Goal: Task Accomplishment & Management: Manage account settings

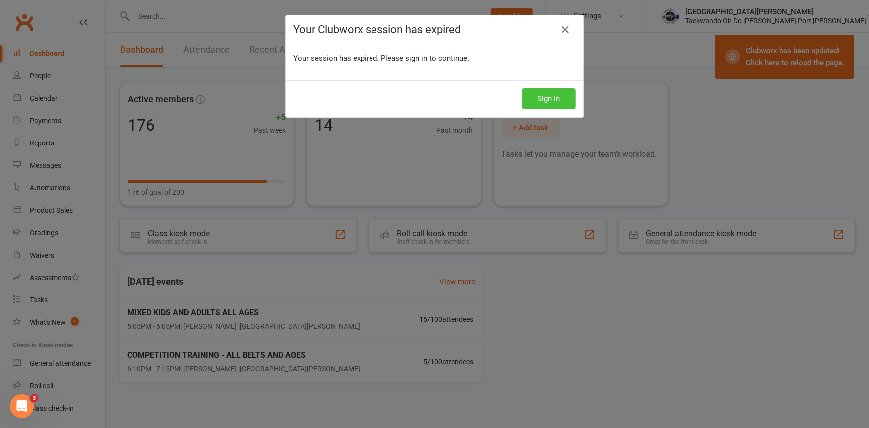
click at [548, 102] on button "Sign In" at bounding box center [548, 98] width 53 height 21
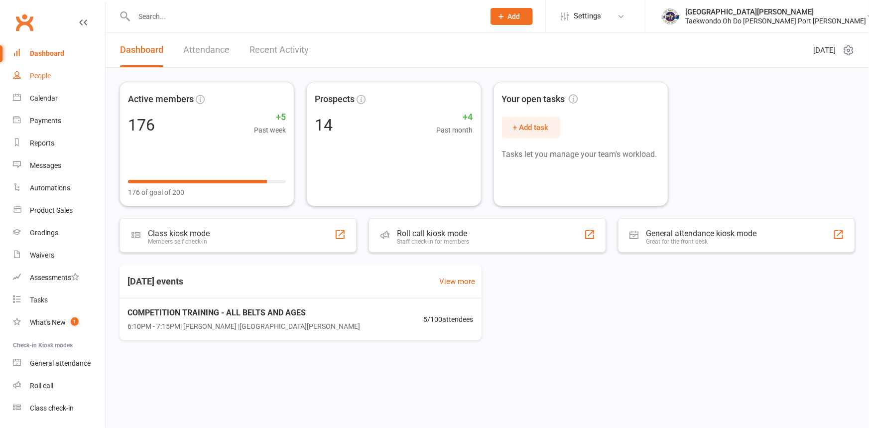
click at [55, 74] on link "People" at bounding box center [59, 76] width 92 height 22
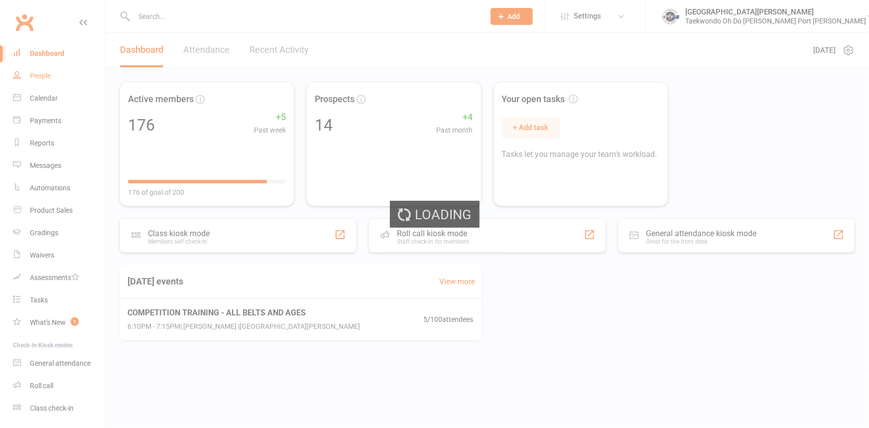
select select "100"
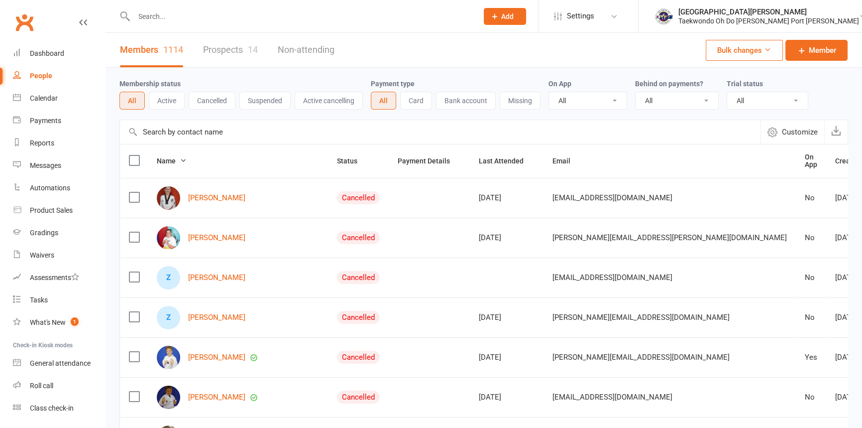
click at [217, 15] on input "text" at bounding box center [301, 16] width 340 height 14
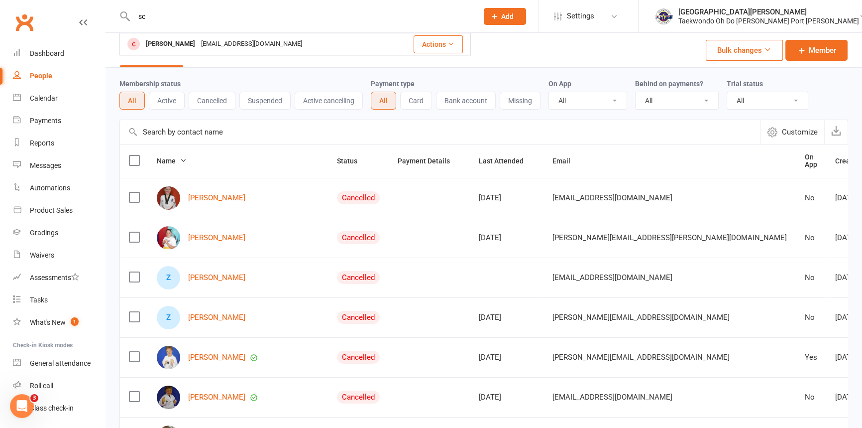
type input "s"
click at [514, 16] on span "Add" at bounding box center [507, 16] width 12 height 8
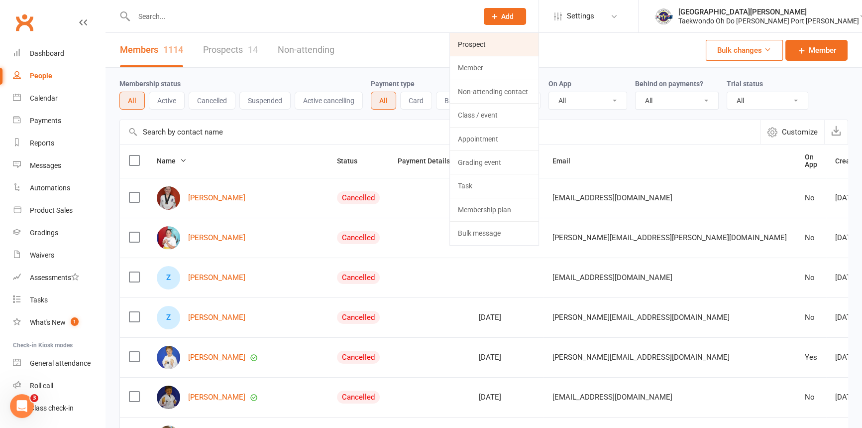
click at [516, 47] on link "Prospect" at bounding box center [494, 44] width 89 height 23
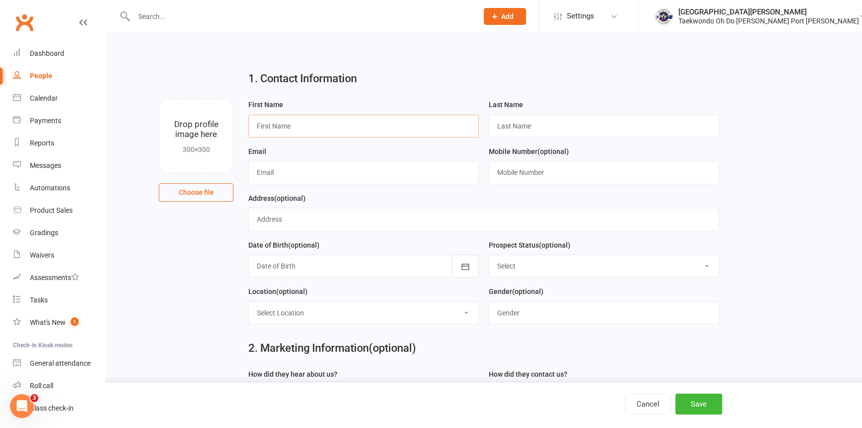
click at [330, 126] on input "text" at bounding box center [363, 126] width 231 height 23
type input "Elizabeth"
type input "Schramm"
click at [317, 183] on input "text" at bounding box center [363, 172] width 231 height 23
type input "kizza-724@hotmail.com"
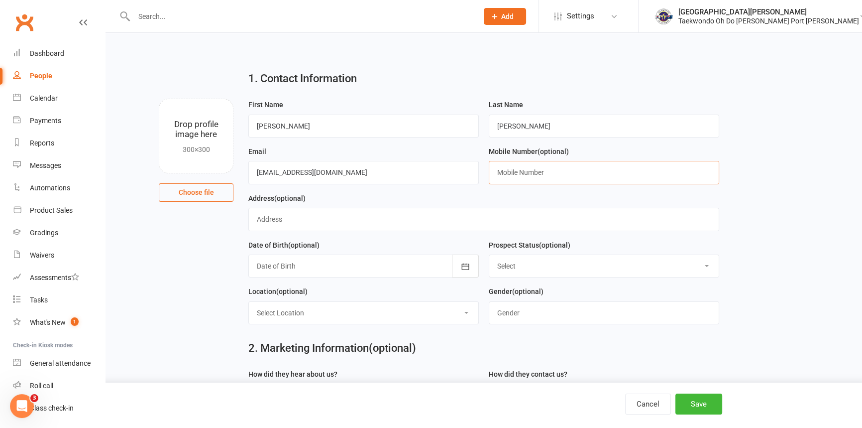
click at [530, 178] on input "text" at bounding box center [604, 172] width 231 height 23
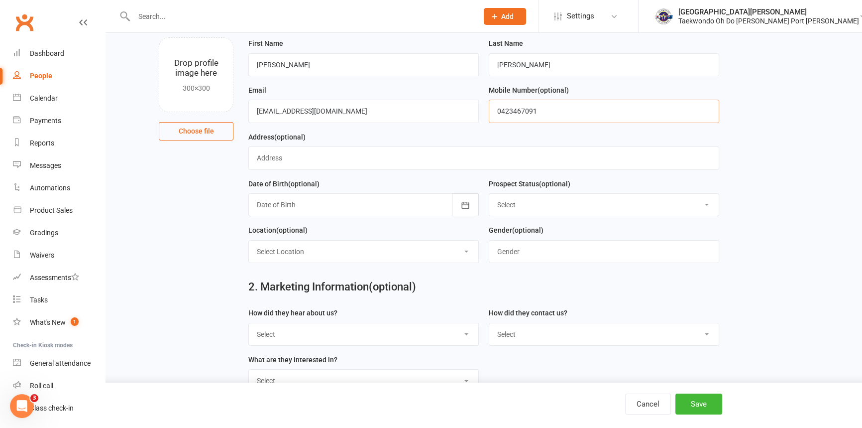
scroll to position [45, 0]
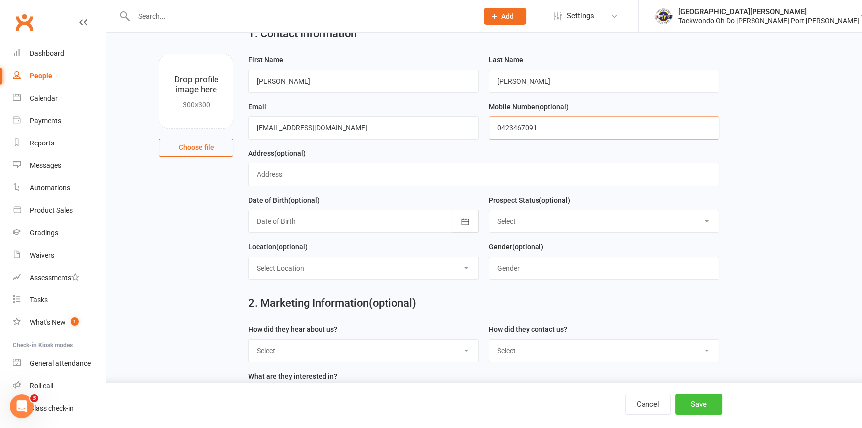
type input "0423467091"
click at [701, 407] on button "Save" at bounding box center [699, 403] width 47 height 21
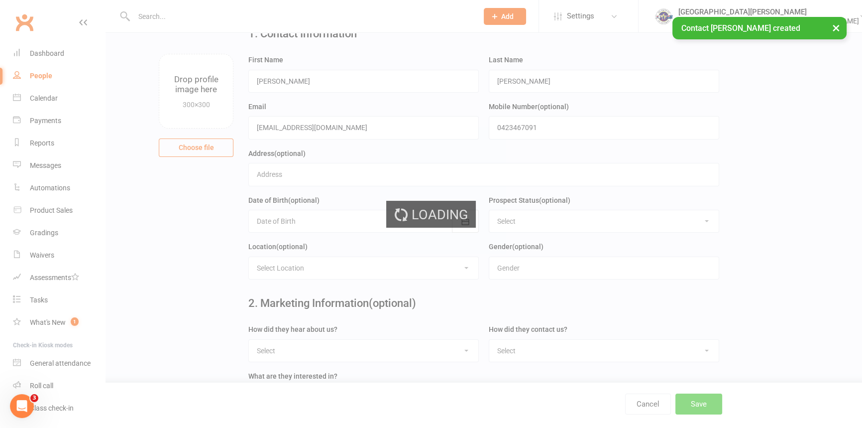
scroll to position [0, 0]
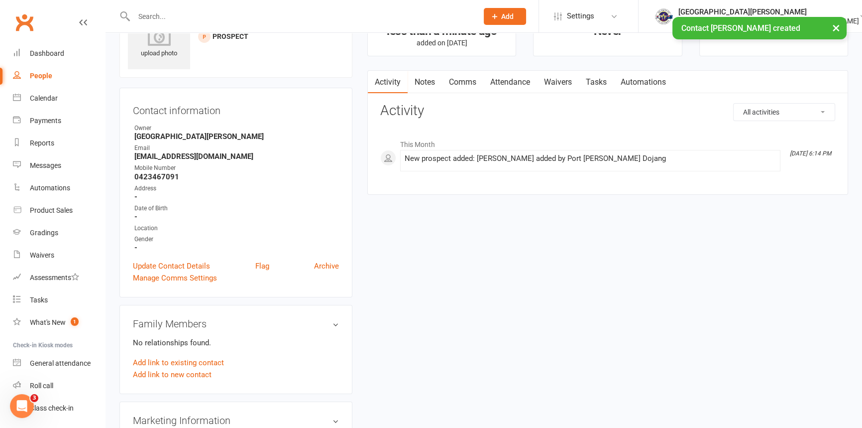
scroll to position [135, 0]
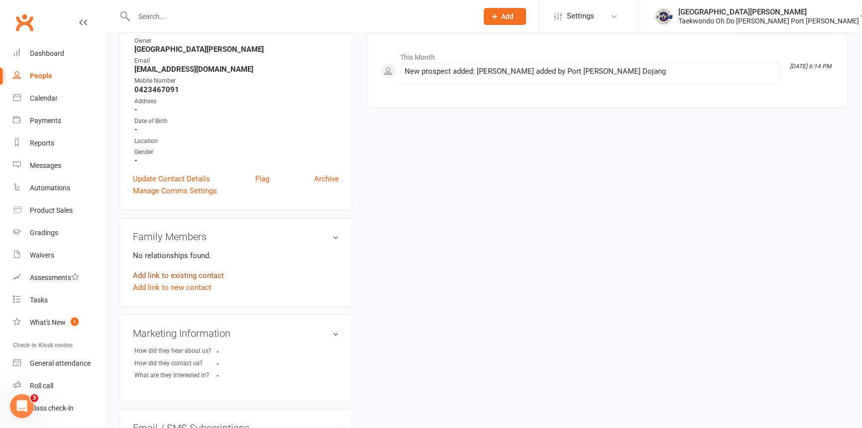
click at [192, 281] on link "Add link to existing contact" at bounding box center [178, 275] width 91 height 12
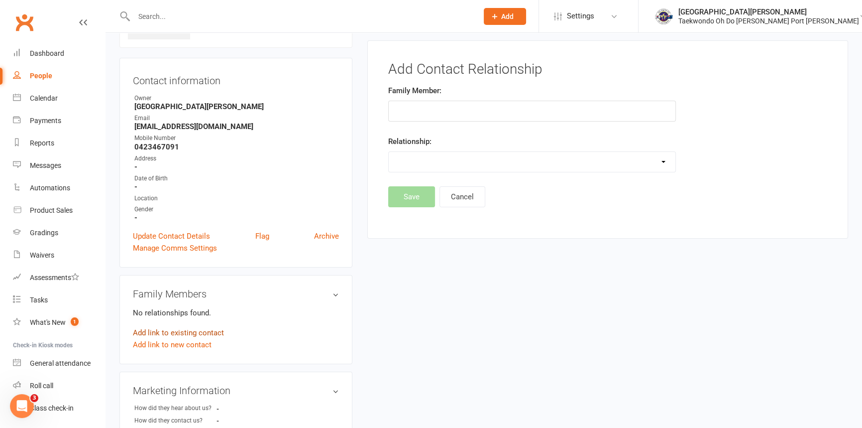
scroll to position [68, 0]
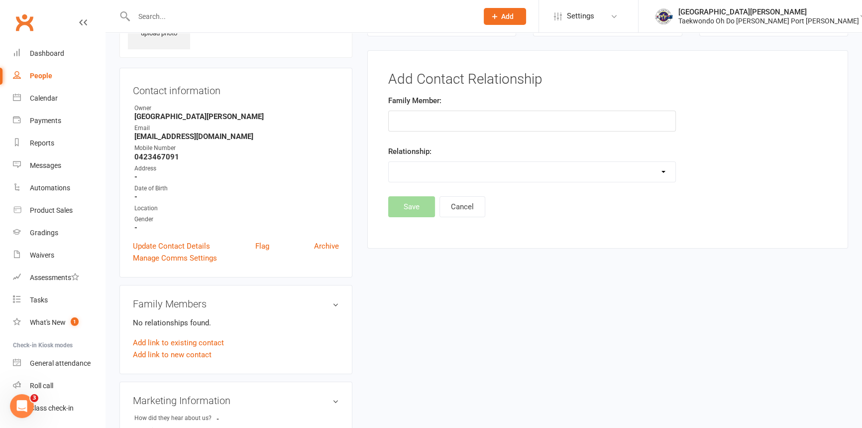
click at [466, 117] on input "text" at bounding box center [532, 121] width 288 height 21
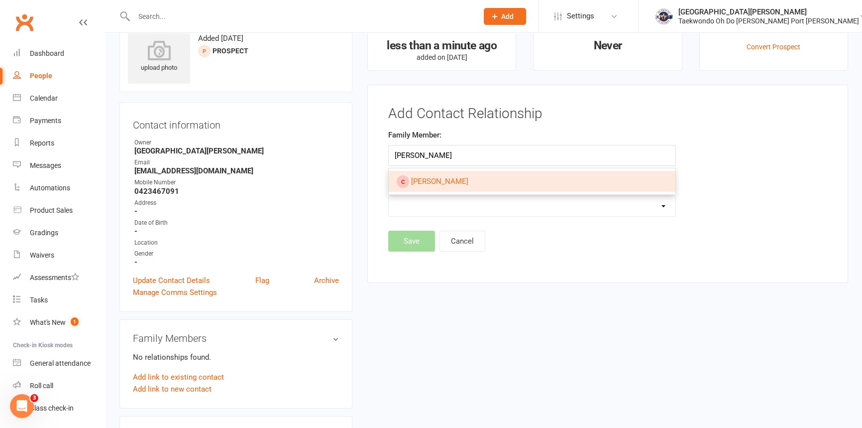
scroll to position [0, 0]
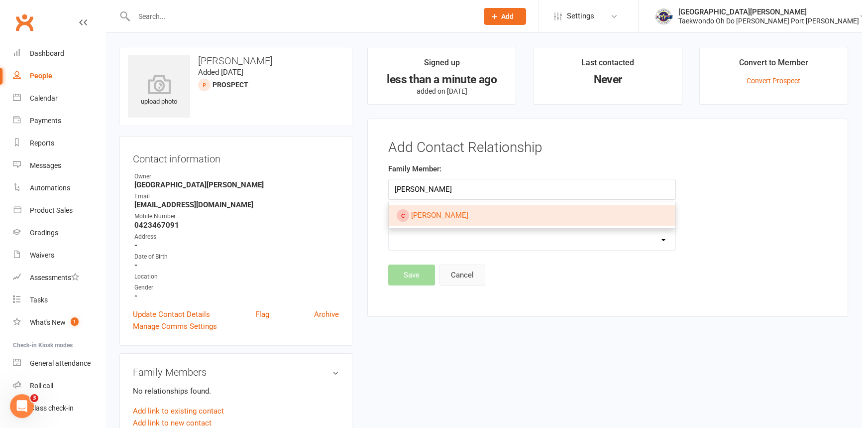
type input "schramm"
click at [465, 280] on button "Cancel" at bounding box center [463, 274] width 46 height 21
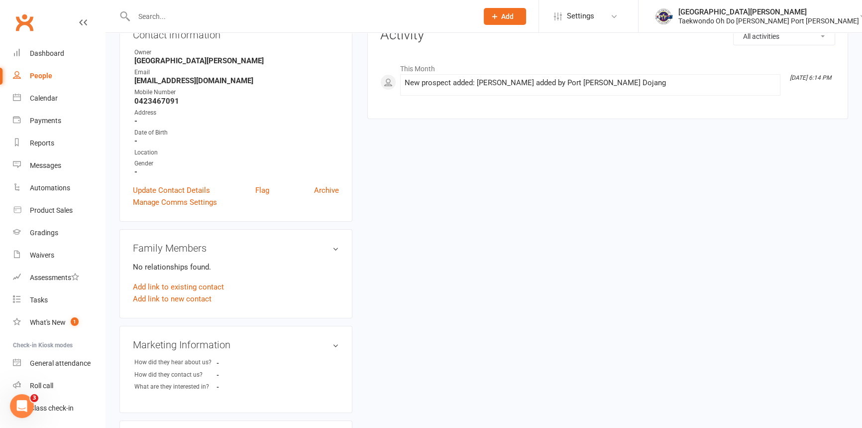
scroll to position [135, 0]
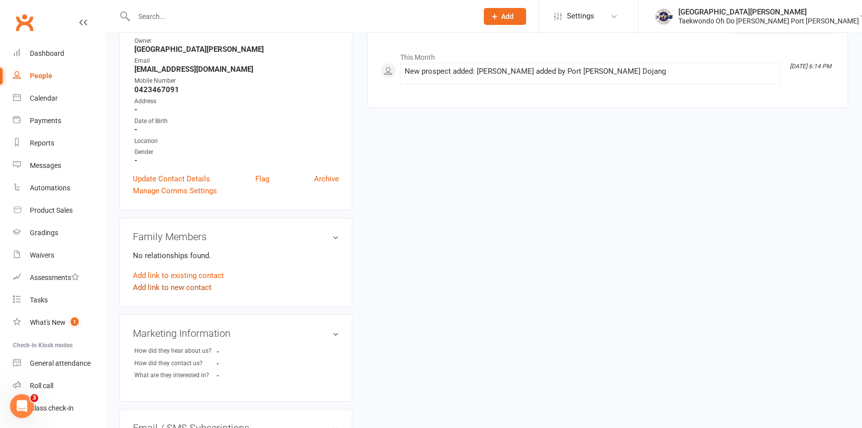
click at [189, 293] on link "Add link to new contact" at bounding box center [172, 287] width 79 height 12
click at [207, 284] on button "Member" at bounding box center [183, 276] width 63 height 15
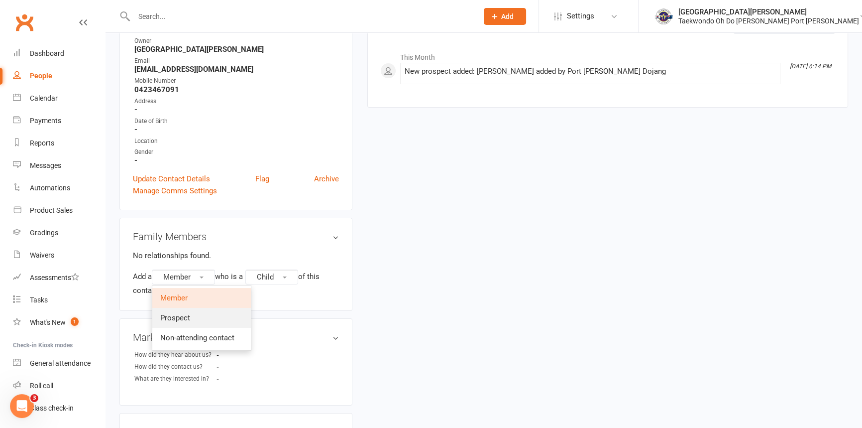
click at [197, 328] on link "Prospect" at bounding box center [201, 318] width 99 height 20
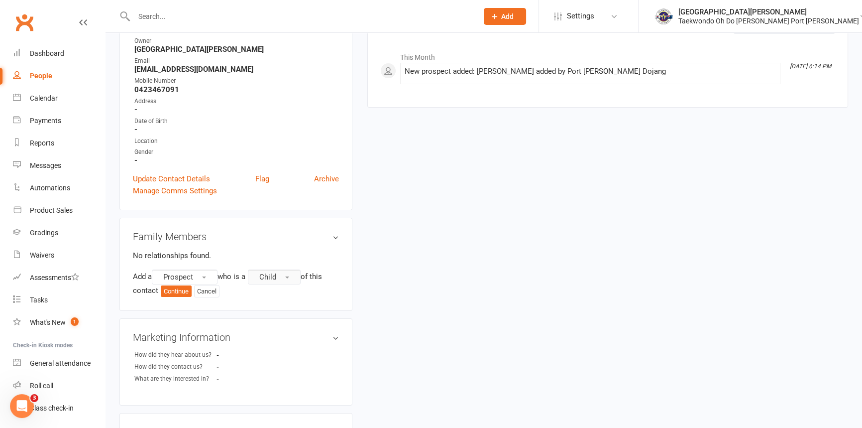
click at [298, 284] on button "Child" at bounding box center [274, 276] width 53 height 15
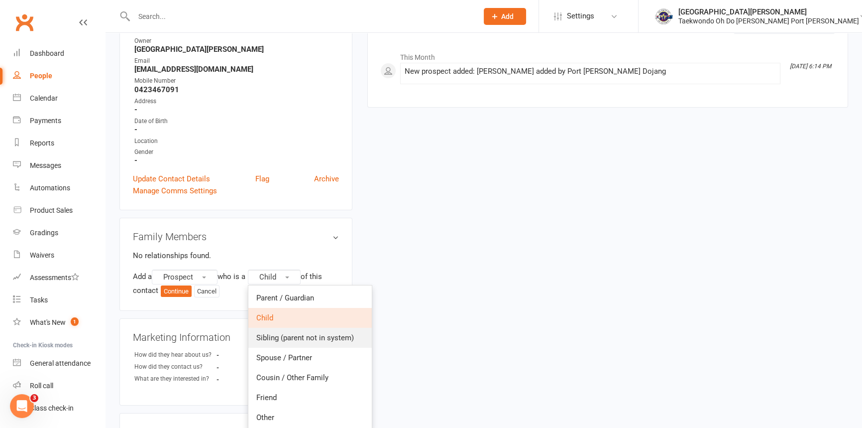
click at [283, 342] on span "Sibling (parent not in system)" at bounding box center [305, 337] width 98 height 9
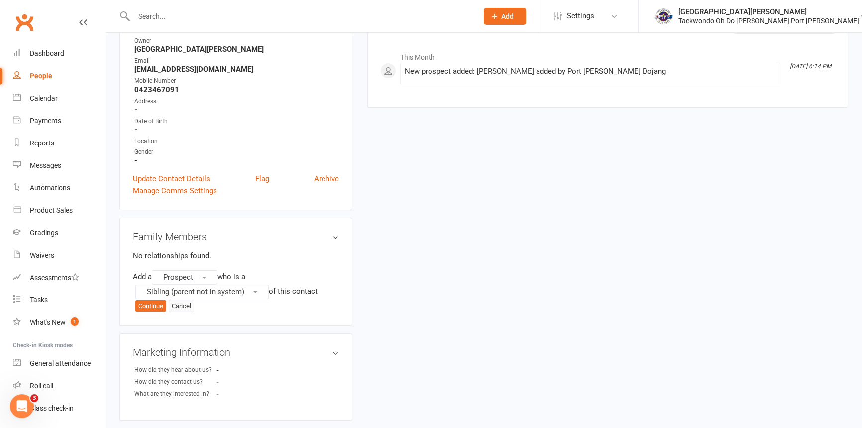
click at [194, 313] on button "Cancel" at bounding box center [181, 306] width 25 height 13
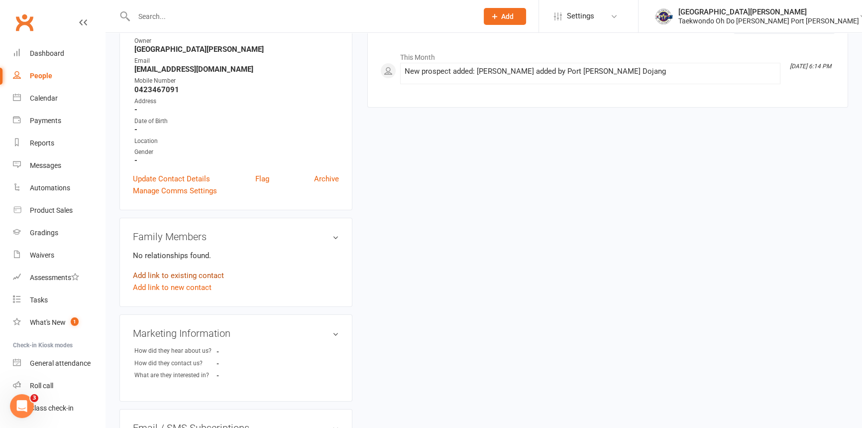
click at [194, 281] on link "Add link to existing contact" at bounding box center [178, 275] width 91 height 12
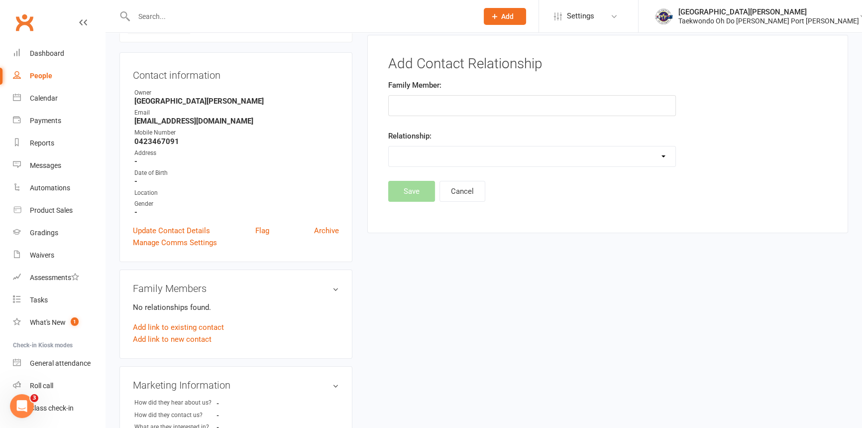
scroll to position [68, 0]
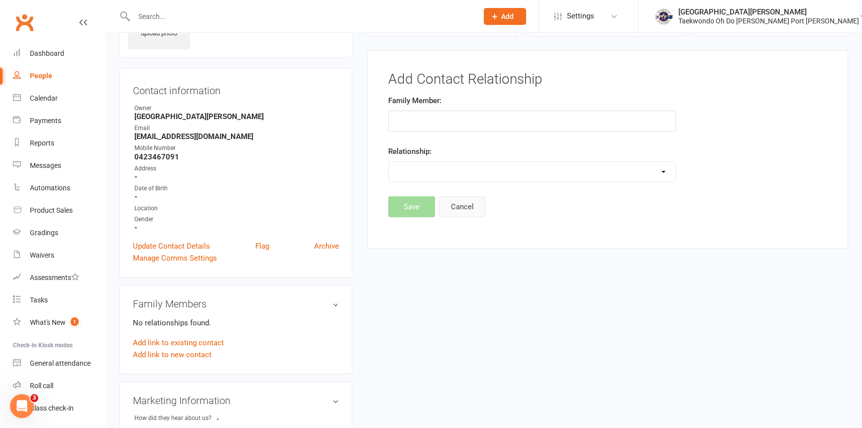
click at [468, 210] on button "Cancel" at bounding box center [463, 206] width 46 height 21
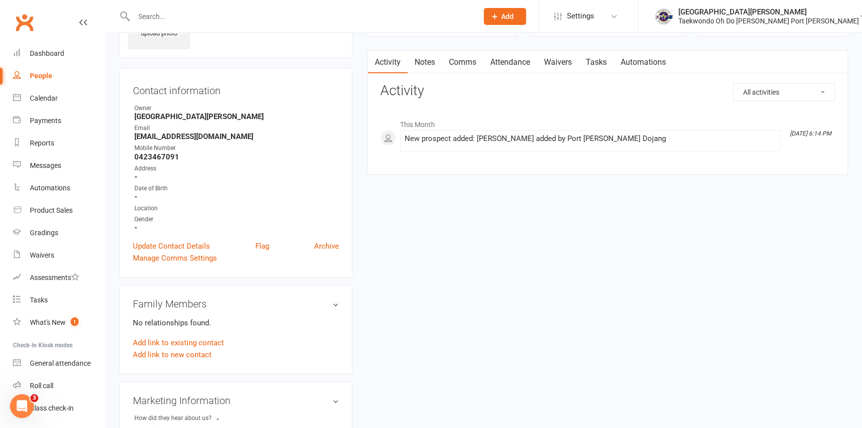
click at [520, 14] on button "Add" at bounding box center [505, 16] width 42 height 17
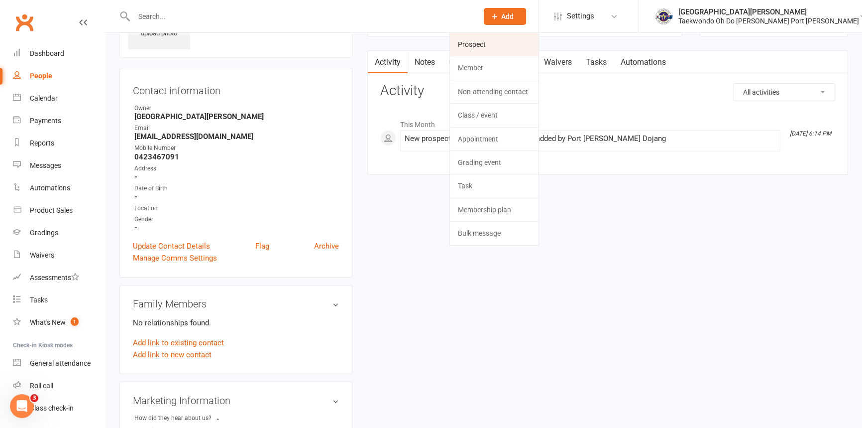
click at [504, 44] on link "Prospect" at bounding box center [494, 44] width 89 height 23
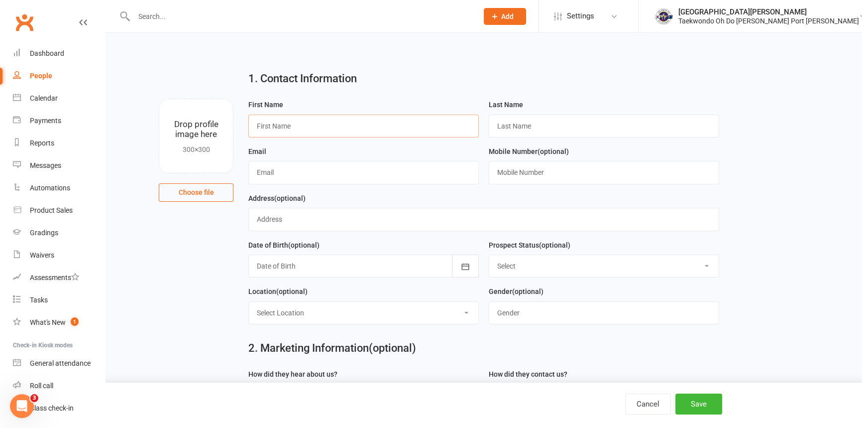
click at [312, 128] on input "text" at bounding box center [363, 126] width 231 height 23
type input "William"
type input "Schramm"
click at [291, 178] on input "text" at bounding box center [363, 172] width 231 height 23
type input "ki"
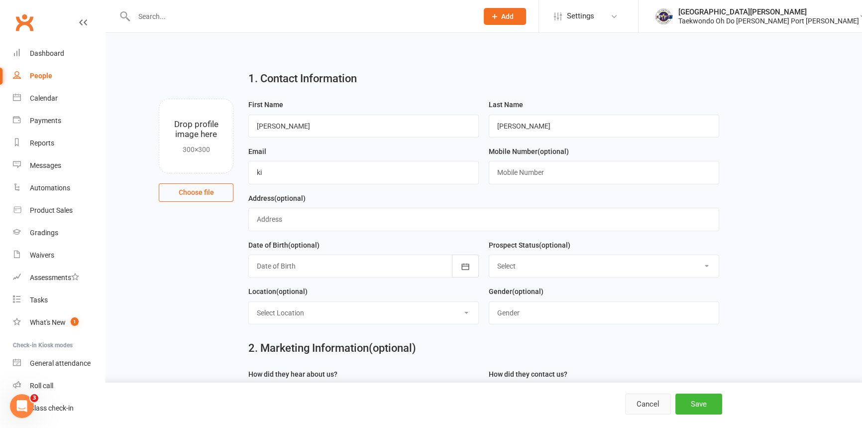
click at [656, 403] on button "Cancel" at bounding box center [648, 403] width 46 height 21
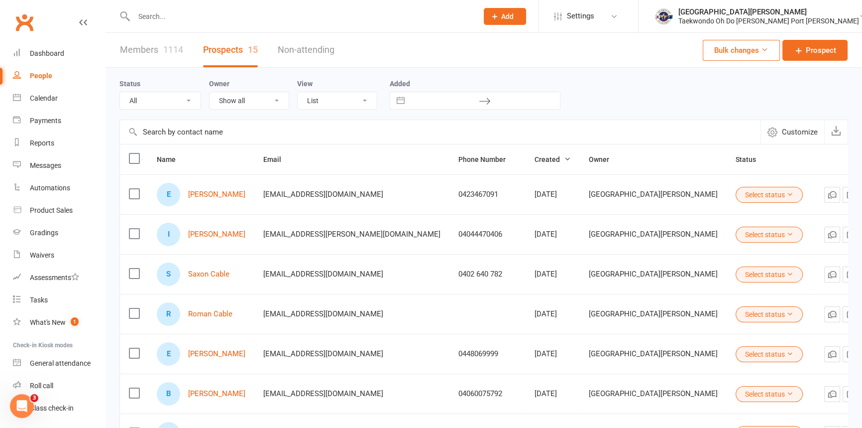
click at [52, 75] on div "People" at bounding box center [41, 76] width 22 height 8
click at [217, 195] on link "Elizabeth Schramm" at bounding box center [216, 194] width 57 height 8
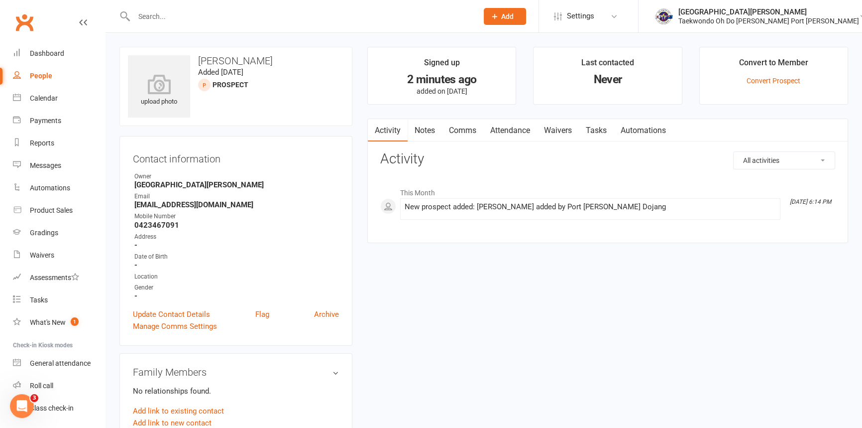
scroll to position [181, 0]
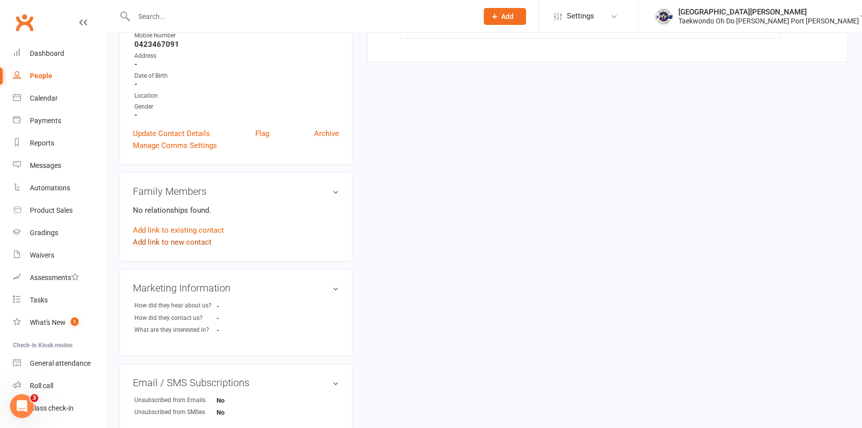
click at [183, 248] on link "Add link to new contact" at bounding box center [172, 242] width 79 height 12
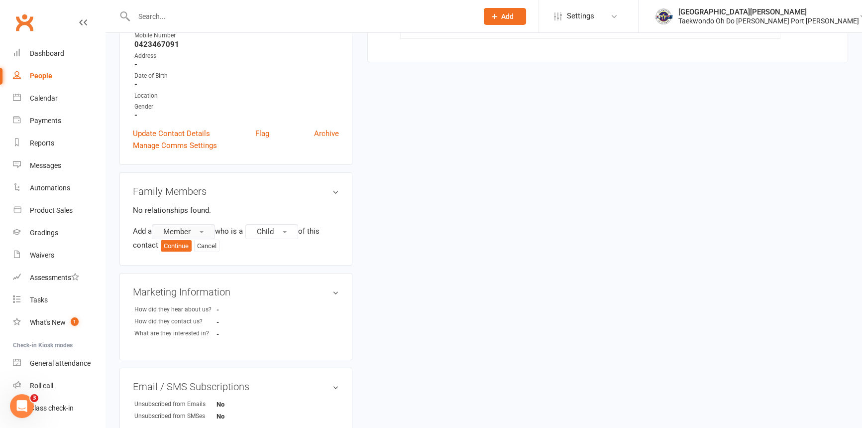
click at [204, 233] on span "button" at bounding box center [202, 232] width 4 height 2
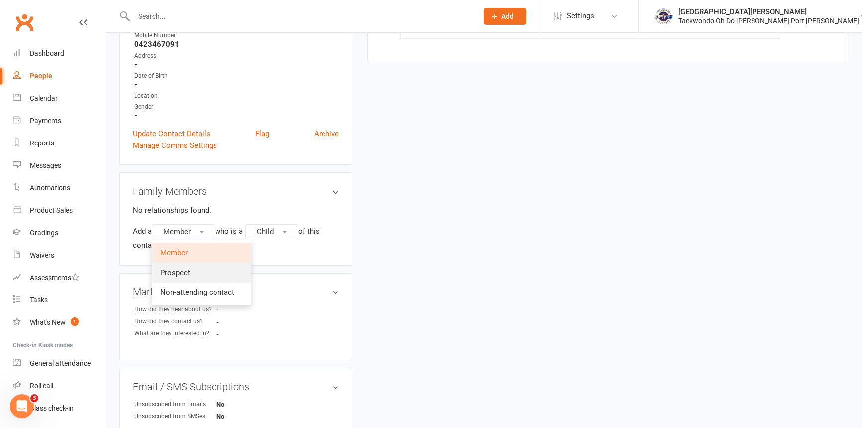
click at [190, 277] on span "Prospect" at bounding box center [175, 272] width 30 height 9
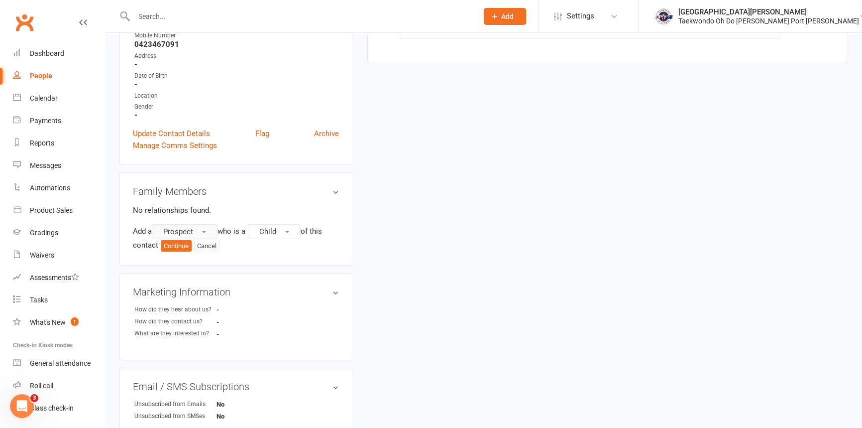
click at [206, 233] on span "button" at bounding box center [204, 232] width 4 height 2
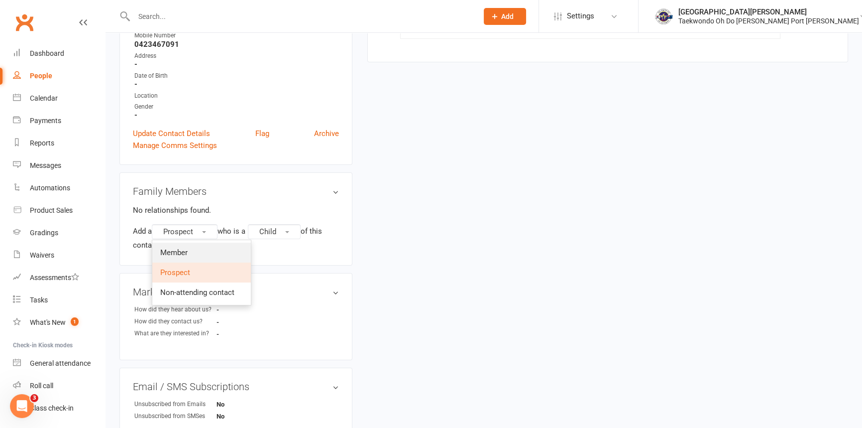
click at [194, 262] on link "Member" at bounding box center [201, 252] width 99 height 20
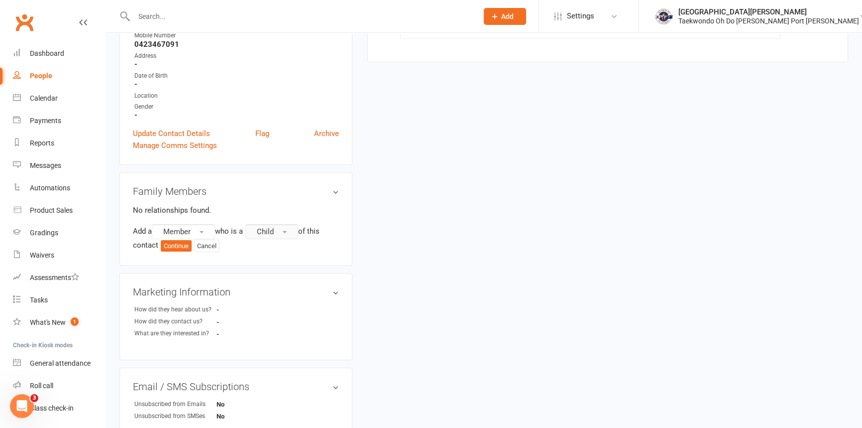
click at [287, 233] on span "button" at bounding box center [285, 232] width 4 height 2
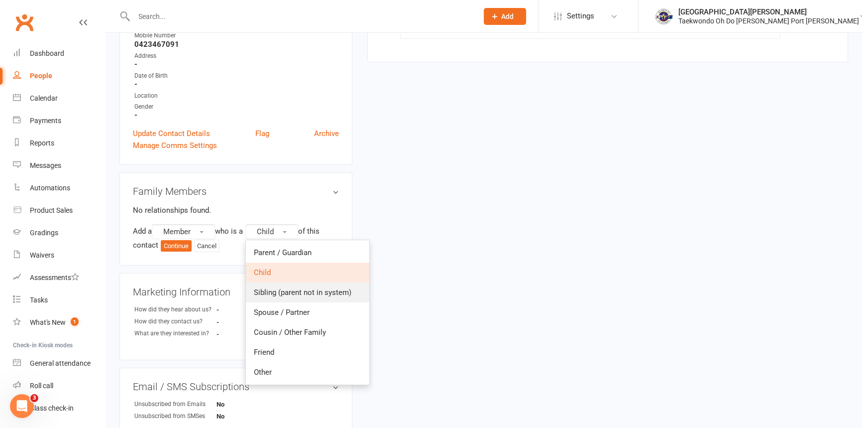
click at [290, 297] on span "Sibling (parent not in system)" at bounding box center [303, 292] width 98 height 9
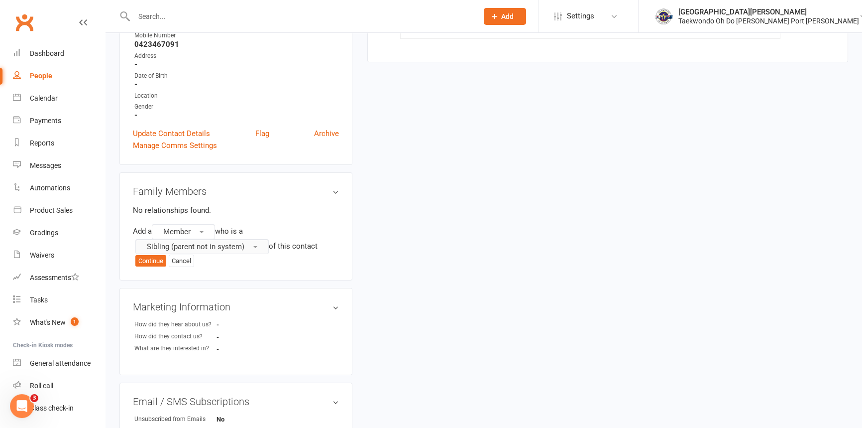
click at [257, 248] on span "button" at bounding box center [255, 247] width 4 height 2
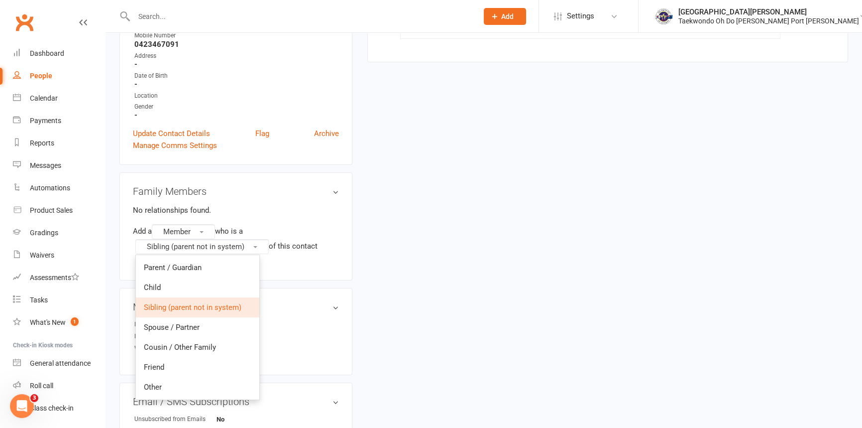
click at [384, 286] on div "upload photo Elizabeth Schramm Added 10 September, 2025 prospect Contact inform…" at bounding box center [484, 248] width 744 height 765
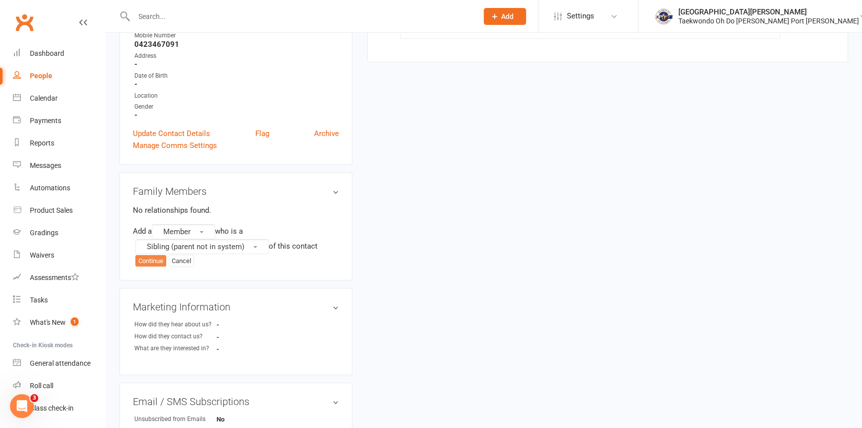
click at [159, 267] on button "Continue" at bounding box center [150, 261] width 31 height 12
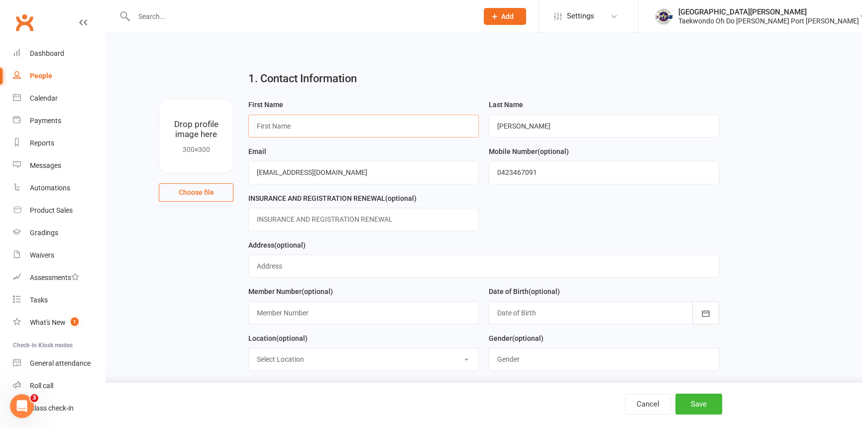
click at [296, 124] on input "text" at bounding box center [363, 126] width 231 height 23
type input "William"
click at [700, 403] on button "Save" at bounding box center [699, 403] width 47 height 21
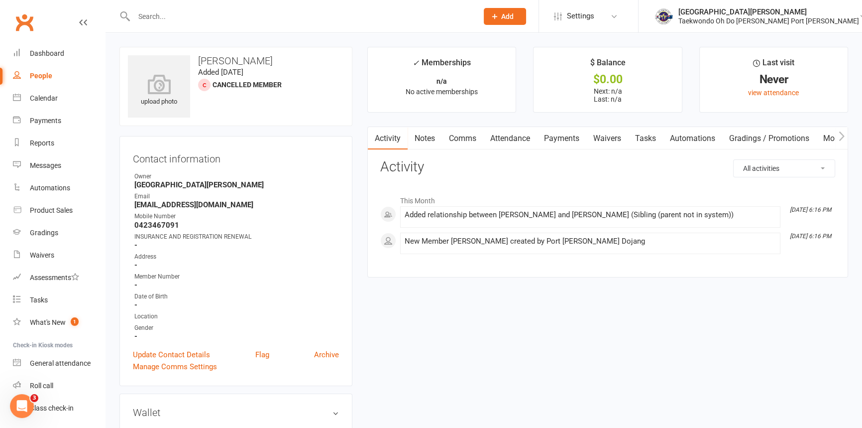
click at [570, 138] on link "Payments" at bounding box center [561, 138] width 49 height 23
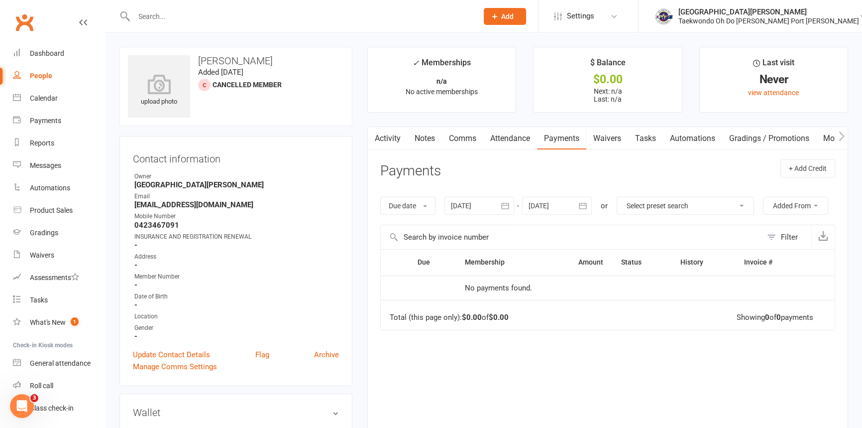
click at [754, 207] on select "Select preset search All failures All skipped payments All pending payments Suc…" at bounding box center [685, 205] width 136 height 17
click at [716, 167] on header "Payments + Add Credit" at bounding box center [607, 172] width 455 height 27
click at [393, 137] on link "Activity" at bounding box center [388, 138] width 40 height 23
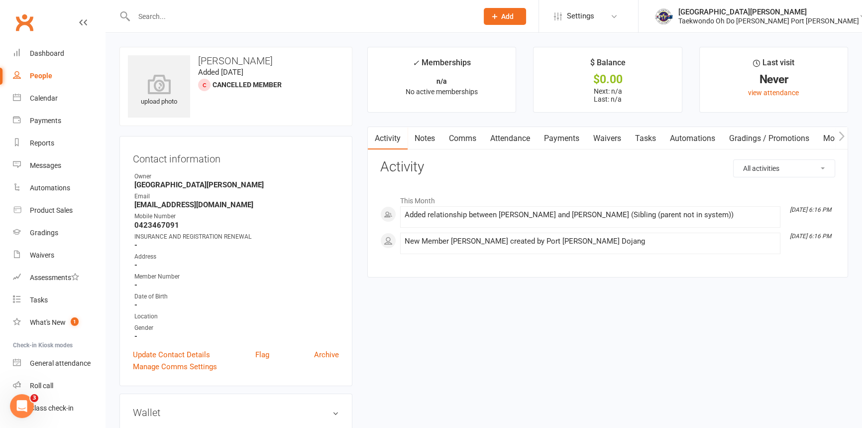
click at [432, 136] on link "Notes" at bounding box center [425, 138] width 34 height 23
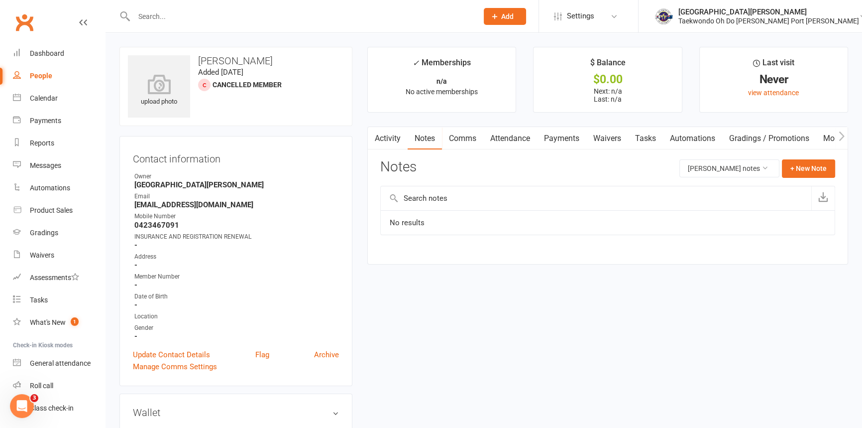
click at [472, 139] on link "Comms" at bounding box center [462, 138] width 41 height 23
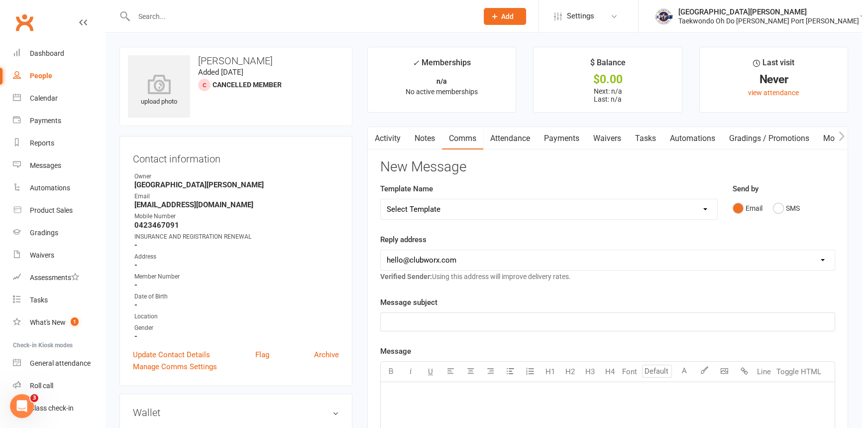
click at [511, 138] on link "Attendance" at bounding box center [510, 138] width 54 height 23
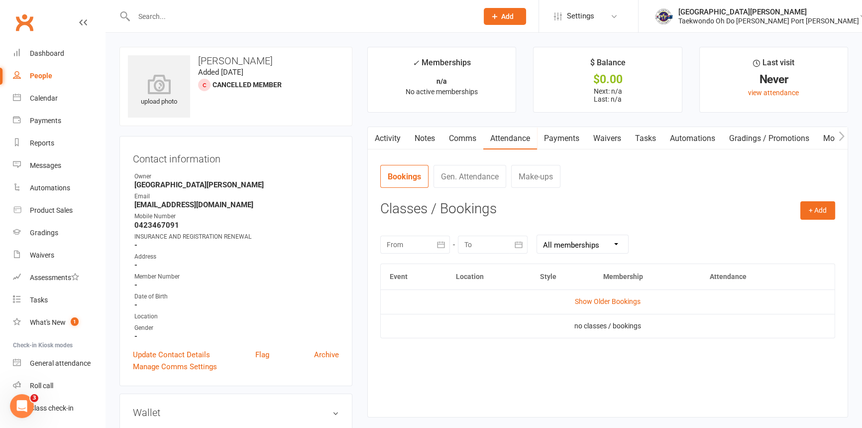
click at [440, 244] on icon "button" at bounding box center [441, 244] width 10 height 10
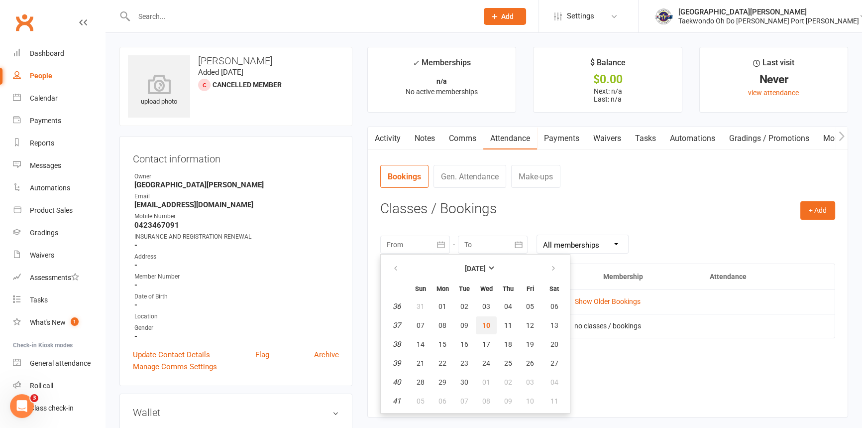
click at [490, 329] on span "10" at bounding box center [486, 325] width 8 height 8
type input "10 Sep 2025"
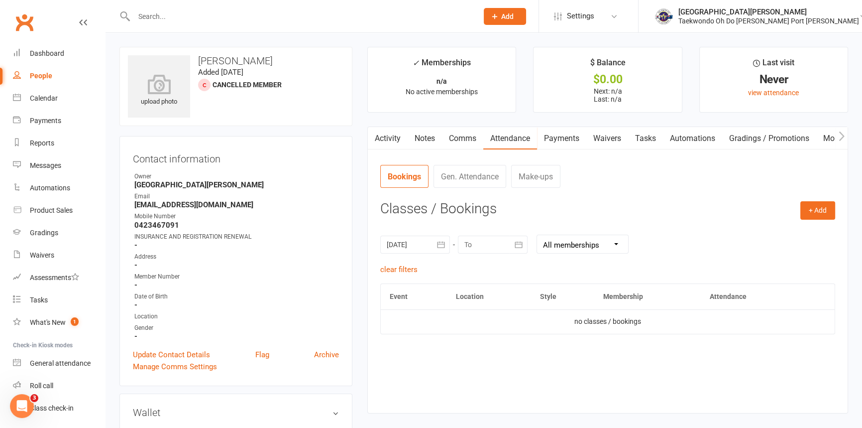
click at [519, 245] on icon "button" at bounding box center [519, 244] width 10 height 10
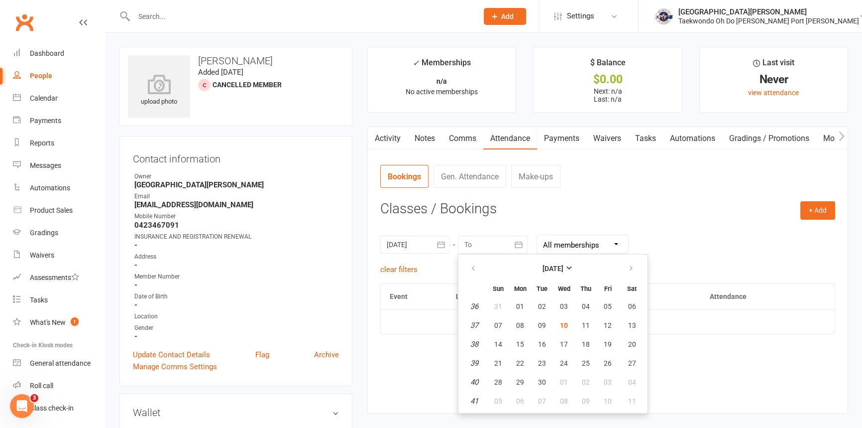
click at [772, 374] on div "Event Location Style Membership Attendance Show Older Bookings no classes / boo…" at bounding box center [607, 340] width 455 height 115
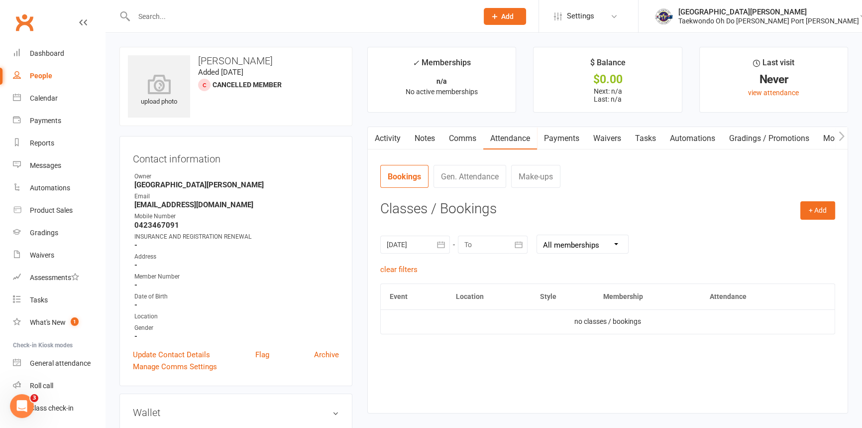
click at [620, 247] on select "All memberships From other Members" at bounding box center [582, 244] width 91 height 18
click at [650, 214] on h3 "Classes / Bookings" at bounding box center [607, 208] width 455 height 15
click at [567, 141] on link "Payments" at bounding box center [561, 138] width 49 height 23
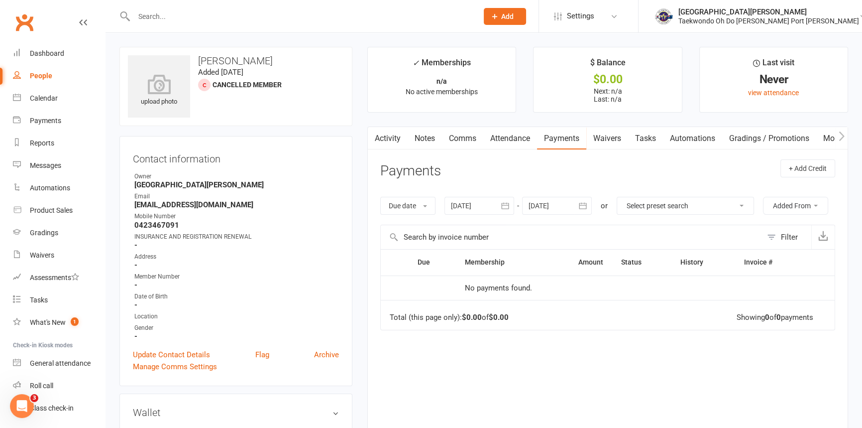
click at [763, 215] on button "Added From" at bounding box center [795, 206] width 65 height 18
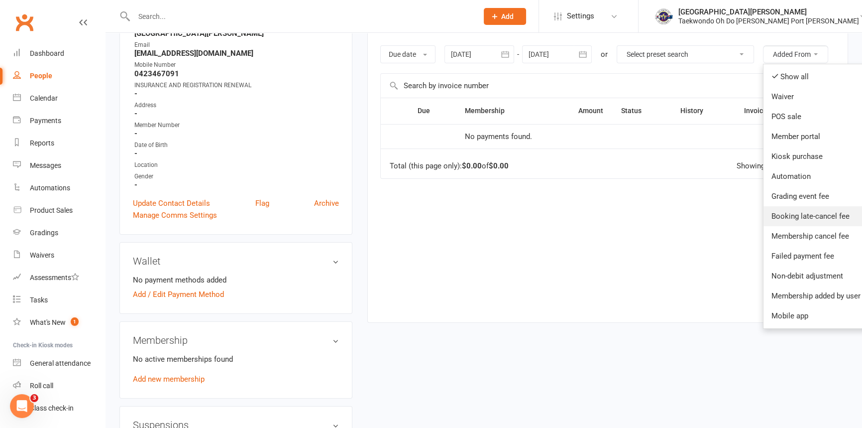
scroll to position [135, 0]
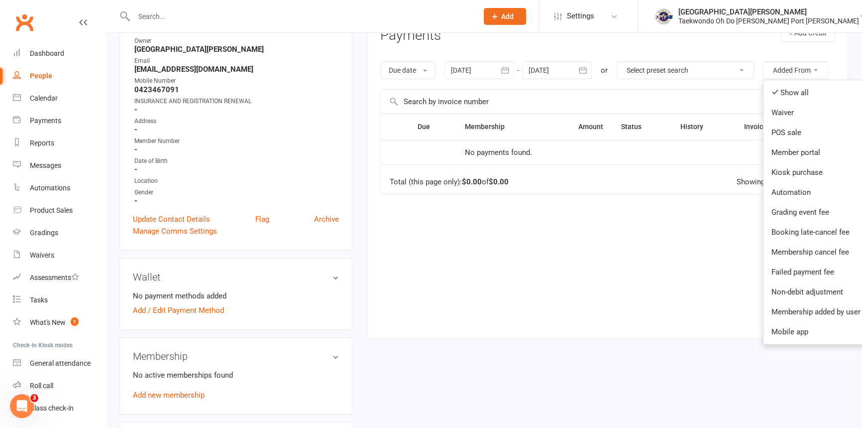
click at [602, 291] on div "Due Contact Membership Amount Status History Invoice # No payments found. Total…" at bounding box center [607, 218] width 455 height 209
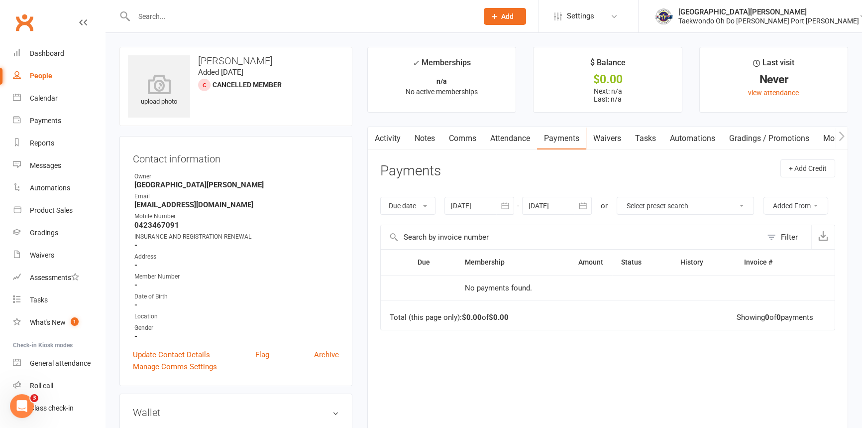
scroll to position [0, 0]
click at [843, 136] on icon "button" at bounding box center [841, 135] width 5 height 9
drag, startPoint x: 843, startPoint y: 136, endPoint x: 651, endPoint y: 166, distance: 195.0
click at [651, 166] on header "Payments + Add Credit" at bounding box center [607, 172] width 455 height 27
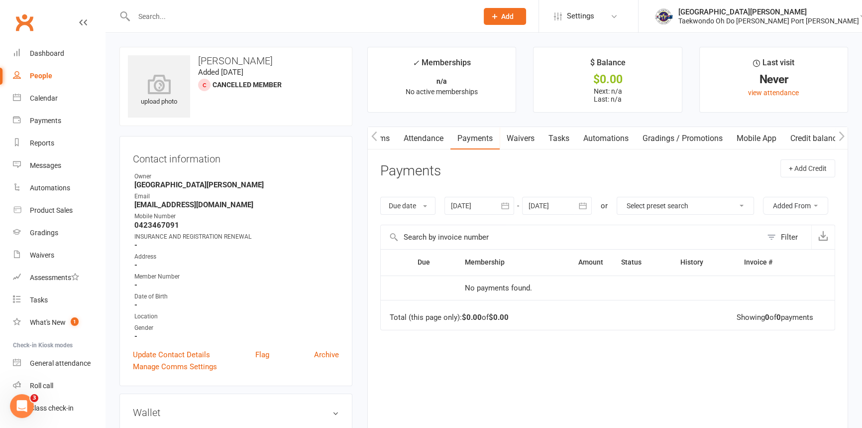
click at [372, 134] on icon "button" at bounding box center [374, 136] width 6 height 10
click at [754, 207] on select "Select preset search All failures All skipped payments All pending payments Suc…" at bounding box center [685, 205] width 136 height 17
click at [672, 376] on div "Due Contact Membership Amount Status History Invoice # No payments found. Total…" at bounding box center [607, 353] width 455 height 209
click at [503, 138] on link "Attendance" at bounding box center [510, 138] width 54 height 23
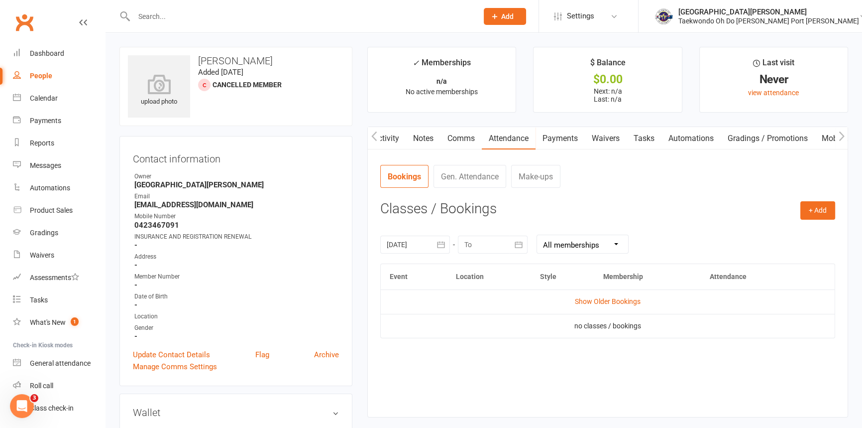
click at [461, 137] on link "Comms" at bounding box center [461, 138] width 41 height 23
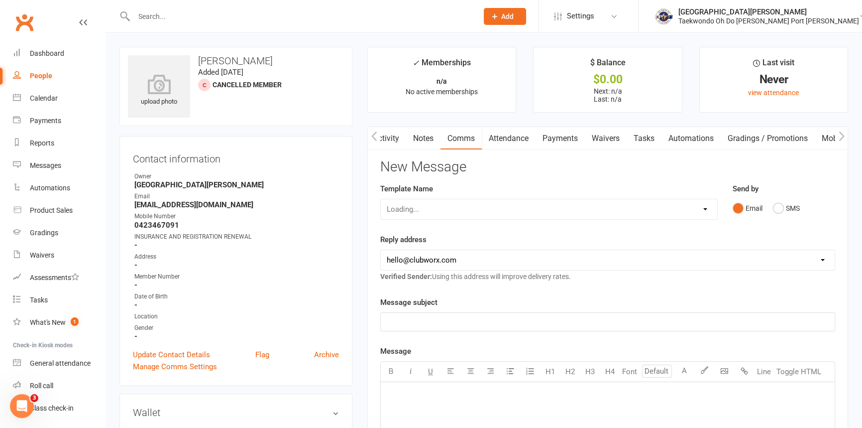
scroll to position [0, 2]
click at [424, 139] on link "Notes" at bounding box center [422, 138] width 34 height 23
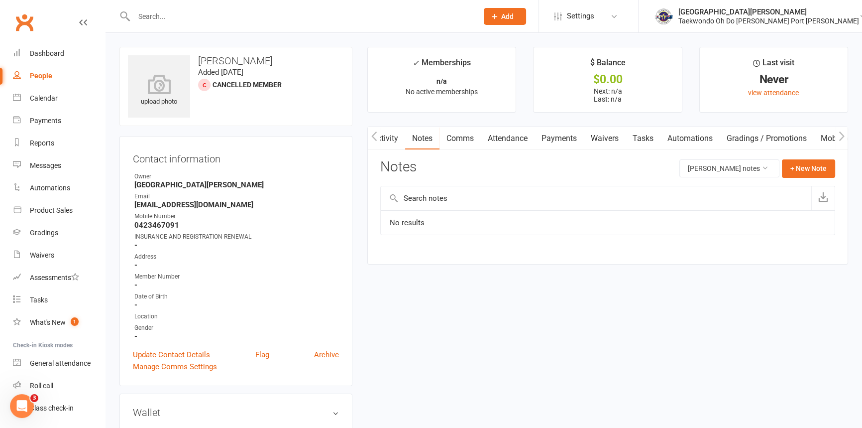
click at [373, 138] on icon "button" at bounding box center [373, 135] width 5 height 9
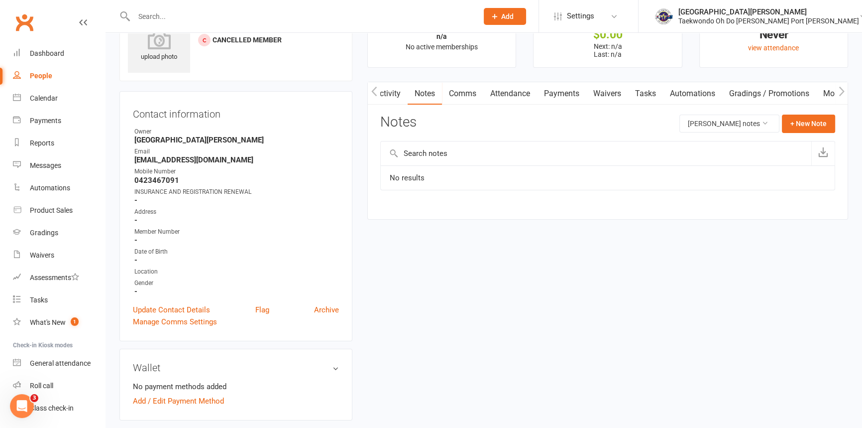
click at [552, 92] on link "Payments" at bounding box center [561, 93] width 49 height 23
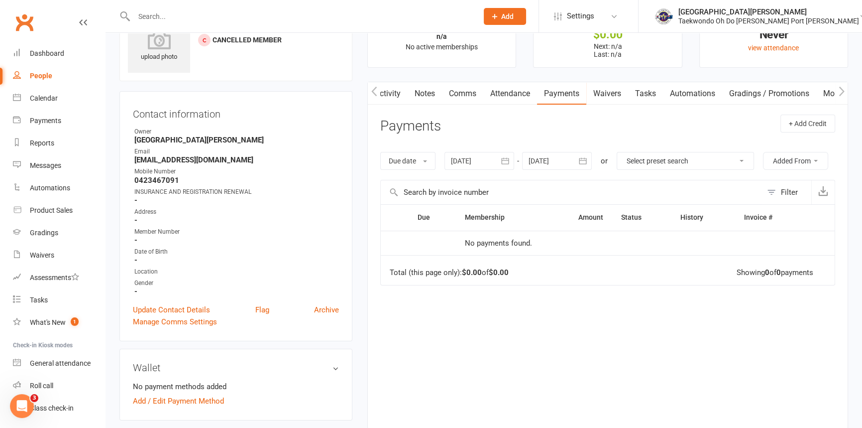
click at [754, 162] on select "Select preset search All failures All skipped payments All pending payments Suc…" at bounding box center [685, 160] width 136 height 17
click at [817, 164] on div "Due date Due date Date paid Date failed Date settled 10 Aug 2025 August 2025 Su…" at bounding box center [607, 161] width 455 height 38
click at [814, 162] on span at bounding box center [816, 161] width 4 height 2
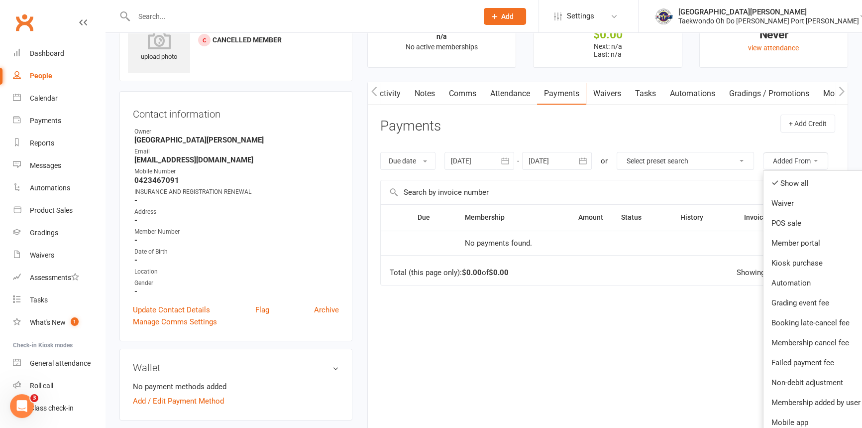
click at [605, 353] on div "Due Contact Membership Amount Status History Invoice # No payments found. Total…" at bounding box center [607, 308] width 455 height 209
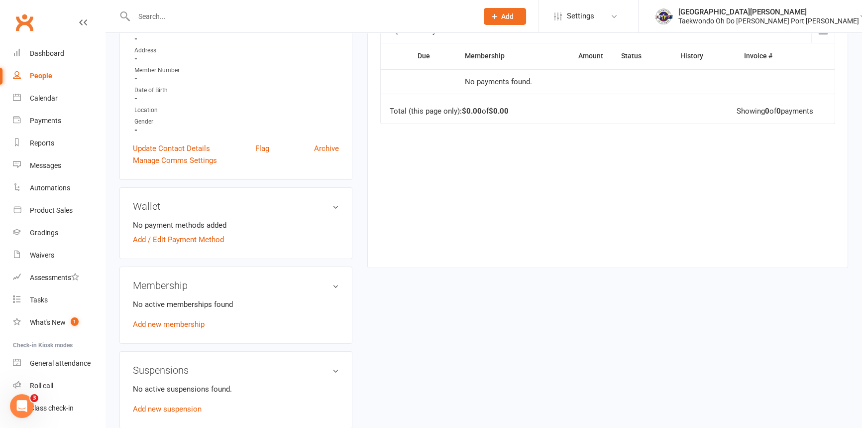
scroll to position [226, 0]
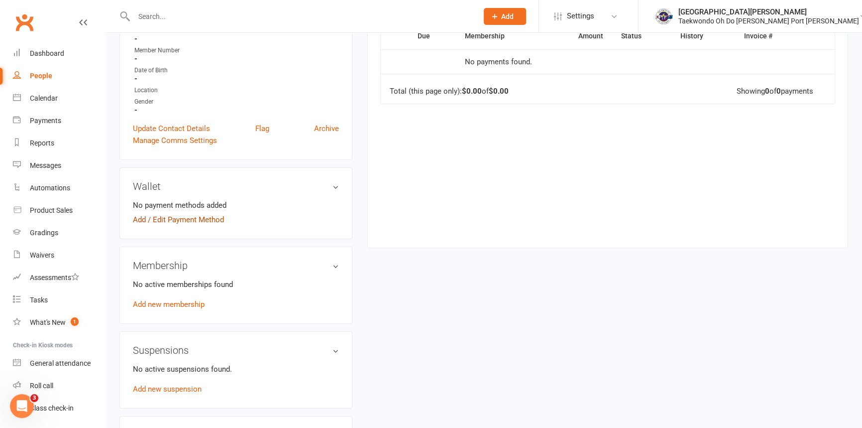
click at [205, 226] on link "Add / Edit Payment Method" at bounding box center [178, 220] width 91 height 12
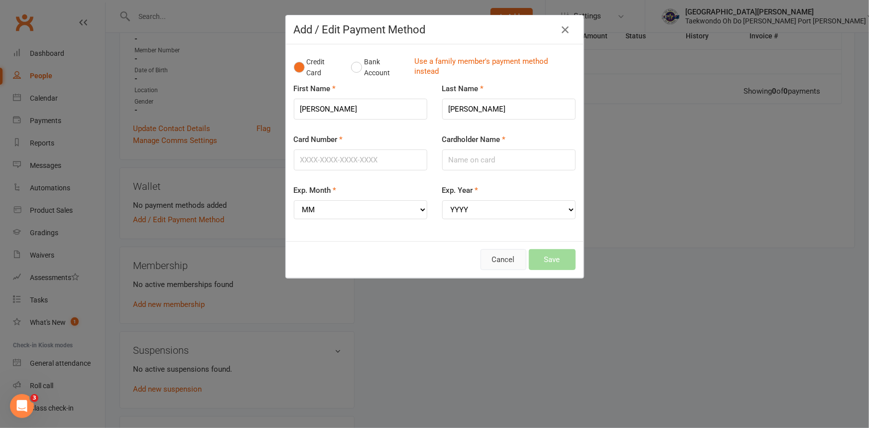
click at [490, 265] on button "Cancel" at bounding box center [503, 259] width 46 height 21
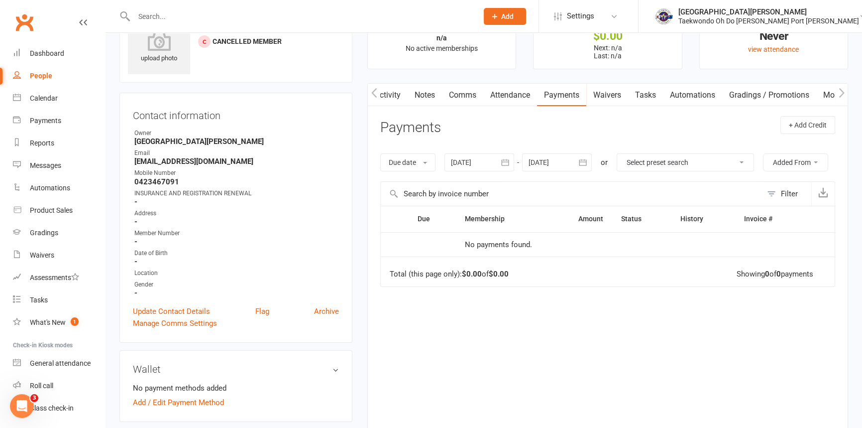
scroll to position [0, 0]
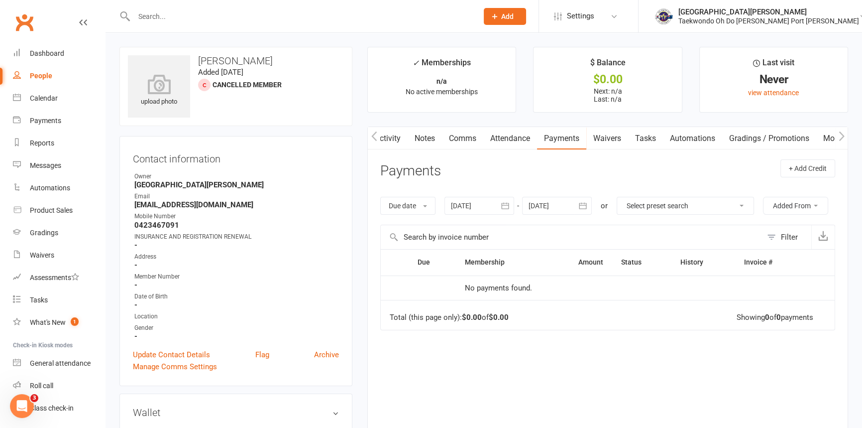
drag, startPoint x: 345, startPoint y: 295, endPoint x: 285, endPoint y: 308, distance: 60.8
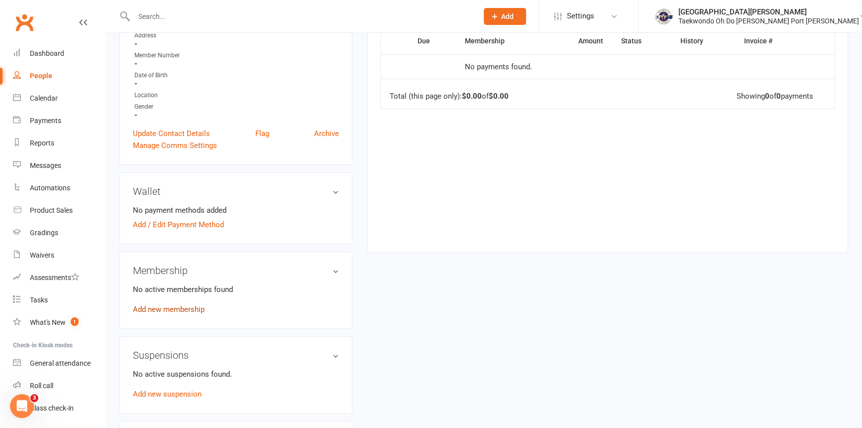
scroll to position [271, 0]
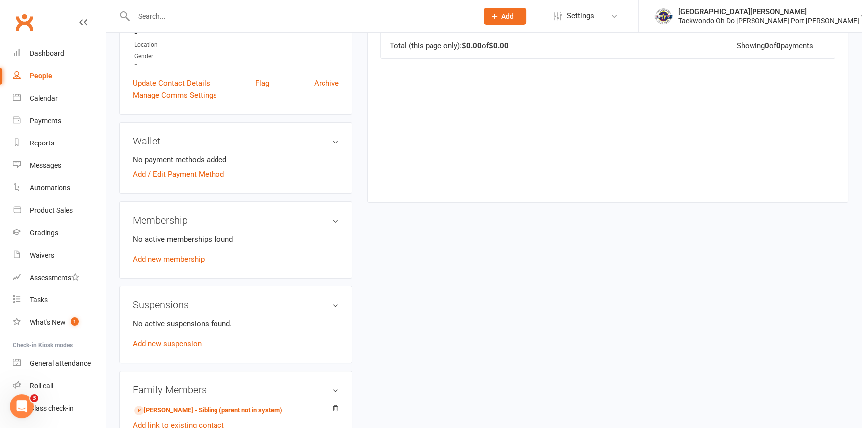
click at [191, 265] on div "No active memberships found Add new membership" at bounding box center [236, 249] width 206 height 32
click at [191, 263] on link "Add new membership" at bounding box center [169, 258] width 72 height 9
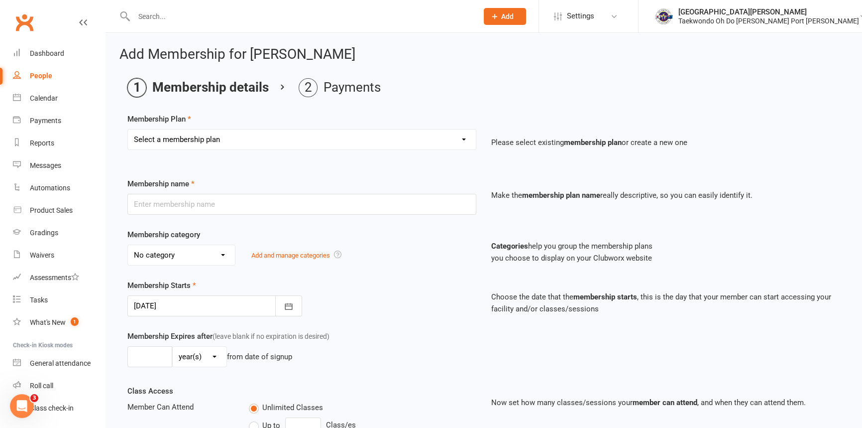
click at [326, 132] on select "Select a membership plan Create new Membership Plan Child Monthly Adult Monthly…" at bounding box center [302, 139] width 348 height 20
select select "17"
click at [128, 130] on select "Select a membership plan Create new Membership Plan Child Monthly Adult Monthly…" at bounding box center [302, 139] width 348 height 20
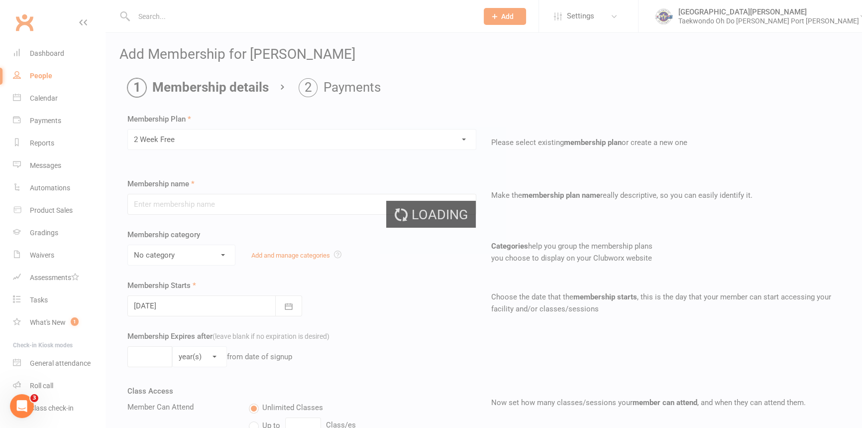
type input "2 Week Free"
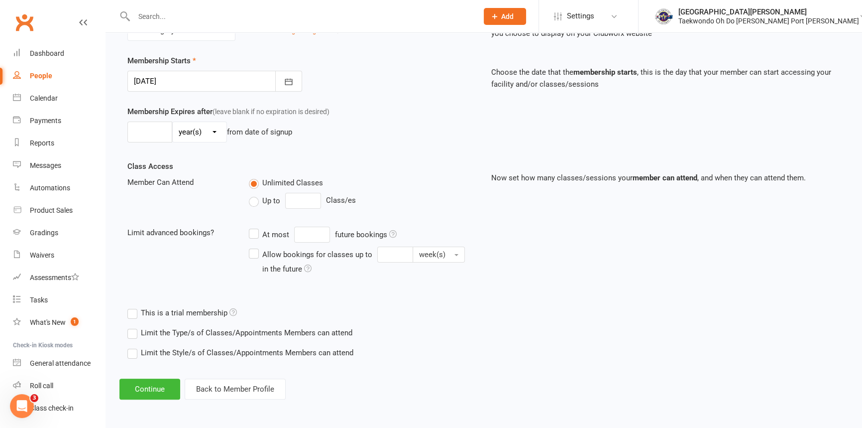
scroll to position [238, 0]
click at [148, 382] on button "Continue" at bounding box center [149, 388] width 61 height 21
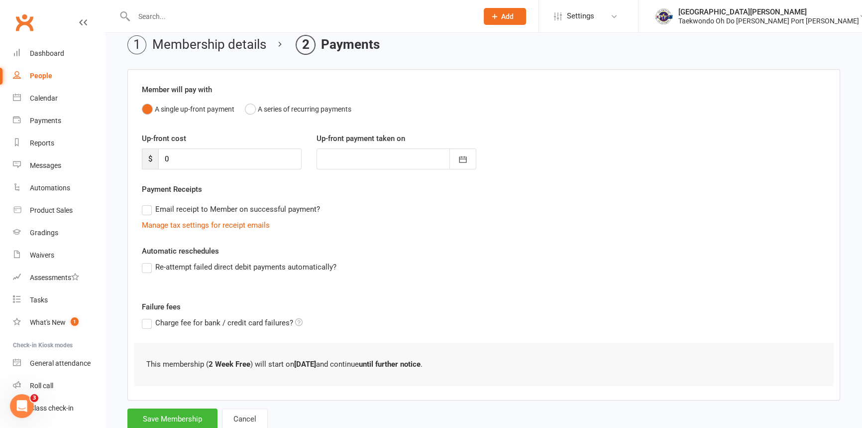
scroll to position [85, 0]
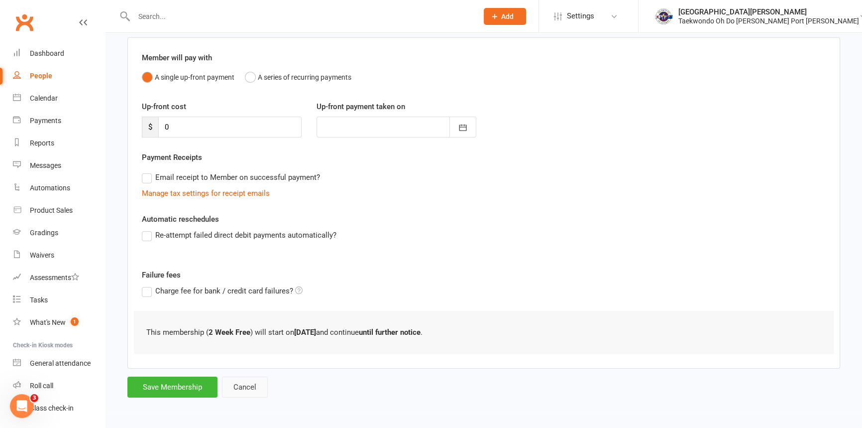
click at [251, 379] on button "Cancel" at bounding box center [245, 386] width 46 height 21
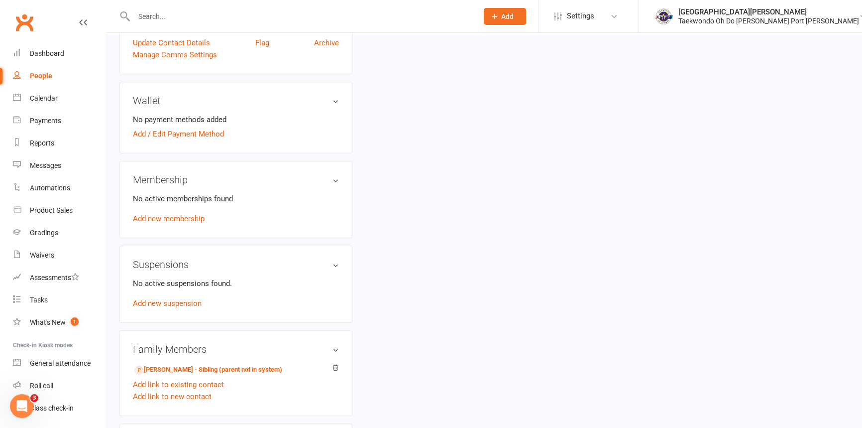
scroll to position [317, 0]
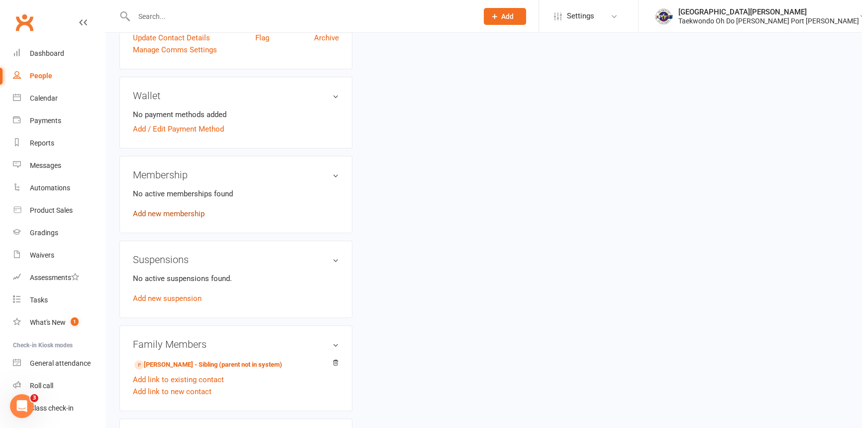
click at [182, 218] on link "Add new membership" at bounding box center [169, 213] width 72 height 9
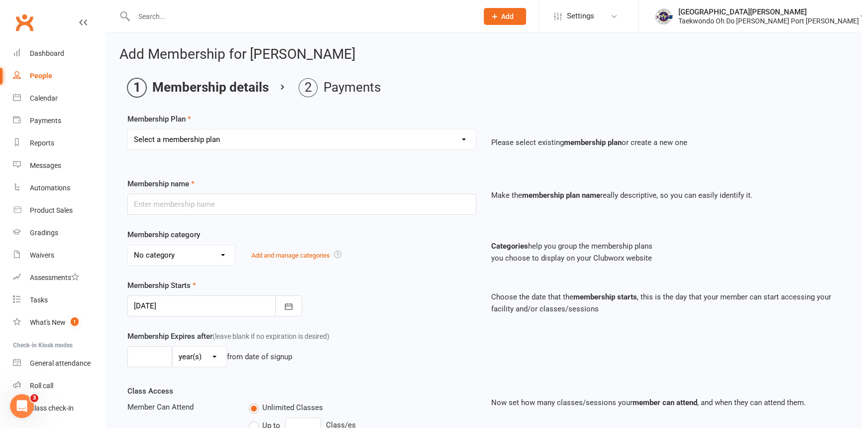
click at [242, 144] on select "Select a membership plan Create new Membership Plan Child Monthly Adult Monthly…" at bounding box center [302, 139] width 348 height 20
select select "11"
click at [128, 130] on select "Select a membership plan Create new Membership Plan Child Monthly Adult Monthly…" at bounding box center [302, 139] width 348 height 20
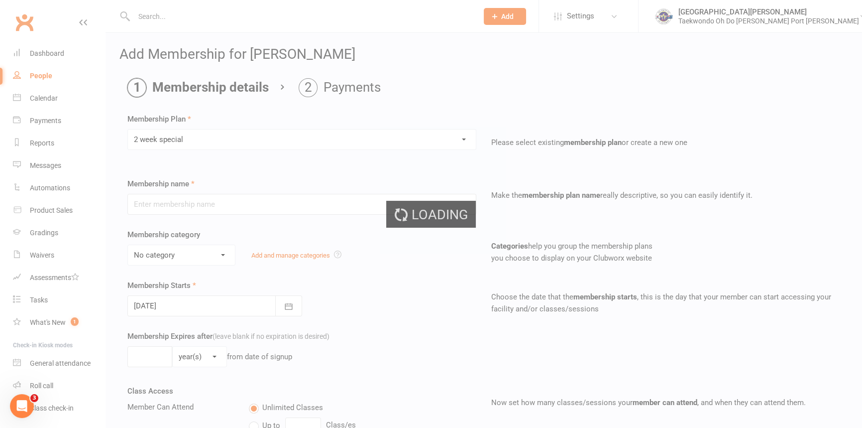
type input "2 week special"
type input "2"
select select "1"
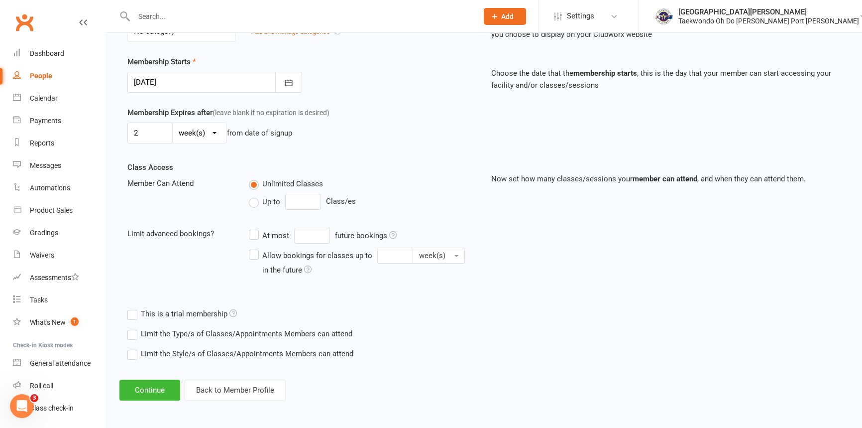
scroll to position [238, 0]
click at [166, 388] on button "Continue" at bounding box center [149, 388] width 61 height 21
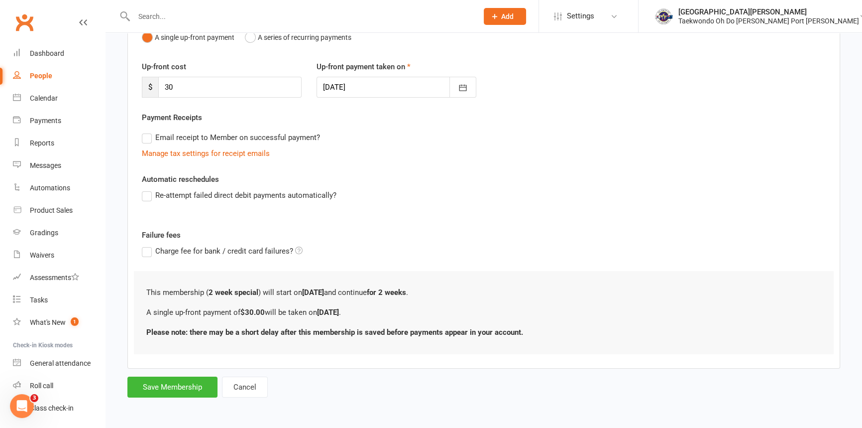
scroll to position [126, 0]
click at [194, 388] on button "Save Membership" at bounding box center [172, 386] width 90 height 21
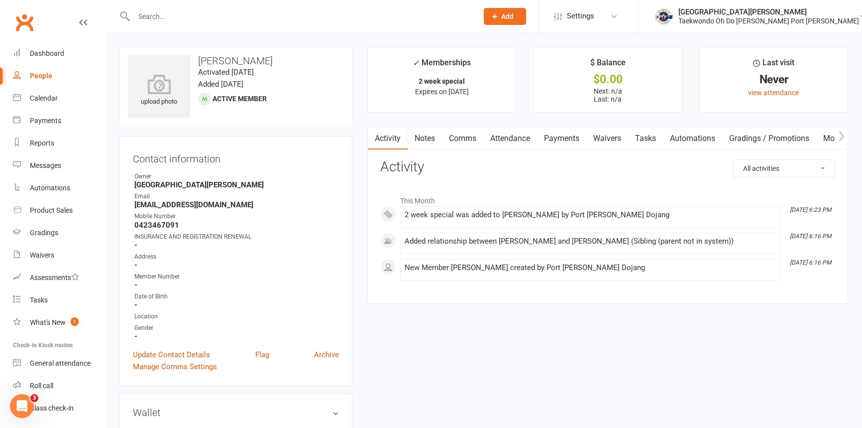
click at [574, 137] on link "Payments" at bounding box center [561, 138] width 49 height 23
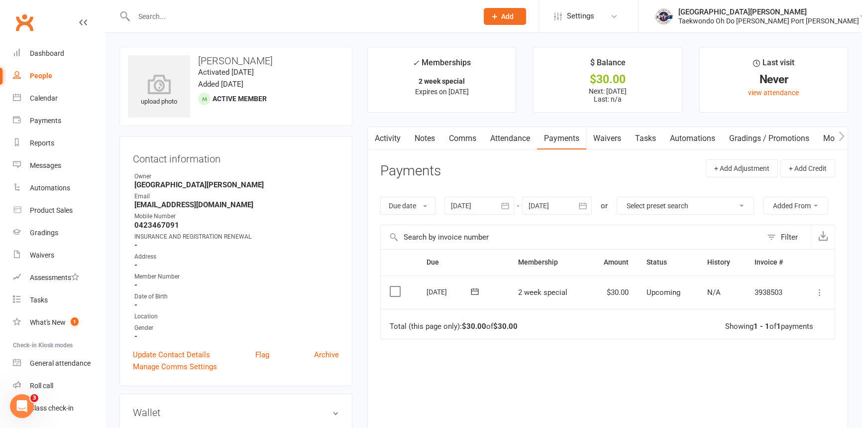
click at [817, 297] on icon at bounding box center [820, 292] width 10 height 10
click at [789, 342] on link "Mark as Paid (POS)" at bounding box center [776, 332] width 99 height 20
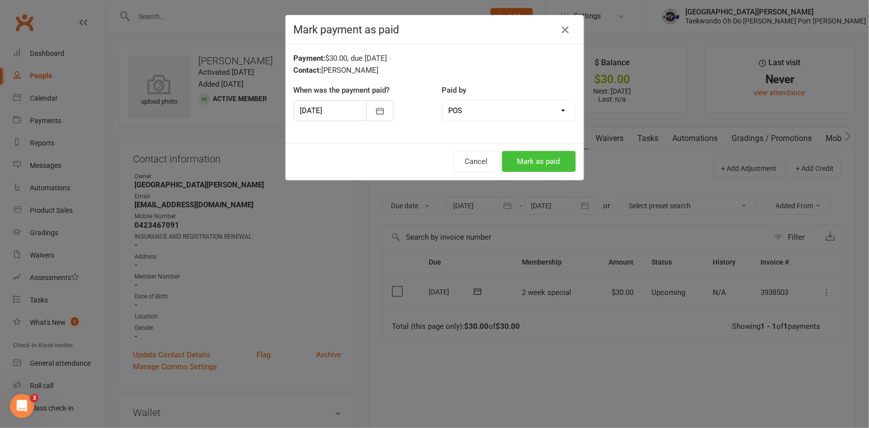
click at [547, 159] on button "Mark as paid" at bounding box center [539, 161] width 74 height 21
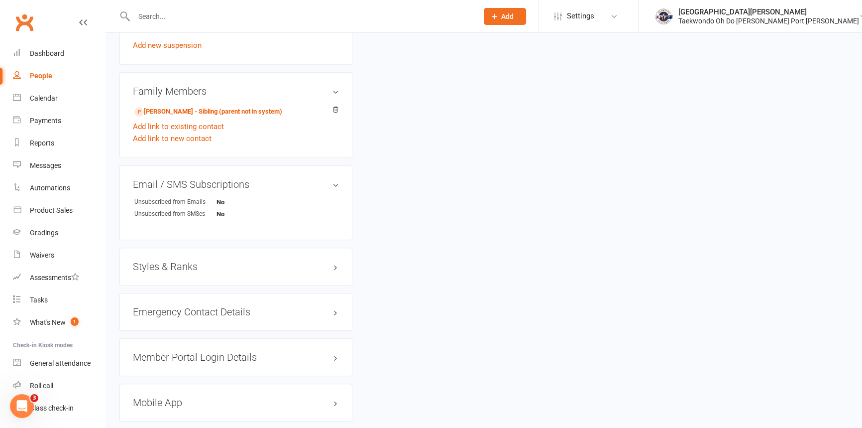
scroll to position [633, 0]
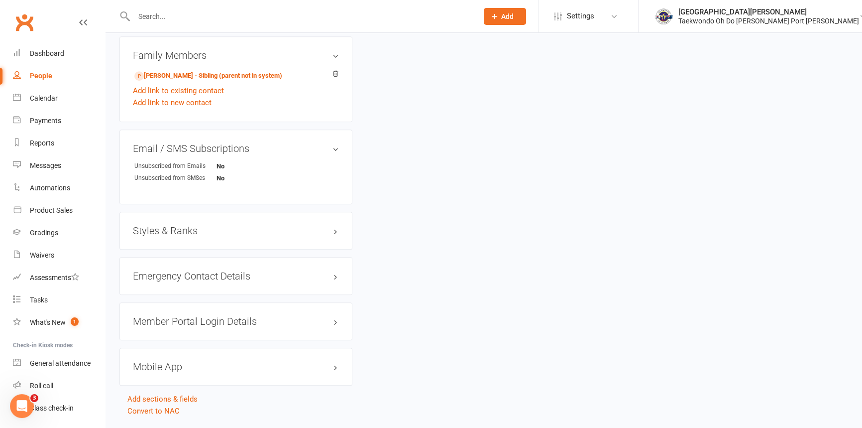
click at [193, 236] on h3 "Styles & Ranks" at bounding box center [236, 230] width 206 height 11
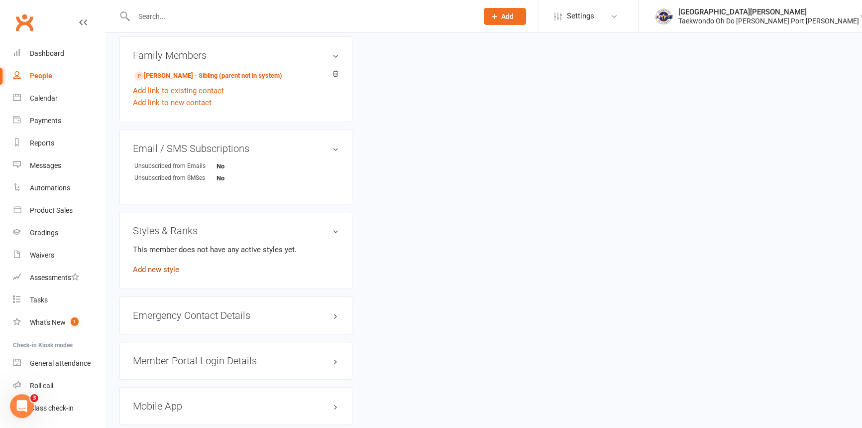
click at [179, 274] on link "Add new style" at bounding box center [156, 269] width 46 height 9
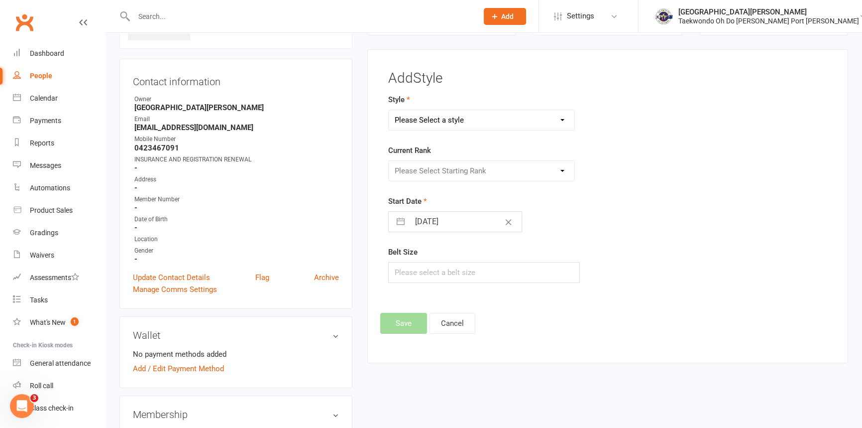
scroll to position [76, 0]
click at [446, 119] on select "Please Select a style Taekwondo" at bounding box center [482, 121] width 186 height 20
select select "301"
click at [389, 111] on select "Please Select a style Taekwondo" at bounding box center [482, 121] width 186 height 20
click at [436, 173] on select "Please Select Starting Rank LittleTiger Little Tiger 1 Little Tiger 2 Little Ti…" at bounding box center [482, 172] width 186 height 20
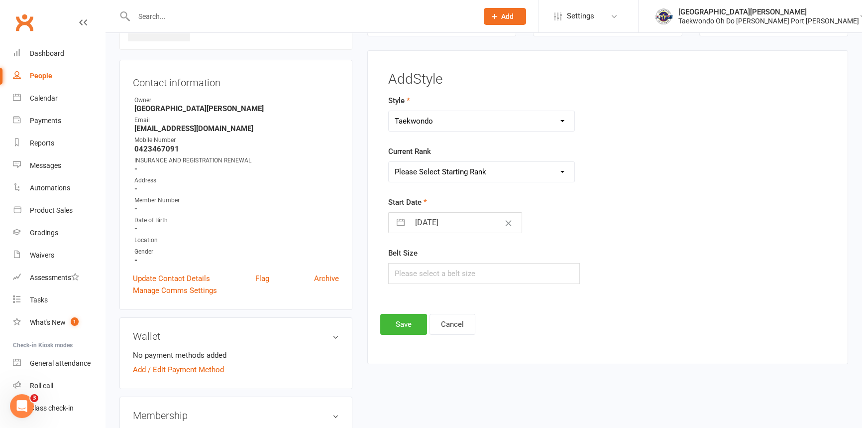
select select "2875"
click at [389, 163] on select "Please Select Starting Rank LittleTiger Little Tiger 1 Little Tiger 2 Little Ti…" at bounding box center [482, 172] width 186 height 20
click at [419, 328] on button "Save" at bounding box center [403, 324] width 47 height 21
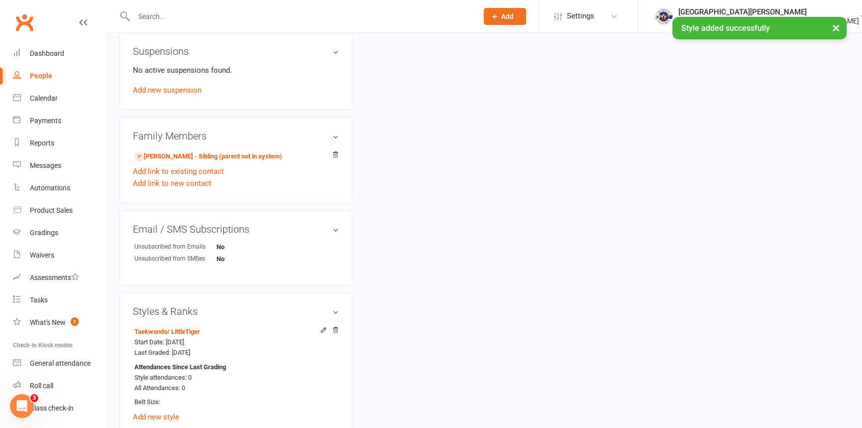
scroll to position [574, 0]
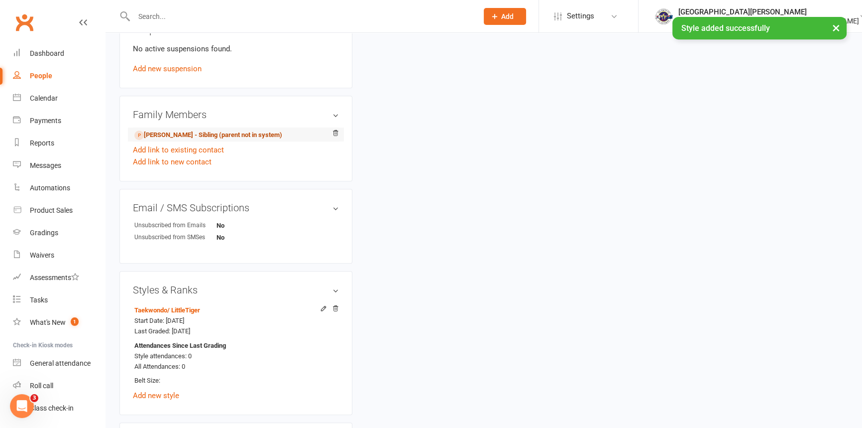
click at [190, 140] on link "Elizabeth Schramm - Sibling (parent not in system)" at bounding box center [208, 135] width 148 height 10
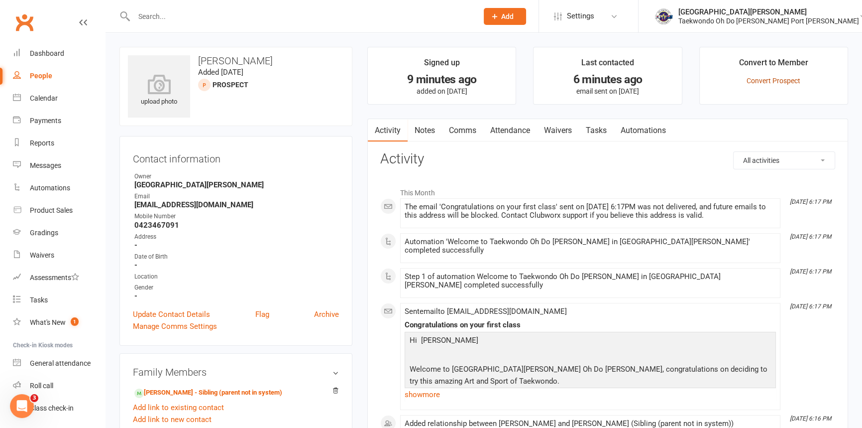
click at [787, 78] on link "Convert Prospect" at bounding box center [774, 81] width 54 height 8
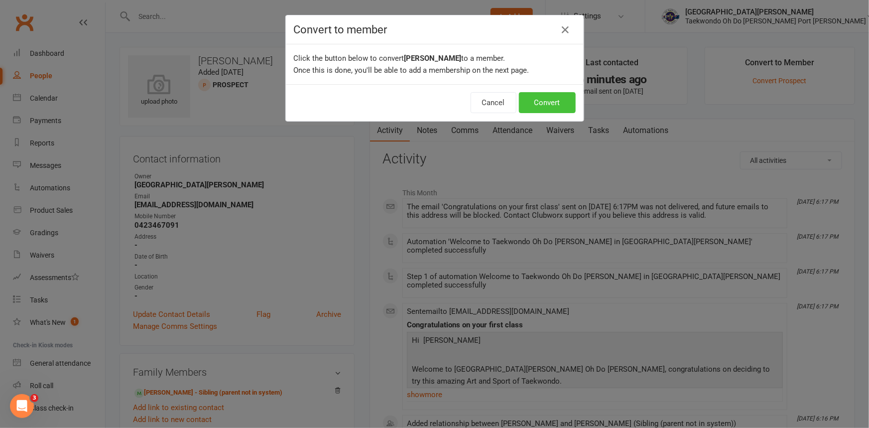
click at [551, 105] on button "Convert" at bounding box center [547, 102] width 57 height 21
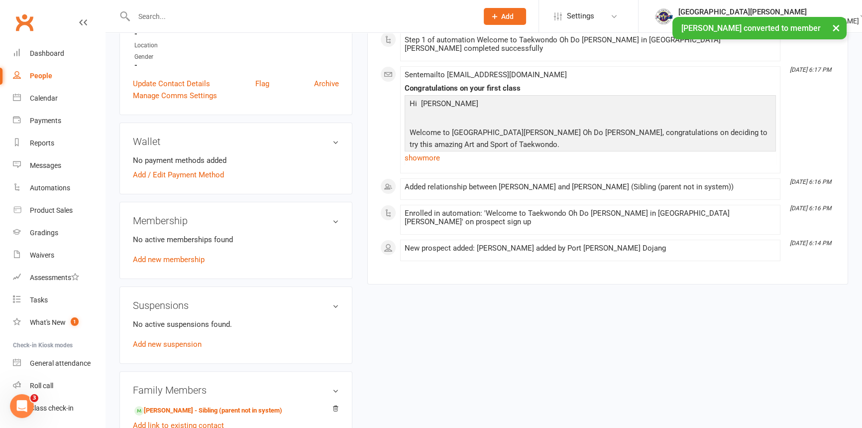
scroll to position [271, 0]
click at [175, 263] on link "Add new membership" at bounding box center [169, 258] width 72 height 9
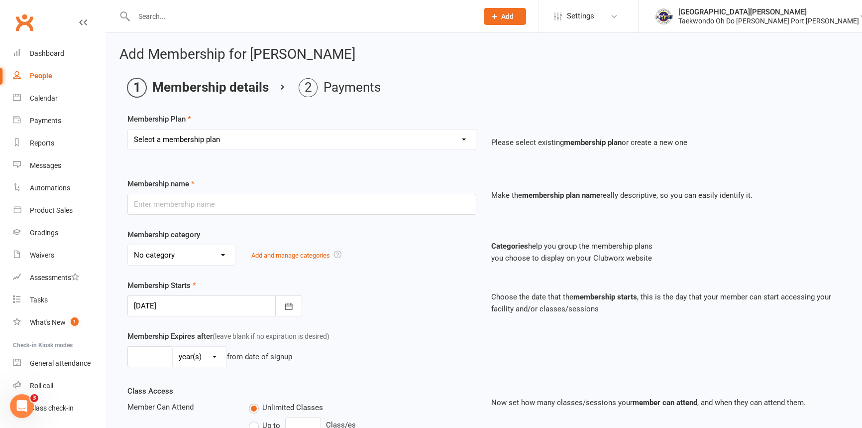
click at [462, 139] on select "Select a membership plan Create new Membership Plan Child Monthly Adult Monthly…" at bounding box center [302, 139] width 348 height 20
select select "11"
click at [128, 130] on select "Select a membership plan Create new Membership Plan Child Monthly Adult Monthly…" at bounding box center [302, 139] width 348 height 20
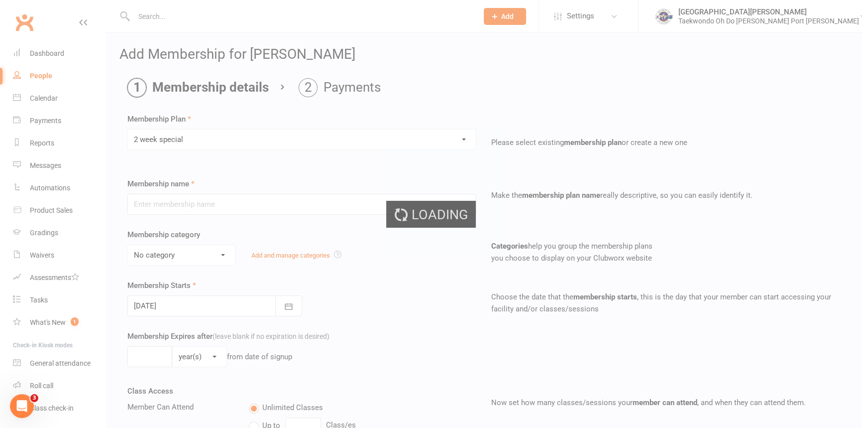
type input "2 week special"
type input "2"
select select "1"
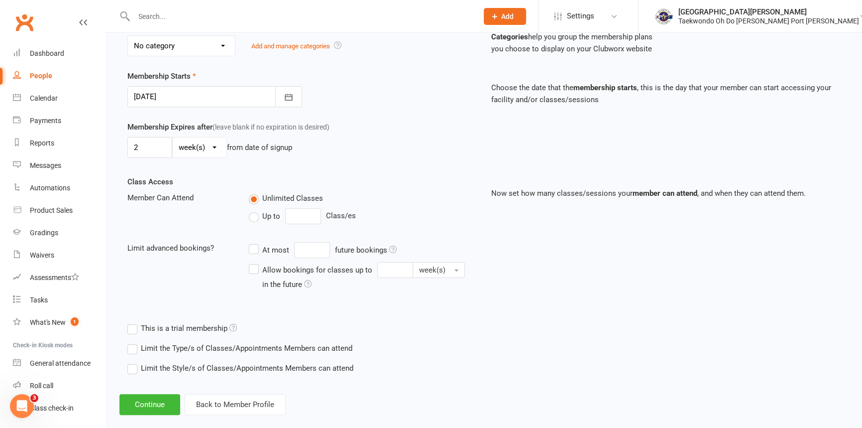
scroll to position [238, 0]
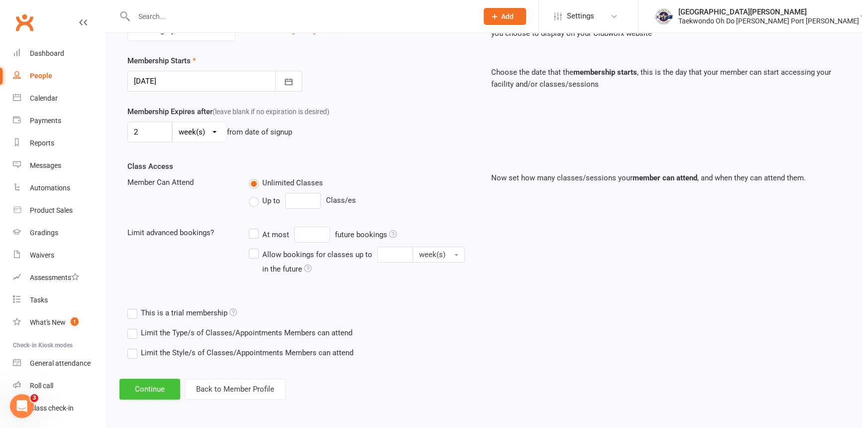
click at [168, 386] on button "Continue" at bounding box center [149, 388] width 61 height 21
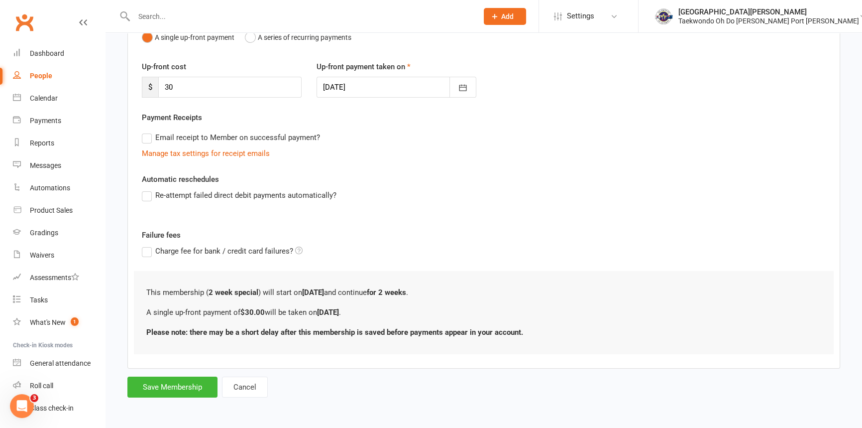
scroll to position [126, 0]
click at [189, 384] on button "Save Membership" at bounding box center [172, 386] width 90 height 21
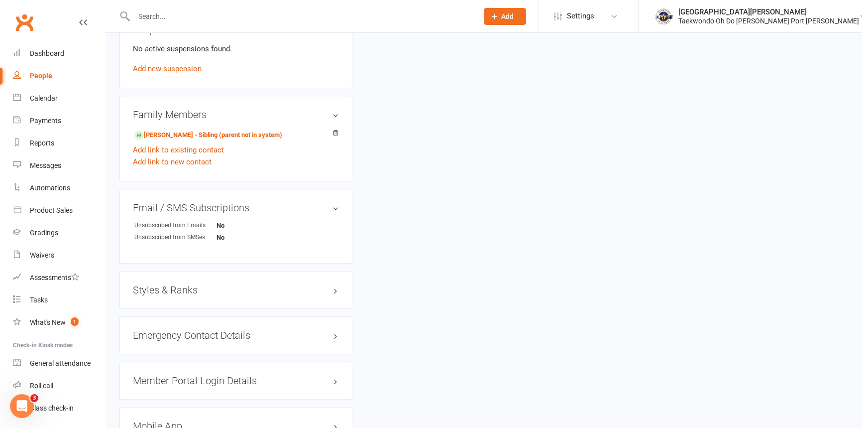
scroll to position [588, 0]
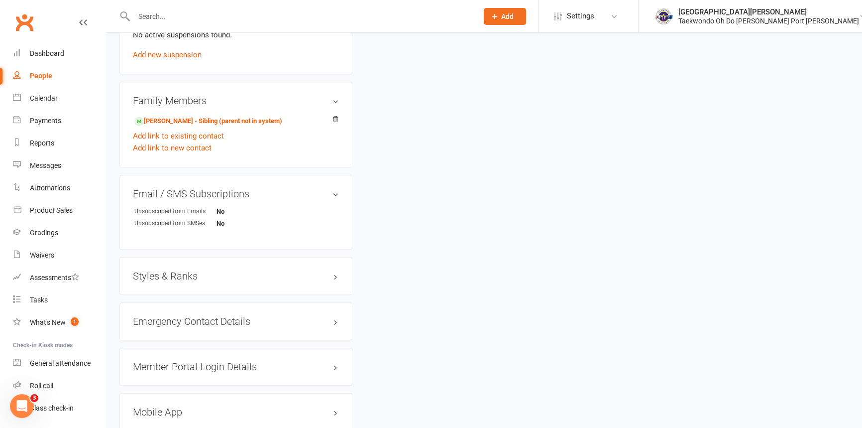
click at [333, 281] on h3 "Styles & Ranks" at bounding box center [236, 275] width 206 height 11
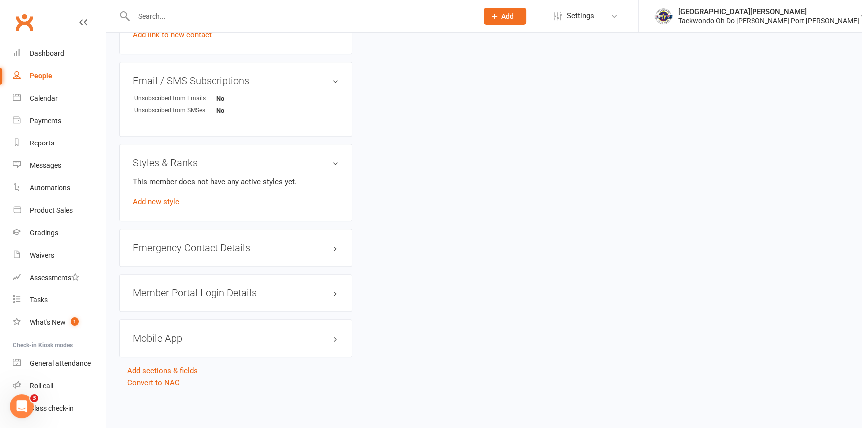
scroll to position [752, 0]
click at [334, 162] on h3 "Styles & Ranks" at bounding box center [236, 162] width 206 height 11
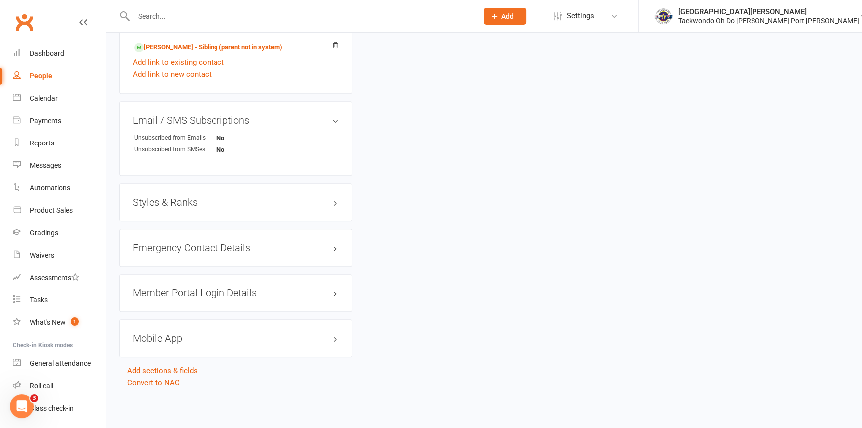
click at [335, 207] on div "Styles & Ranks" at bounding box center [235, 202] width 233 height 38
click at [335, 203] on h3 "Styles & Ranks" at bounding box center [236, 202] width 206 height 11
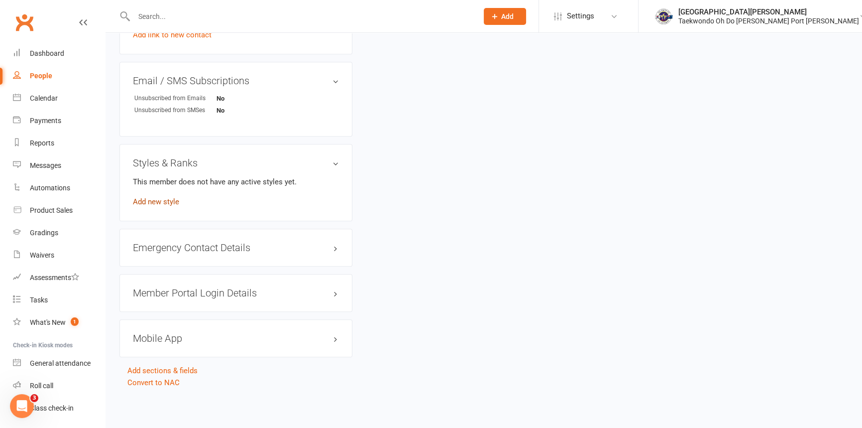
click at [166, 201] on link "Add new style" at bounding box center [156, 201] width 46 height 9
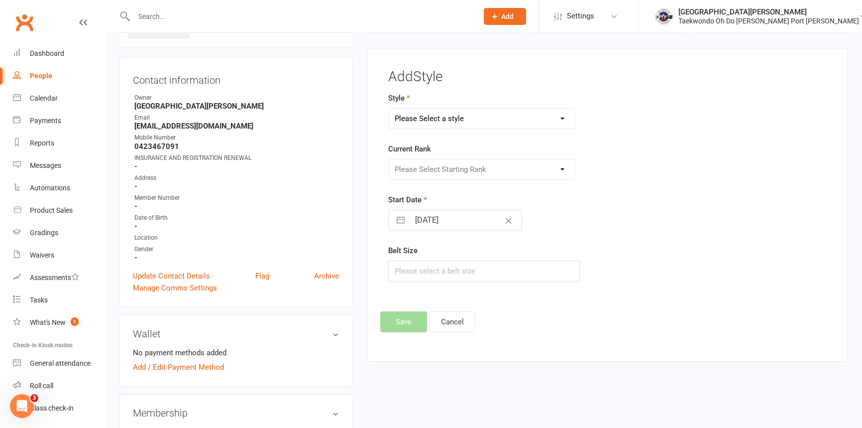
scroll to position [76, 0]
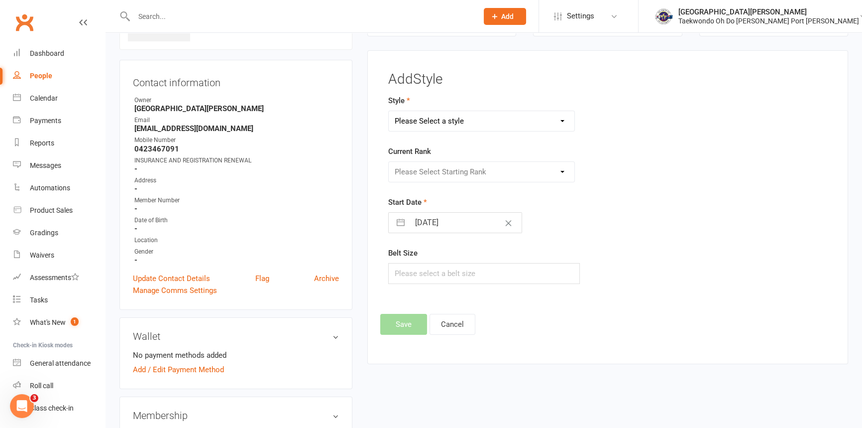
click at [567, 119] on select "Please Select a style Taekwondo" at bounding box center [482, 121] width 186 height 20
select select "301"
click at [389, 111] on select "Please Select a style Taekwondo" at bounding box center [482, 121] width 186 height 20
click at [564, 173] on select "Please Select Starting Rank LittleTiger Little Tiger 1 Little Tiger 2 Little Ti…" at bounding box center [482, 172] width 186 height 20
select select "2879"
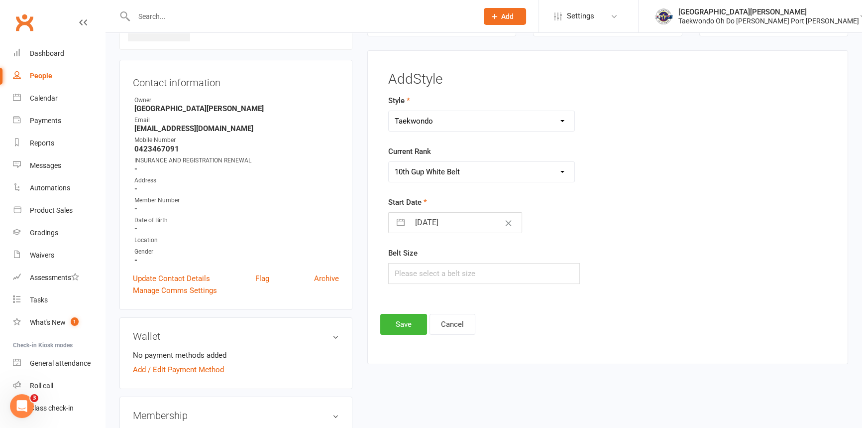
click at [389, 163] on select "Please Select Starting Rank LittleTiger Little Tiger 1 Little Tiger 2 Little Ti…" at bounding box center [482, 172] width 186 height 20
click at [417, 330] on button "Save" at bounding box center [403, 324] width 47 height 21
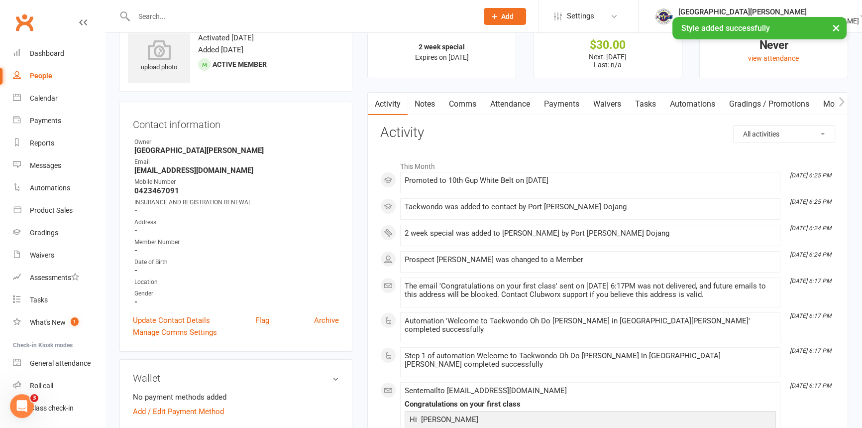
scroll to position [0, 0]
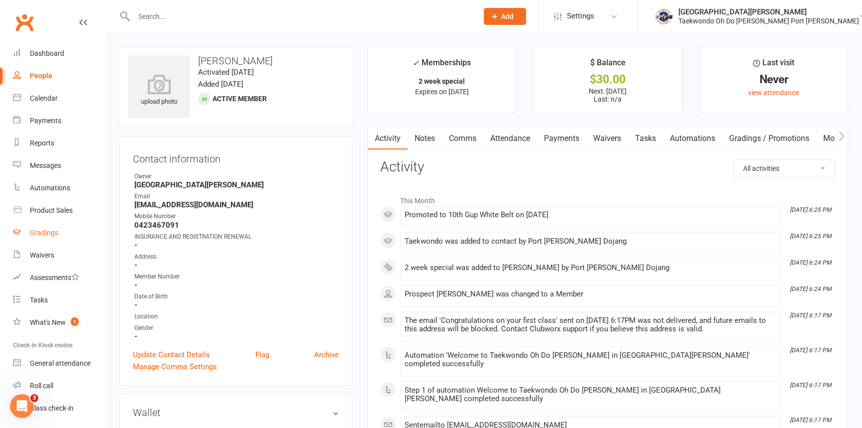
click at [43, 229] on div "Gradings" at bounding box center [44, 233] width 28 height 8
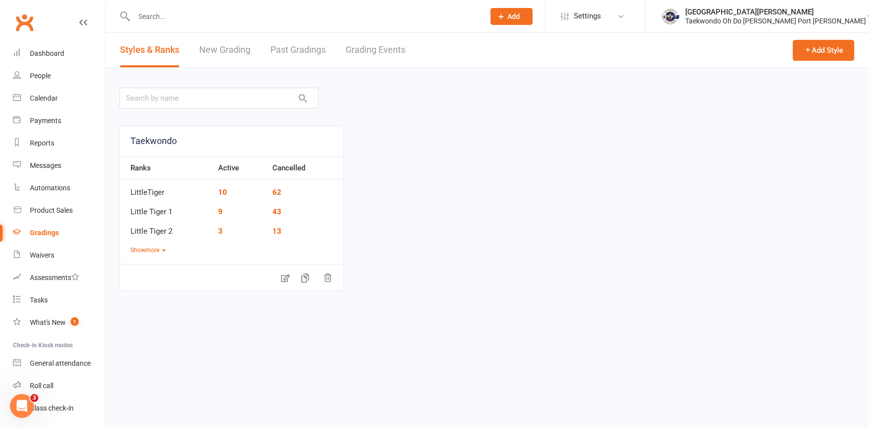
click at [356, 46] on link "Grading Events" at bounding box center [376, 50] width 60 height 34
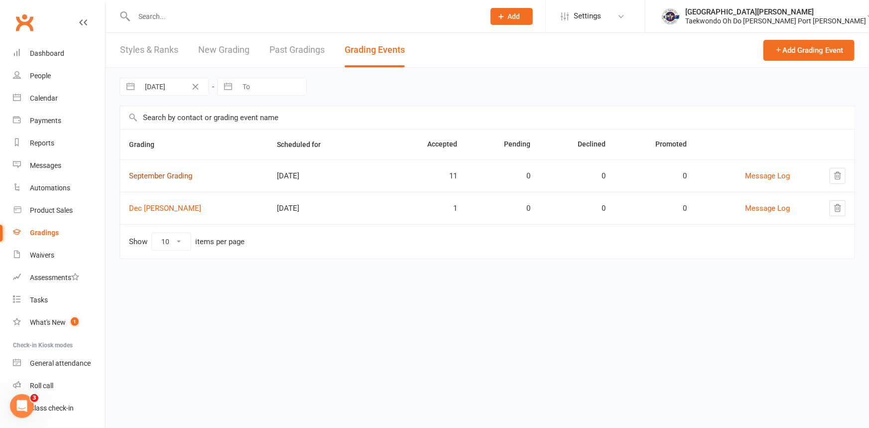
click at [158, 176] on link "September Grading" at bounding box center [160, 175] width 63 height 9
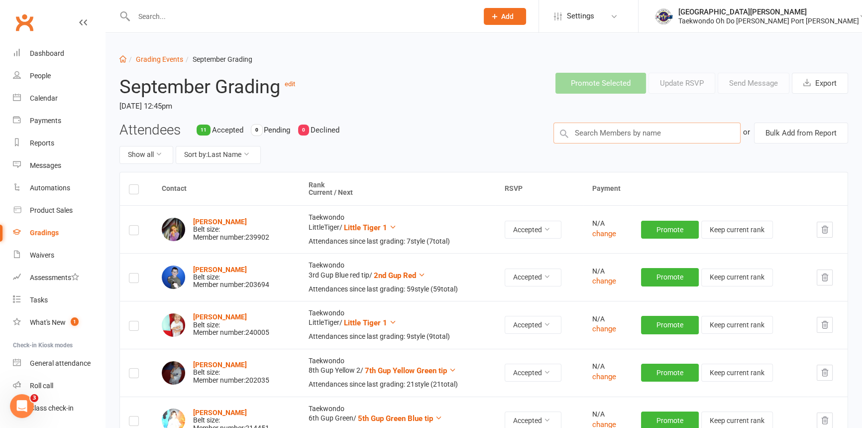
click at [629, 138] on input "text" at bounding box center [648, 132] width 188 height 21
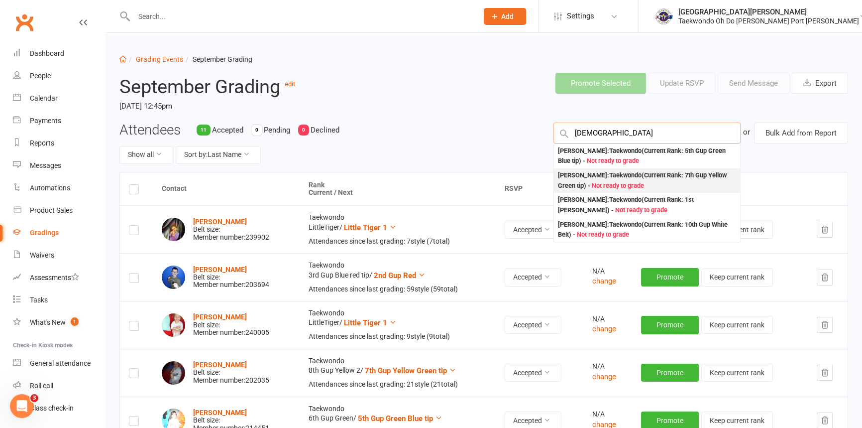
type input "Bodhi"
click at [630, 187] on div "Bodhi Bryne-Quinn : Taekwondo (Current Rank: 7th Gup Yellow Green tip ) - Not r…" at bounding box center [647, 180] width 179 height 20
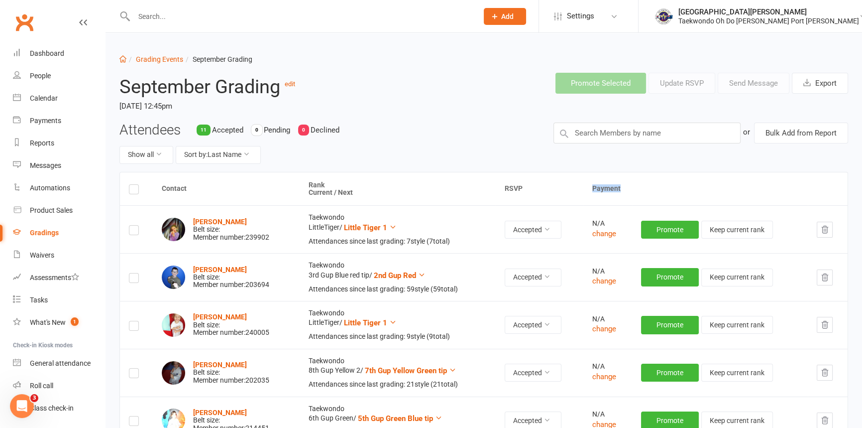
click at [630, 187] on th "Payment" at bounding box center [716, 188] width 264 height 33
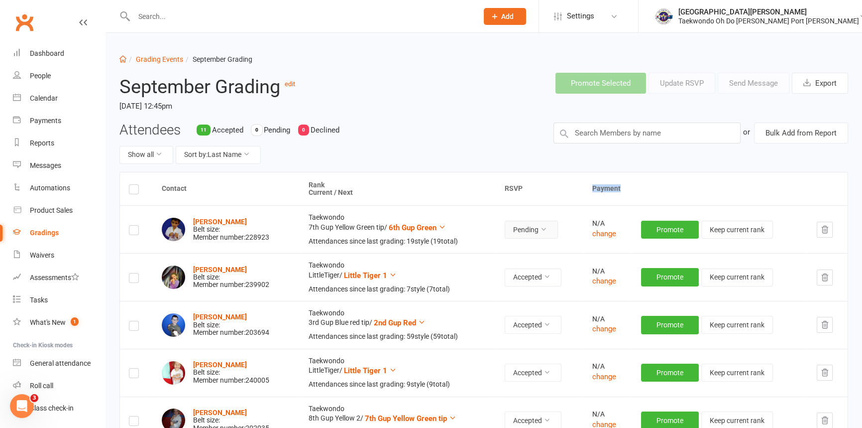
click at [547, 233] on icon at bounding box center [543, 229] width 7 height 7
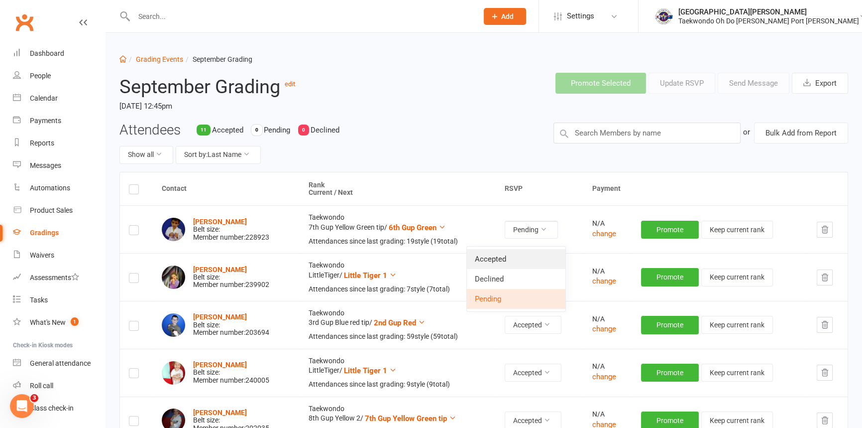
click at [546, 261] on link "Accepted" at bounding box center [516, 259] width 99 height 20
click at [627, 136] on input "text" at bounding box center [648, 132] width 188 height 21
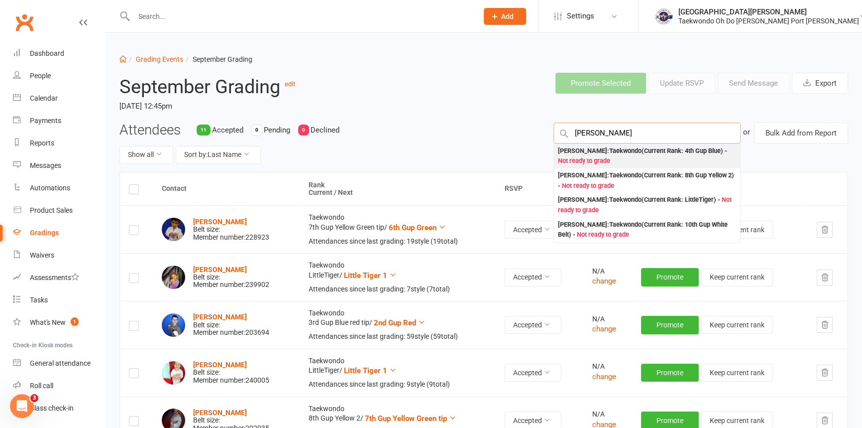
type input "bonnie"
click at [625, 163] on div "Bonnie Byrne-Quinn : Taekwondo (Current Rank: 4th Gup Blue ) - Not ready to gra…" at bounding box center [647, 156] width 179 height 20
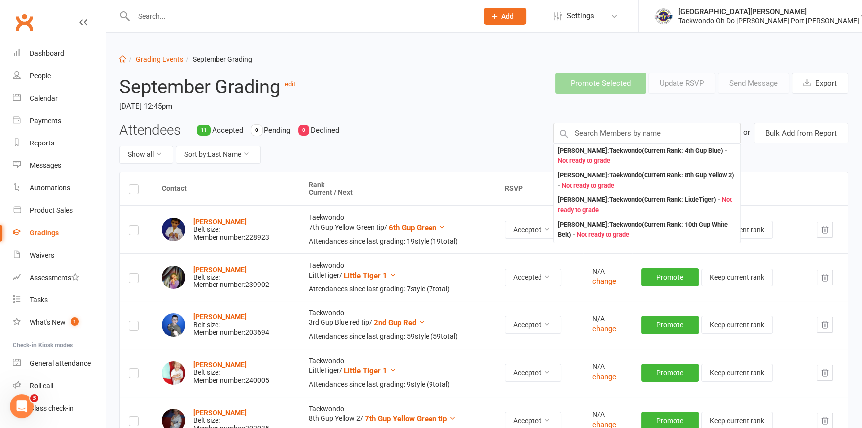
click at [625, 162] on div "Attendees 11 Accepted 0 Pending 0 Declined Show all Sort by: Last Name Bonnie B…" at bounding box center [484, 146] width 744 height 49
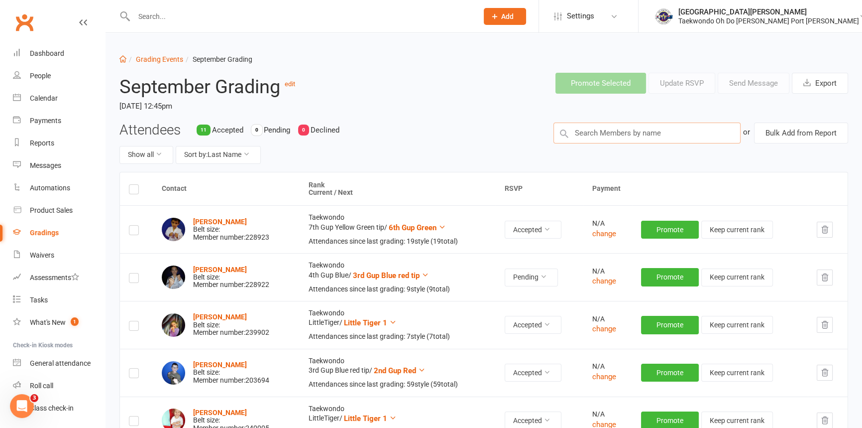
click at [642, 136] on input "text" at bounding box center [648, 132] width 188 height 21
click at [547, 280] on icon at bounding box center [543, 276] width 7 height 7
click at [502, 305] on link "Accepted" at bounding box center [516, 310] width 99 height 20
click at [618, 143] on input "text" at bounding box center [648, 132] width 188 height 21
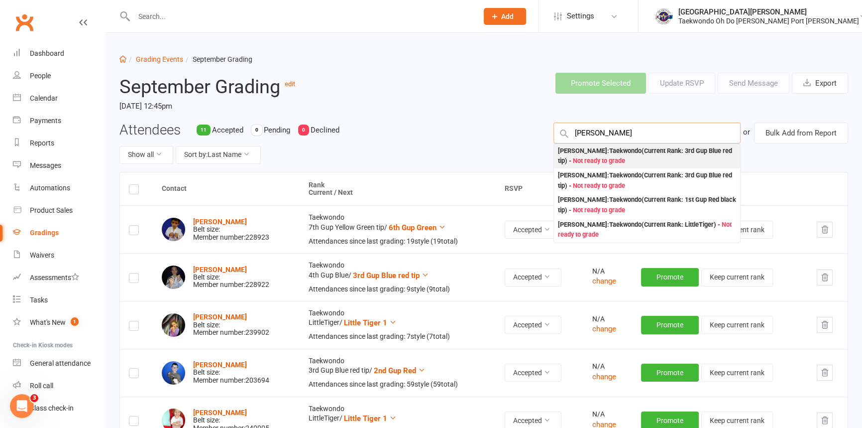
type input "lam"
click at [598, 158] on div "Jayden Lam : Taekwondo (Current Rank: 3rd Gup Blue red tip ) - Not ready to gra…" at bounding box center [647, 156] width 179 height 20
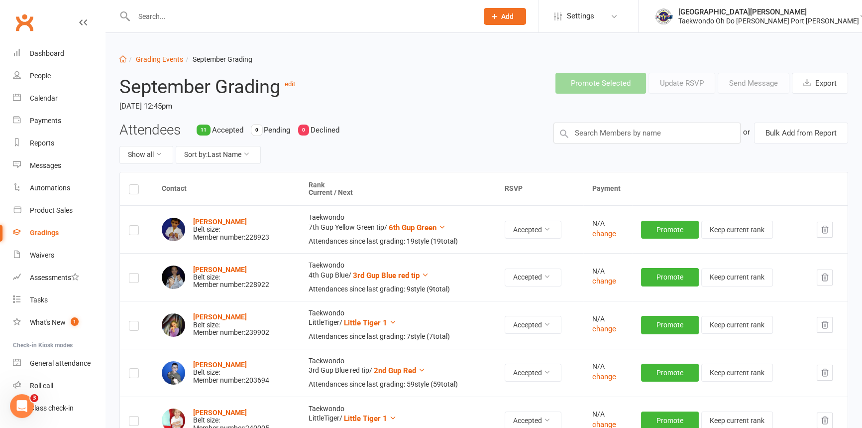
click at [598, 158] on div "Attendees 11 Accepted 0 Pending 0 Declined Show all Sort by: Last Name or Bulk …" at bounding box center [484, 146] width 744 height 49
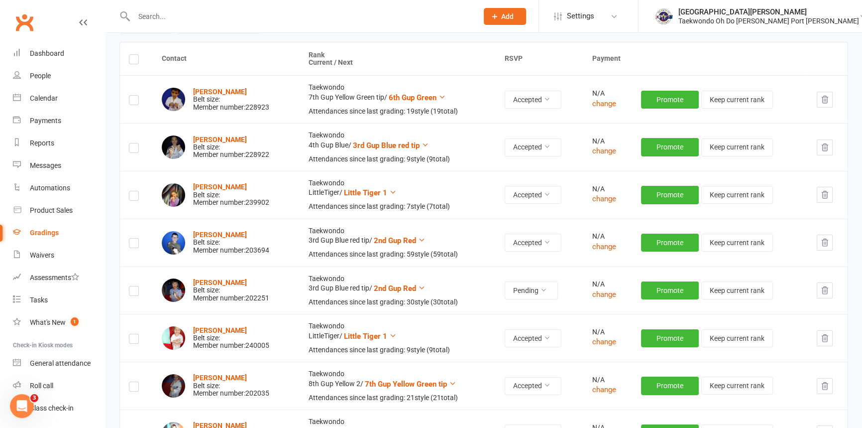
scroll to position [135, 0]
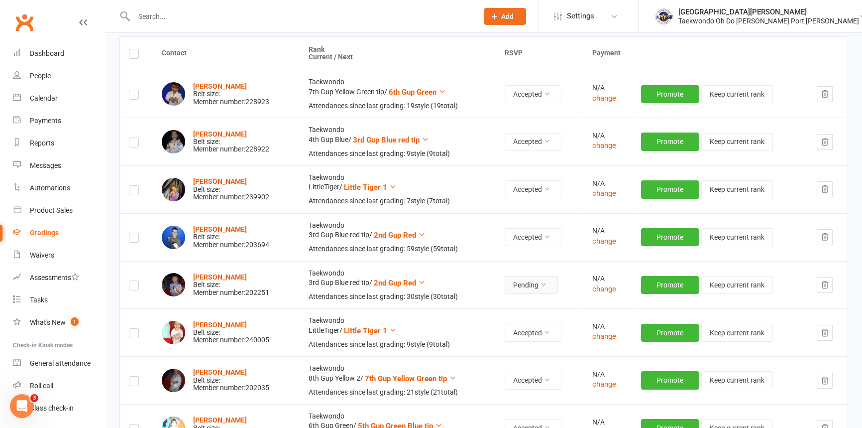
click at [547, 288] on icon at bounding box center [543, 284] width 7 height 7
click at [508, 326] on link "Accepted" at bounding box center [516, 326] width 99 height 20
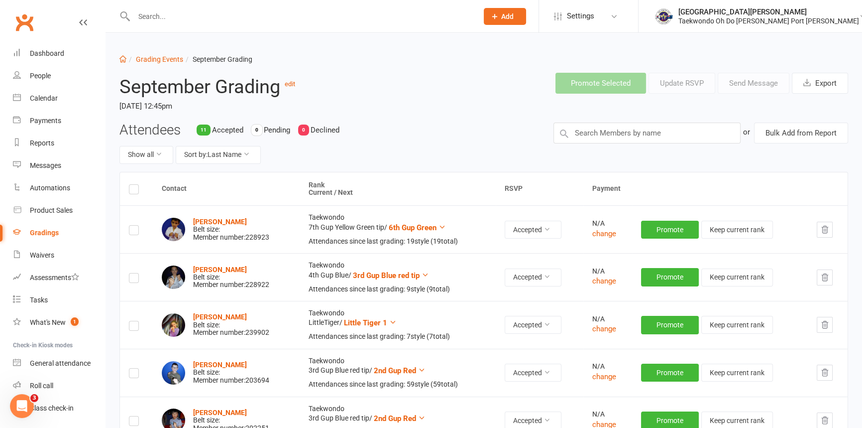
scroll to position [0, 0]
click at [628, 138] on input "text" at bounding box center [648, 132] width 188 height 21
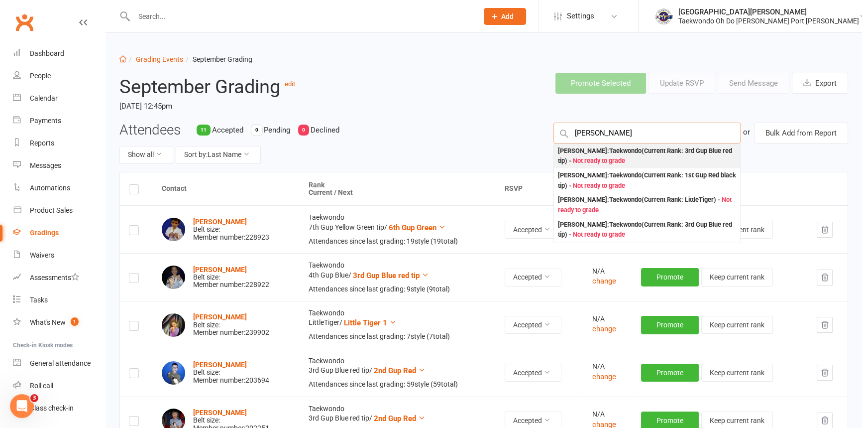
type input "lam"
click at [615, 156] on div "Jenevieve Lam : Taekwondo (Current Rank: 3rd Gup Blue red tip ) - Not ready to …" at bounding box center [647, 156] width 179 height 20
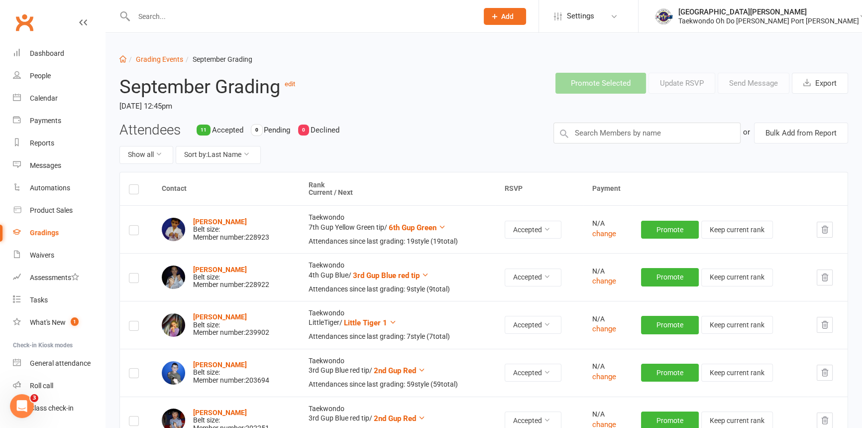
click at [614, 158] on div "Attendees 11 Accepted 0 Pending 0 Declined Show all Sort by: Last Name or Bulk …" at bounding box center [484, 146] width 744 height 49
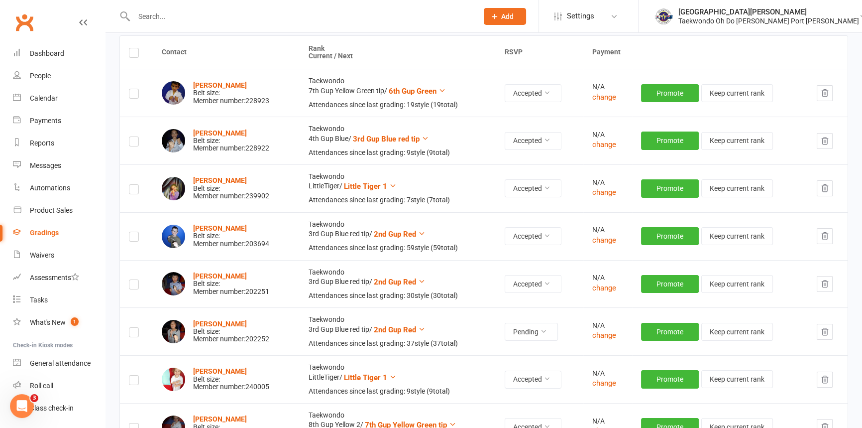
scroll to position [181, 0]
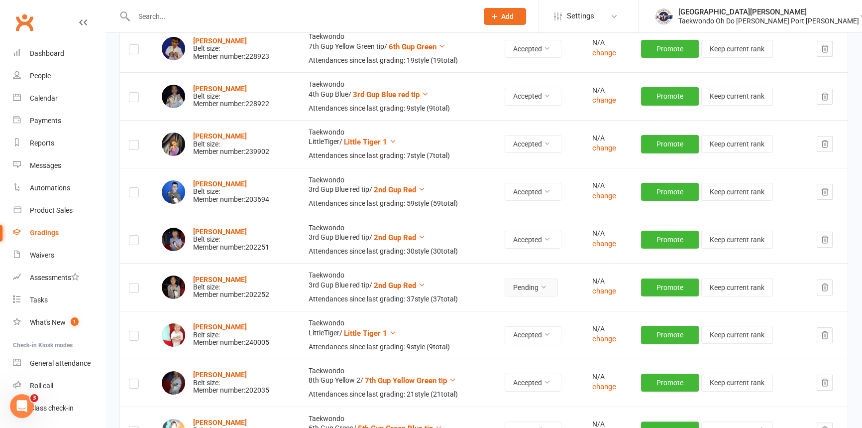
click at [547, 290] on icon at bounding box center [543, 286] width 7 height 7
click at [516, 328] on link "Accepted" at bounding box center [516, 332] width 99 height 20
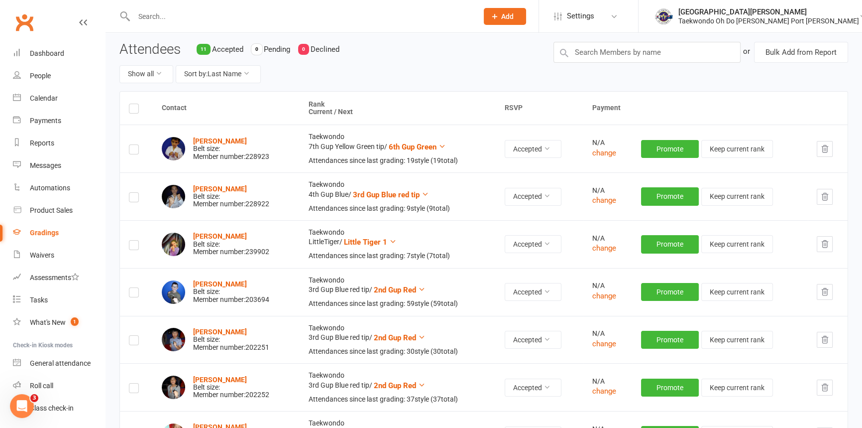
scroll to position [0, 0]
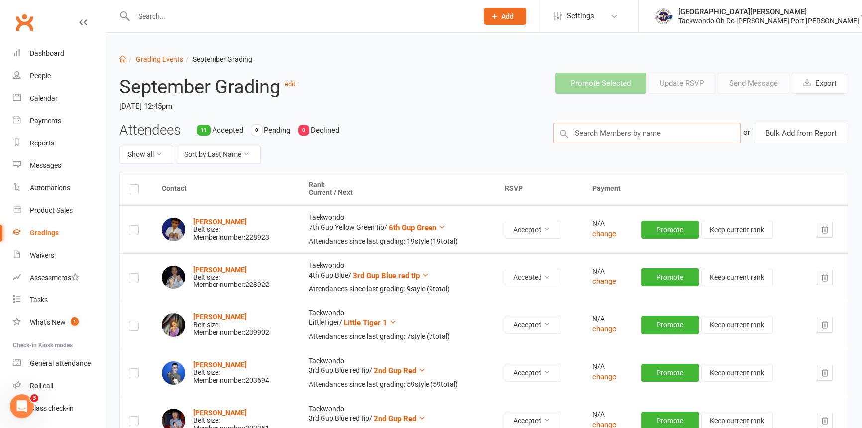
click at [604, 140] on input "text" at bounding box center [648, 132] width 188 height 21
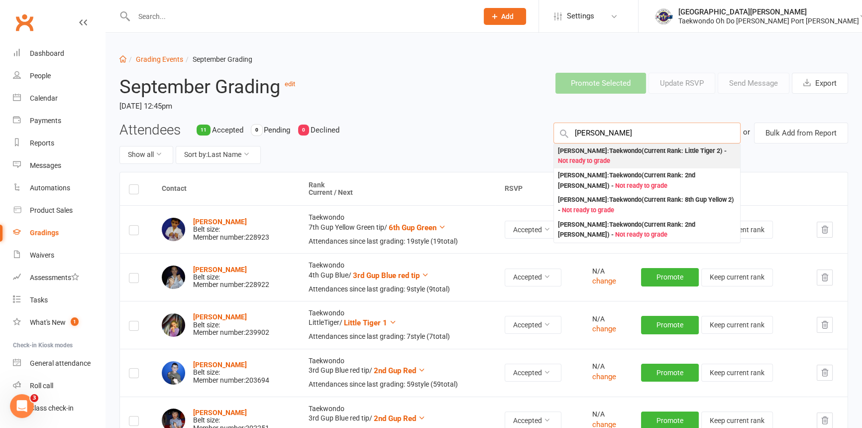
type input "sadler"
click at [601, 159] on div "Brodie Sadler : Taekwondo (Current Rank: Little Tiger 2 ) - Not ready to grade" at bounding box center [647, 156] width 179 height 20
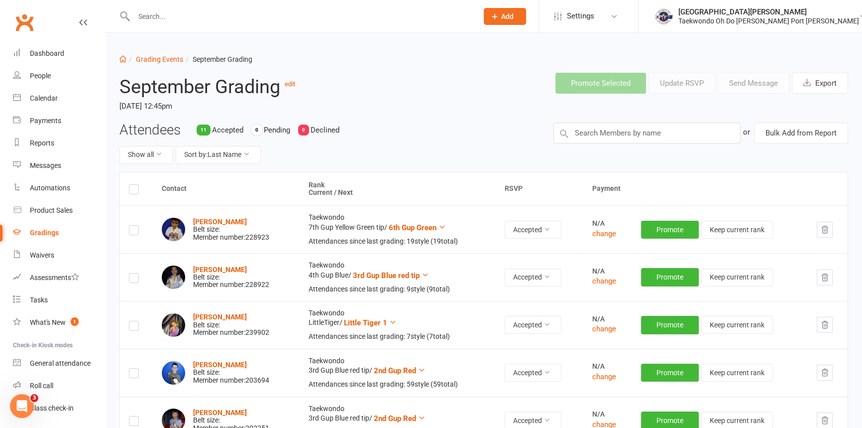
click at [601, 159] on div "Attendees 11 Accepted 0 Pending 0 Declined Show all Sort by: Last Name or Bulk …" at bounding box center [484, 146] width 744 height 49
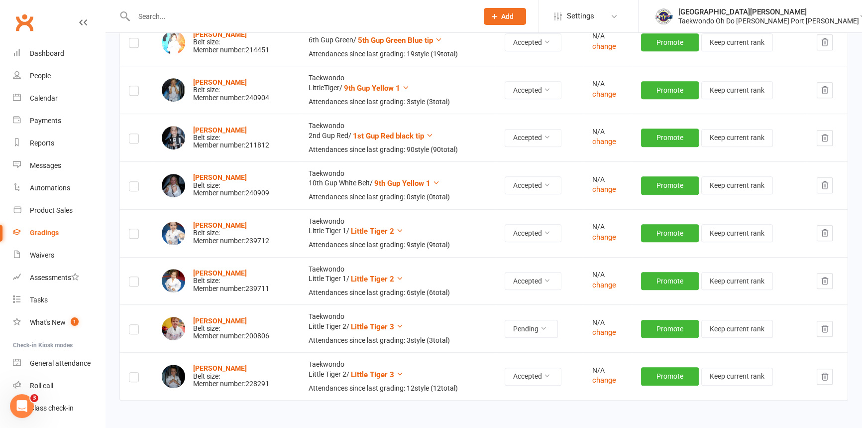
scroll to position [588, 0]
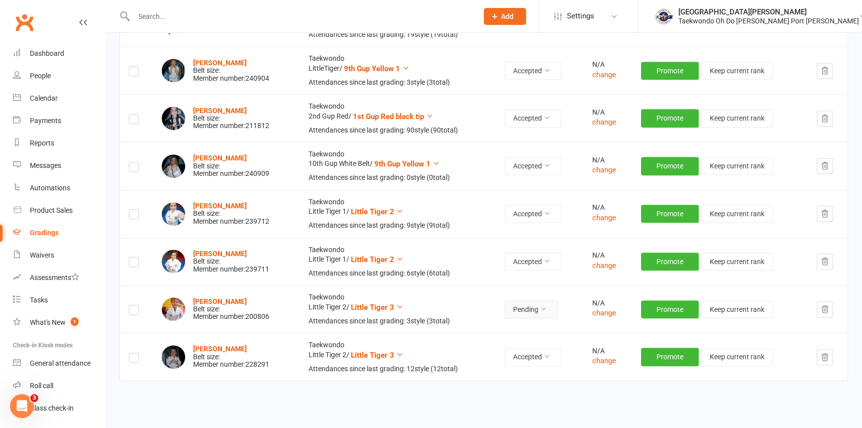
click at [547, 312] on icon at bounding box center [543, 308] width 7 height 7
click at [534, 374] on link "Accepted" at bounding box center [516, 379] width 99 height 20
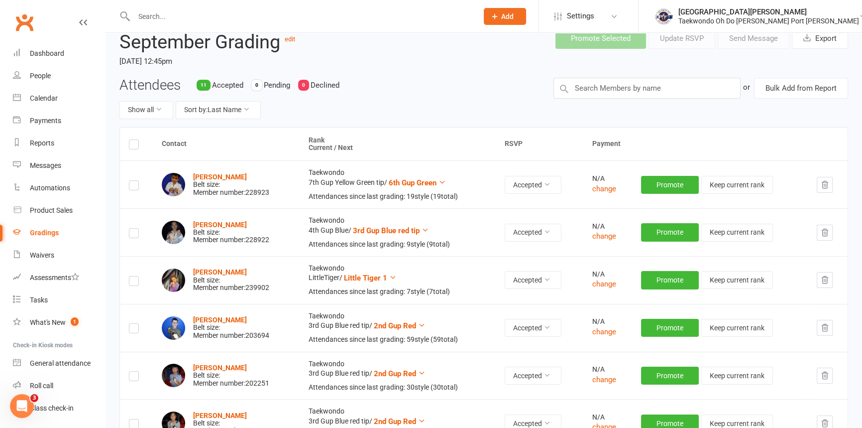
scroll to position [0, 0]
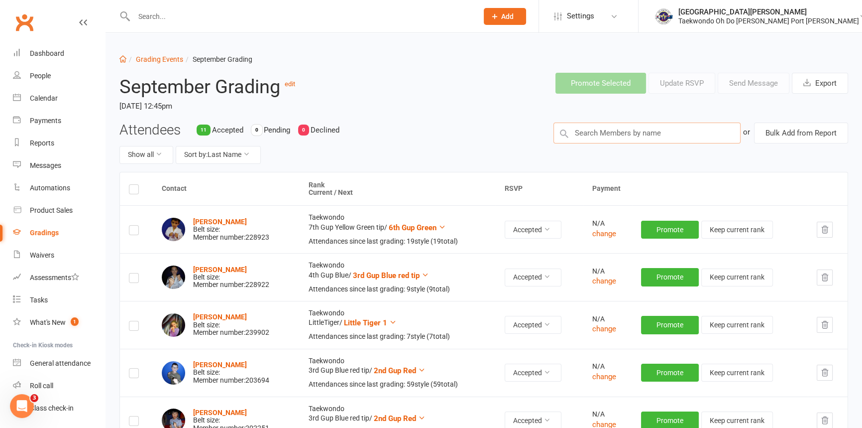
click at [628, 131] on input "text" at bounding box center [648, 132] width 188 height 21
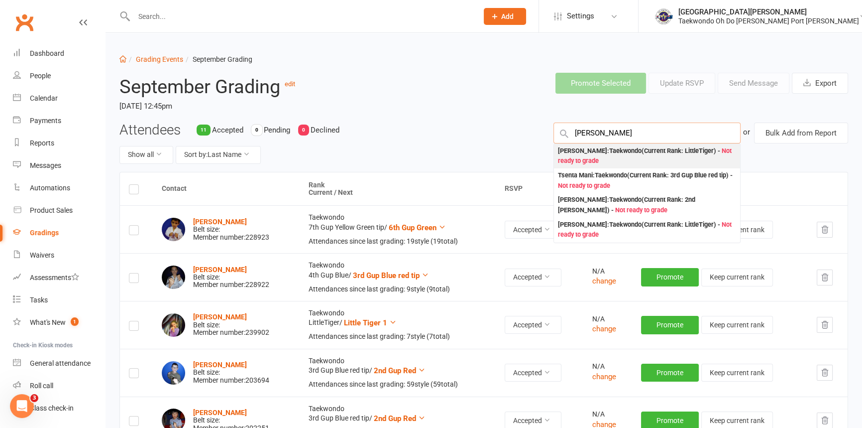
type input "manning"
click at [612, 162] on div "Lucas Manning : Taekwondo (Current Rank: LittleTiger ) - Not ready to grade" at bounding box center [647, 156] width 179 height 20
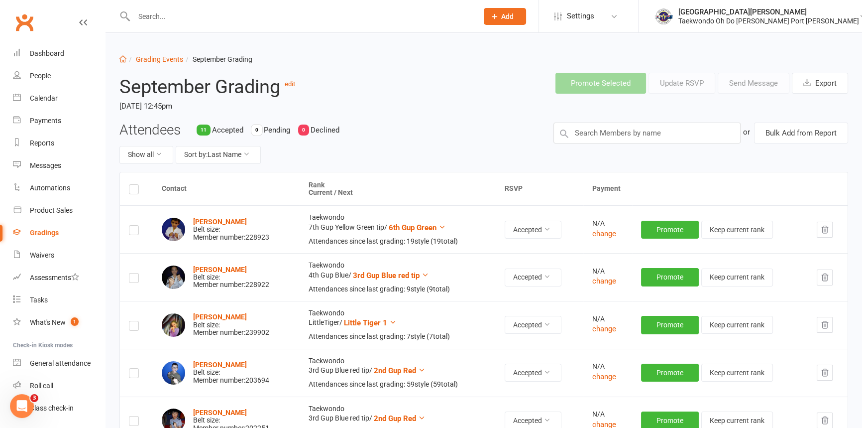
click at [613, 161] on div "Attendees 11 Accepted 0 Pending 0 Declined Show all Sort by: Last Name or Bulk …" at bounding box center [484, 146] width 744 height 49
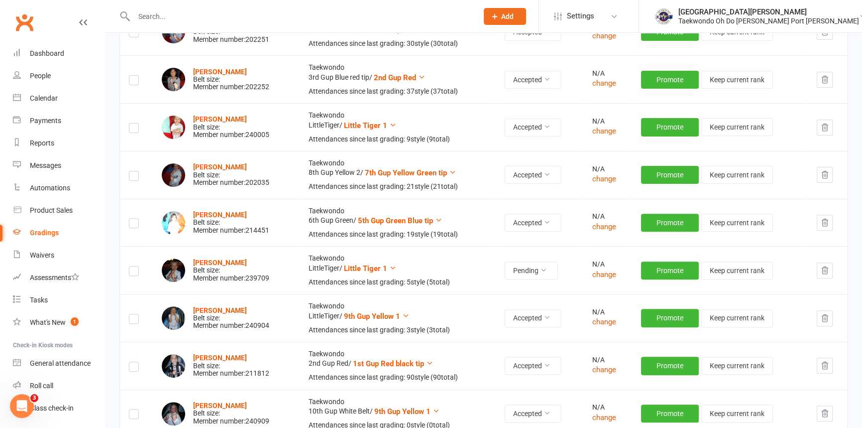
scroll to position [419, 0]
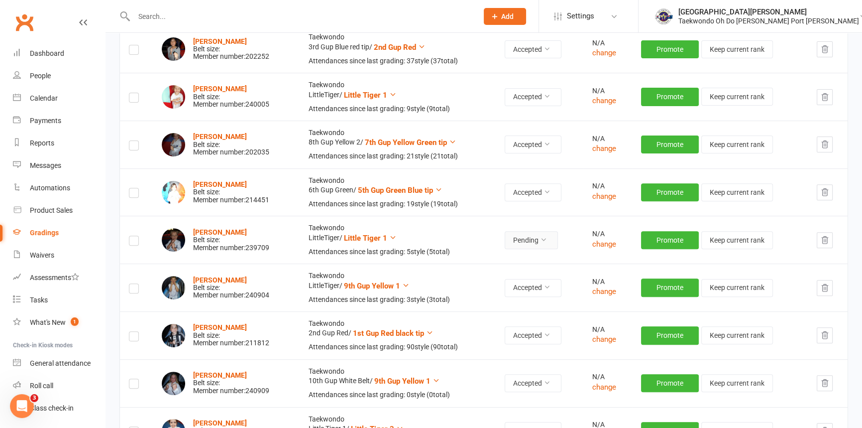
drag, startPoint x: 559, startPoint y: 273, endPoint x: 542, endPoint y: 273, distance: 17.4
click at [547, 243] on icon at bounding box center [543, 239] width 7 height 7
click at [515, 291] on link "Accepted" at bounding box center [516, 296] width 99 height 20
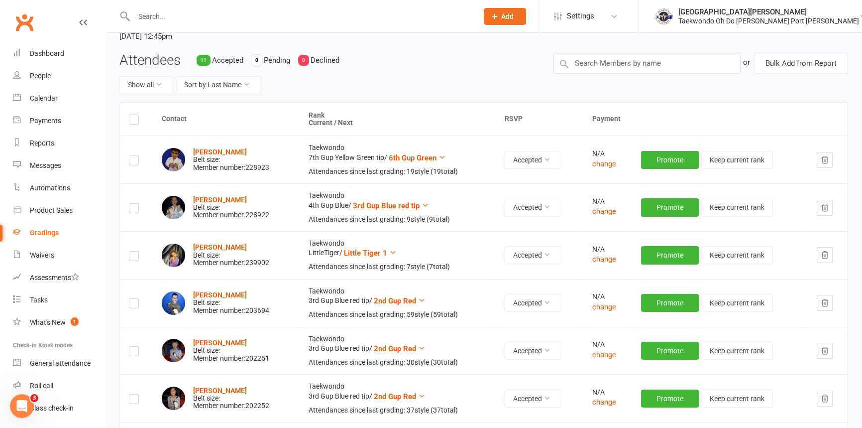
scroll to position [0, 0]
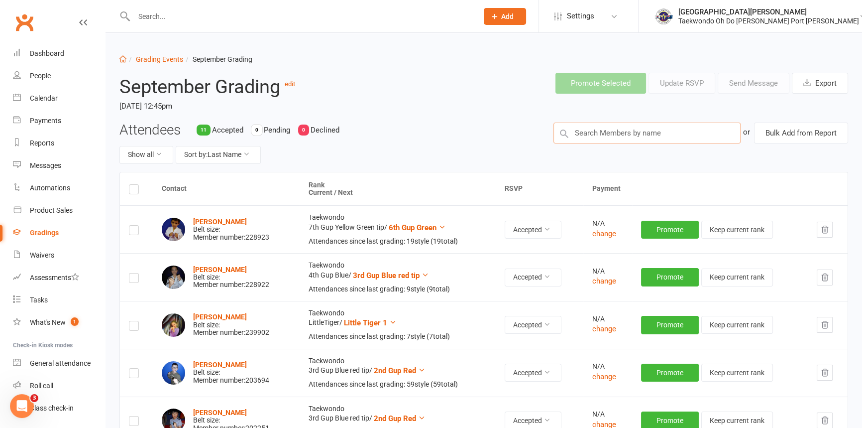
click at [615, 134] on input "text" at bounding box center [648, 132] width 188 height 21
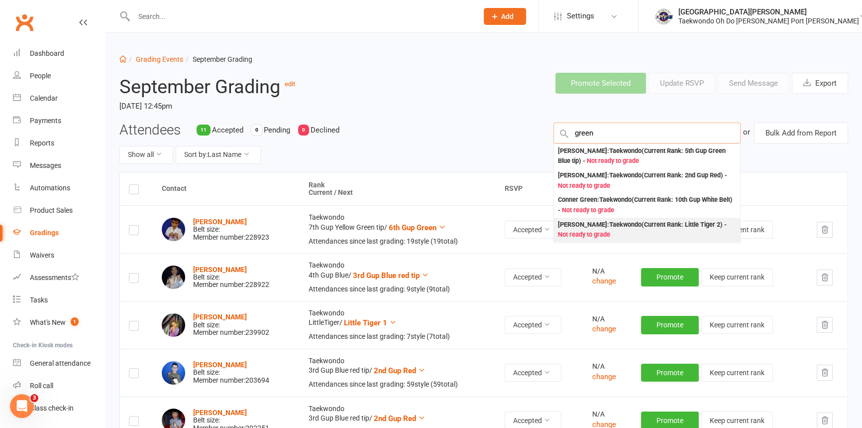
type input "green"
click at [687, 240] on div "Noah Greenham : Taekwondo (Current Rank: Little Tiger 2 ) - Not ready to grade" at bounding box center [647, 230] width 179 height 20
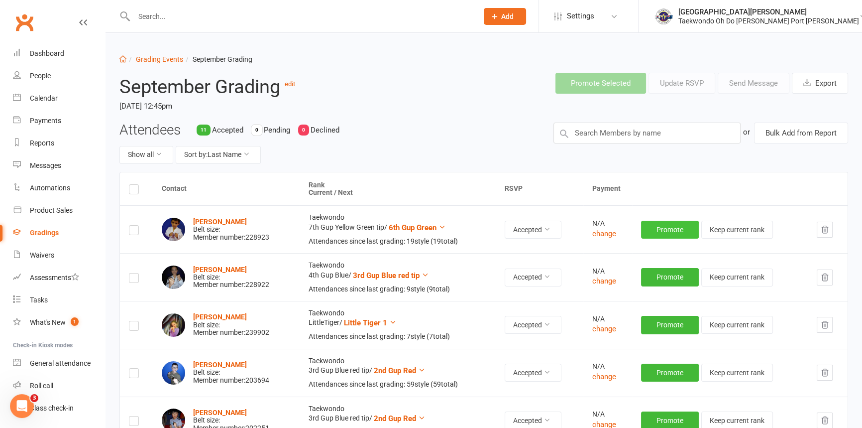
click at [687, 239] on button "Promote" at bounding box center [670, 230] width 58 height 18
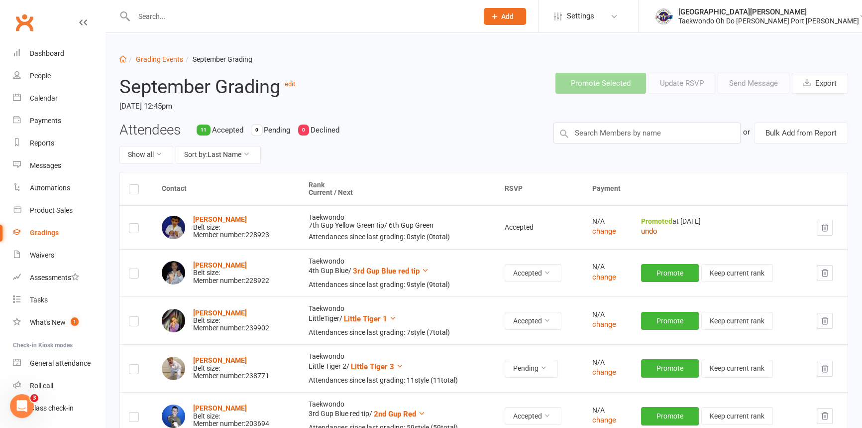
click at [658, 237] on button "undo" at bounding box center [649, 231] width 16 height 12
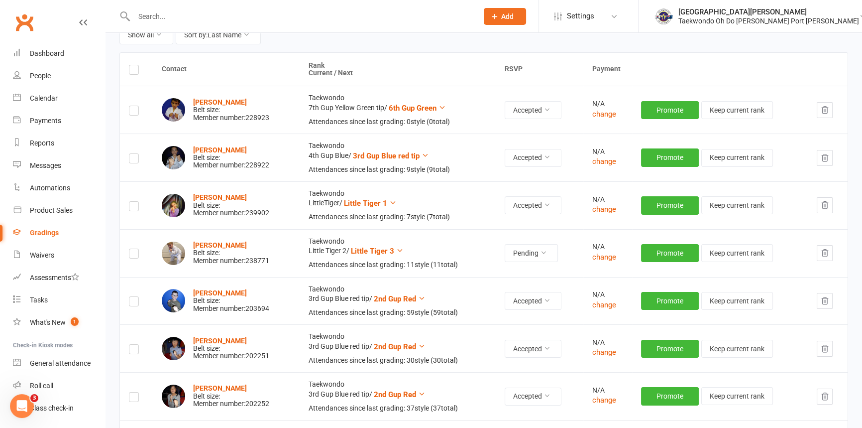
scroll to position [135, 0]
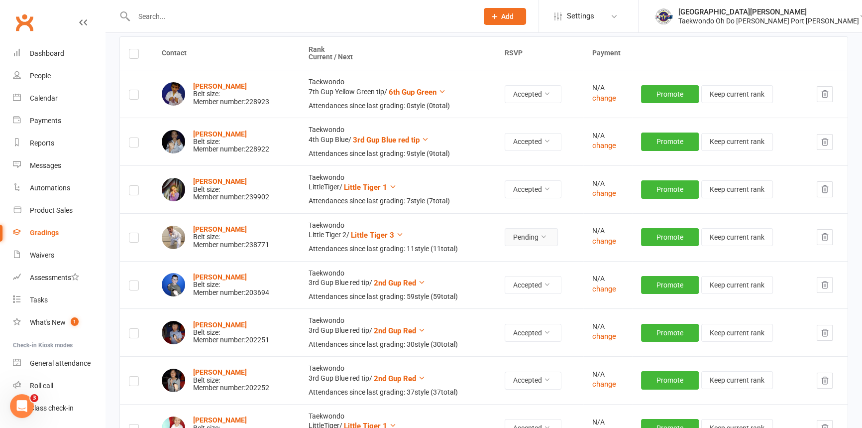
click at [558, 246] on button "Pending" at bounding box center [531, 237] width 53 height 18
click at [530, 268] on link "Accepted" at bounding box center [516, 275] width 99 height 20
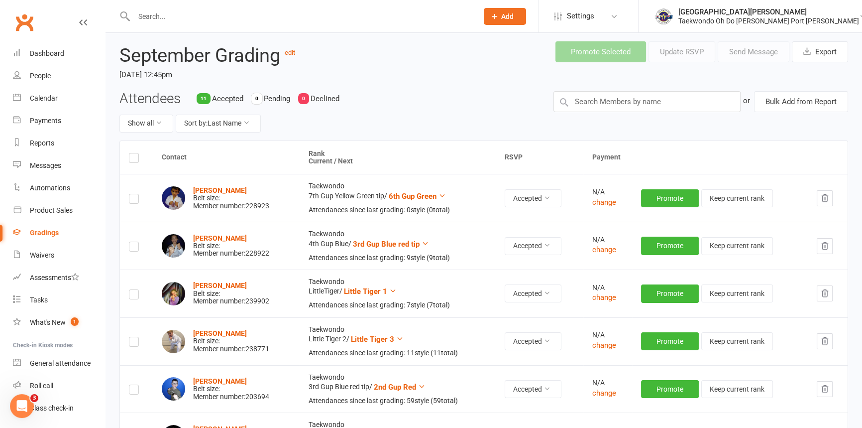
scroll to position [17, 0]
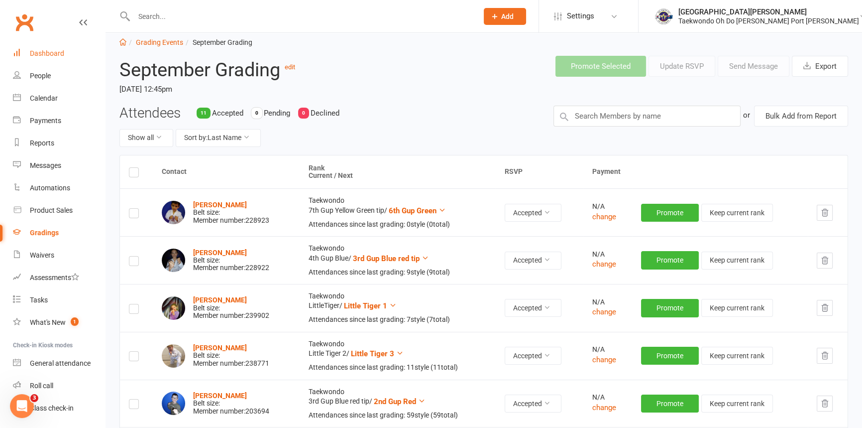
click at [48, 48] on link "Dashboard" at bounding box center [59, 53] width 92 height 22
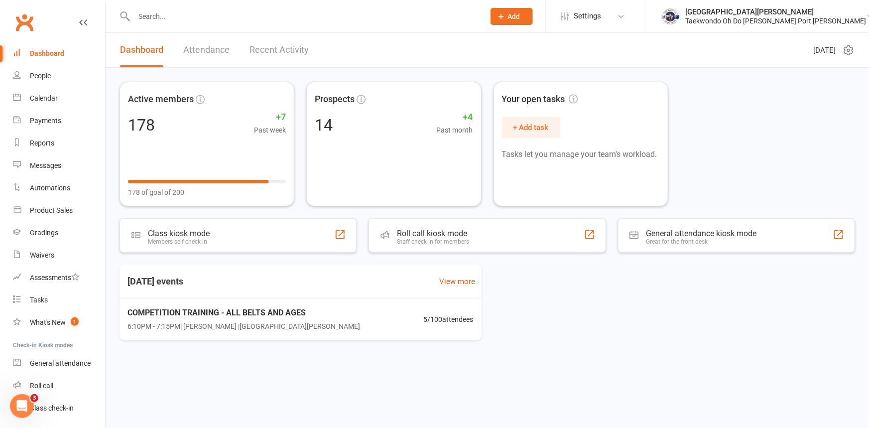
click at [169, 19] on input "text" at bounding box center [304, 16] width 347 height 14
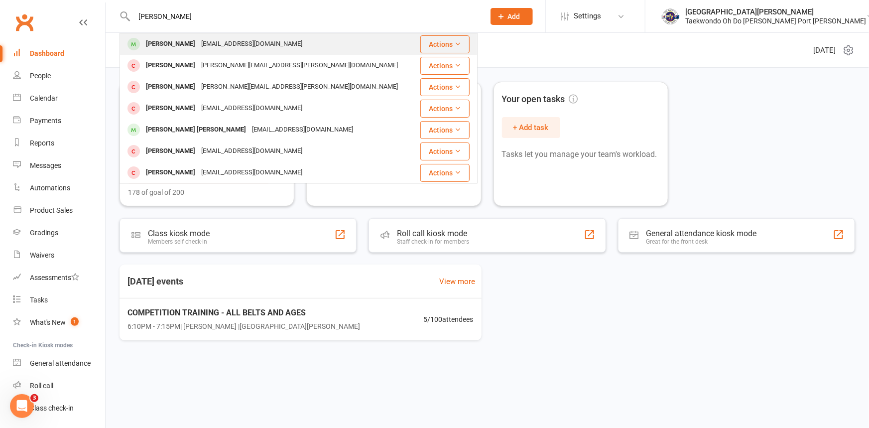
type input "justin"
click at [188, 45] on div "Justin Mulroy" at bounding box center [170, 44] width 55 height 14
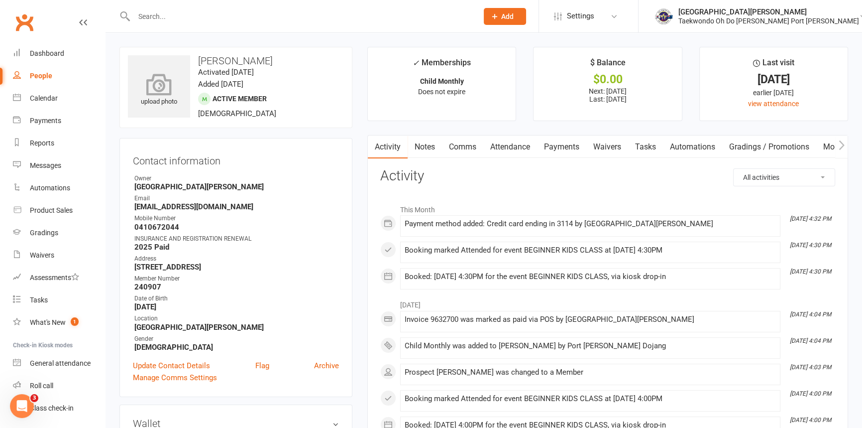
click at [162, 100] on div "upload photo" at bounding box center [159, 90] width 62 height 33
click at [235, 191] on strong "[GEOGRAPHIC_DATA][PERSON_NAME]" at bounding box center [236, 186] width 205 height 9
click at [176, 91] on icon at bounding box center [159, 84] width 69 height 22
click at [154, 95] on icon at bounding box center [159, 84] width 69 height 22
click at [159, 80] on icon at bounding box center [159, 84] width 69 height 22
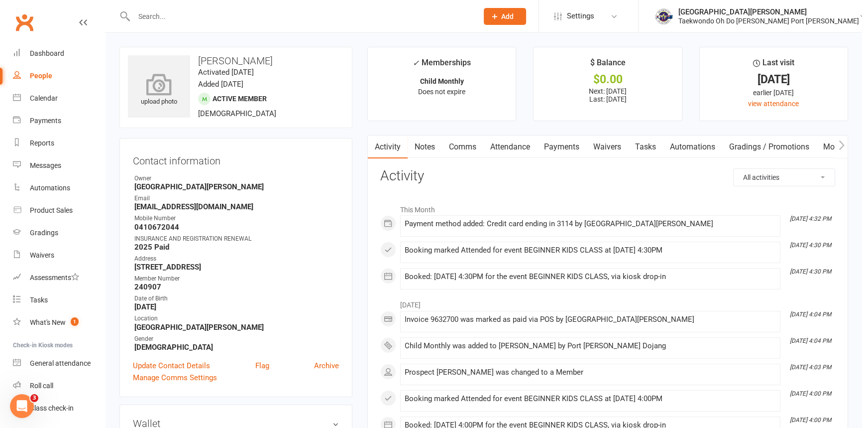
click at [154, 92] on icon at bounding box center [159, 84] width 69 height 22
drag, startPoint x: 155, startPoint y: 88, endPoint x: 338, endPoint y: 200, distance: 214.3
click at [338, 200] on div "Email" at bounding box center [236, 198] width 205 height 9
click at [149, 90] on icon at bounding box center [159, 84] width 69 height 22
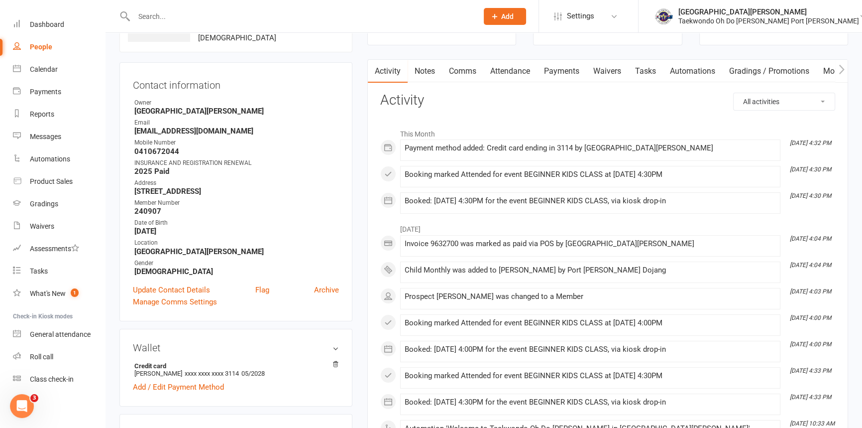
scroll to position [90, 0]
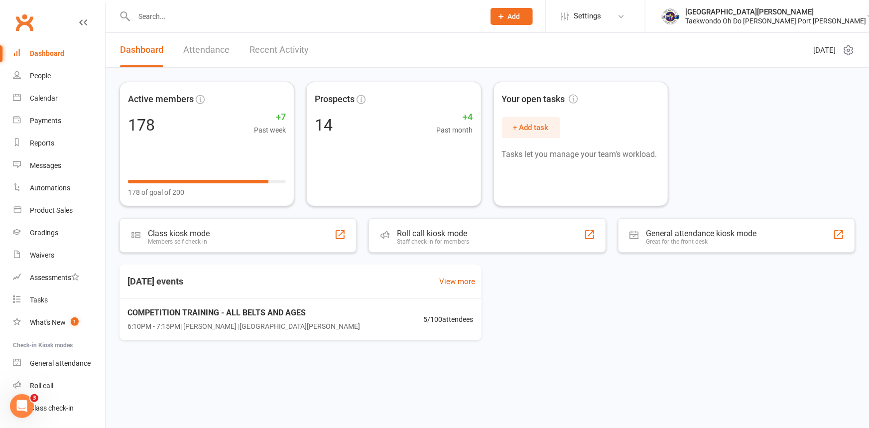
click at [207, 16] on input "text" at bounding box center [304, 16] width 347 height 14
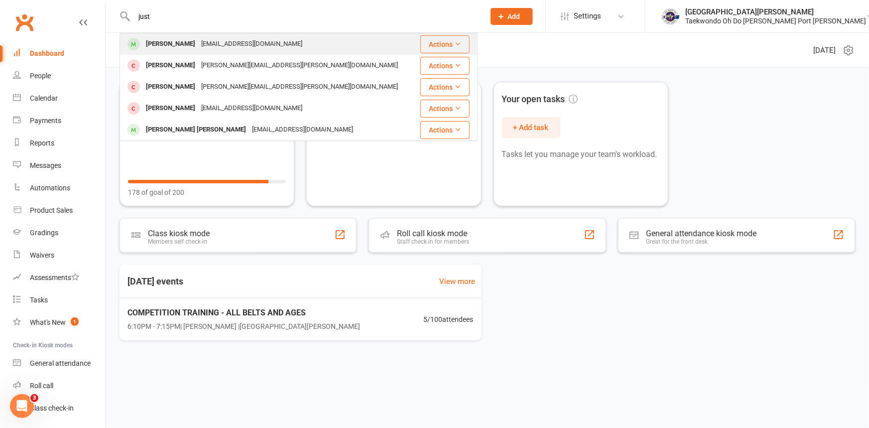
type input "just"
click at [178, 44] on div "[PERSON_NAME]" at bounding box center [170, 44] width 55 height 14
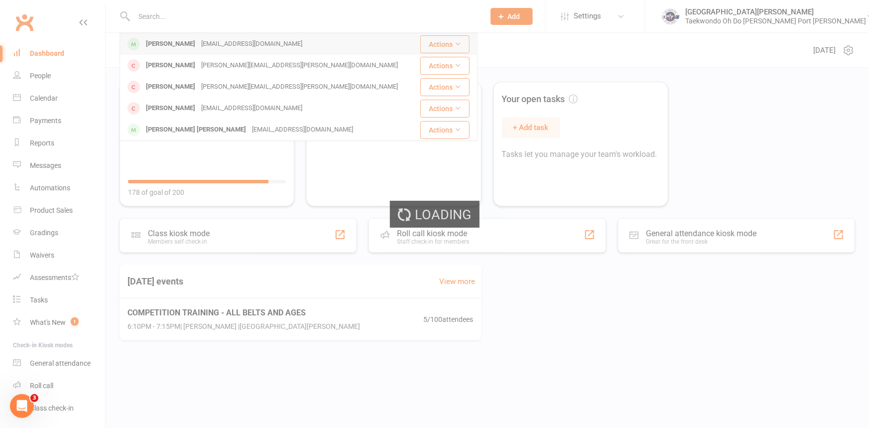
click at [178, 44] on div "Loading" at bounding box center [434, 214] width 869 height 428
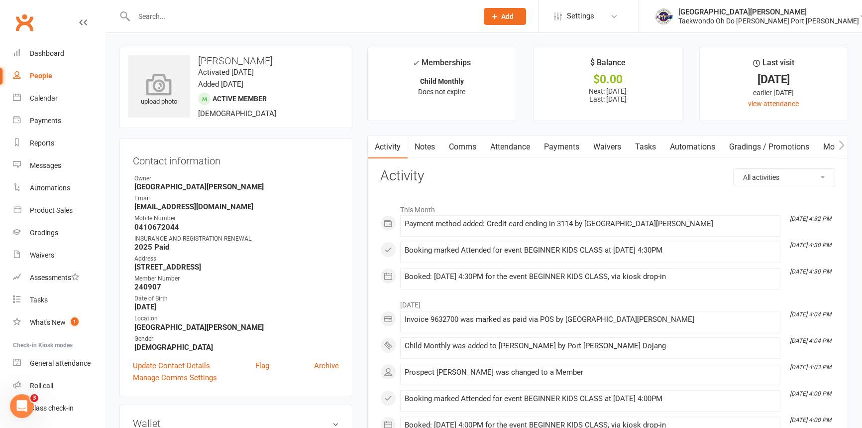
drag, startPoint x: 153, startPoint y: 89, endPoint x: 170, endPoint y: 71, distance: 24.3
click at [170, 71] on div "upload photo" at bounding box center [159, 86] width 62 height 62
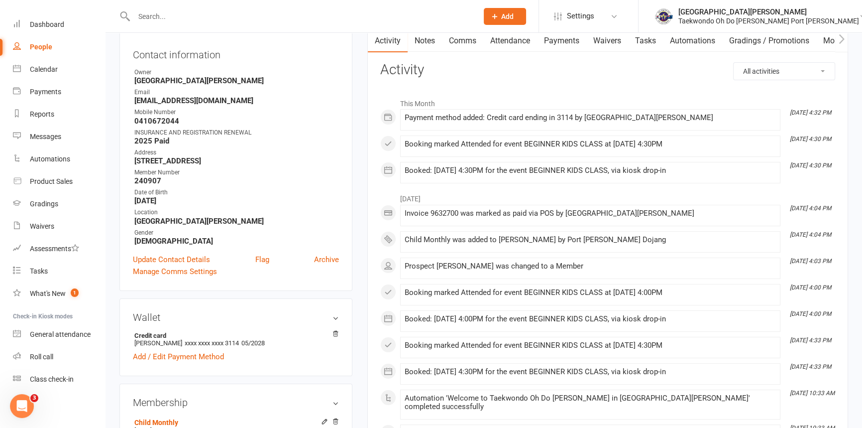
scroll to position [181, 0]
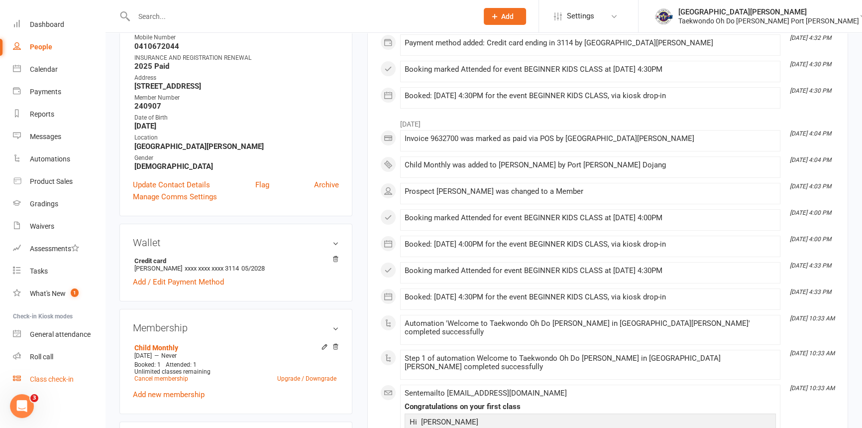
click at [57, 378] on div "Class check-in" at bounding box center [52, 379] width 44 height 8
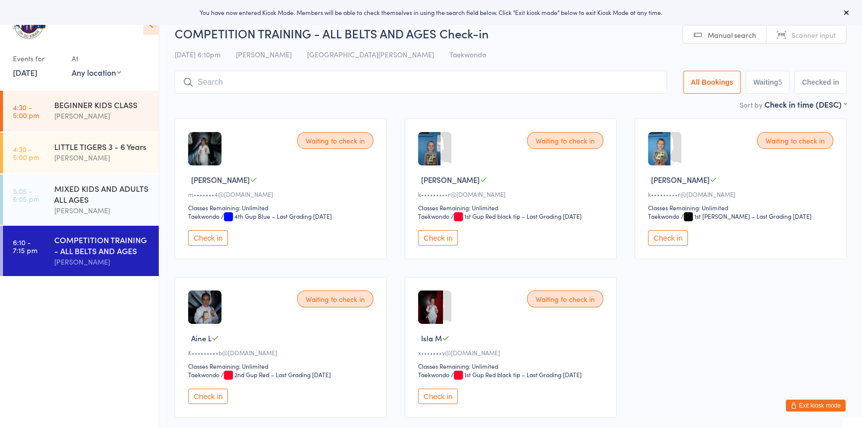
scroll to position [45, 0]
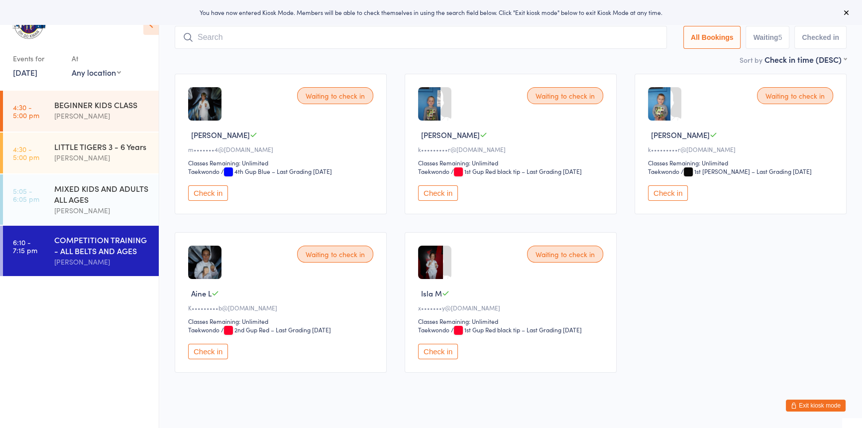
click at [214, 201] on button "Check in" at bounding box center [208, 192] width 40 height 15
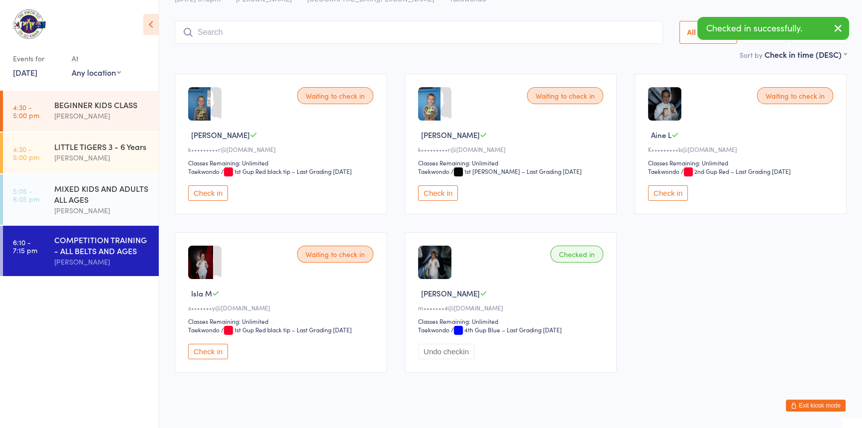
click at [444, 201] on button "Check in" at bounding box center [438, 192] width 40 height 15
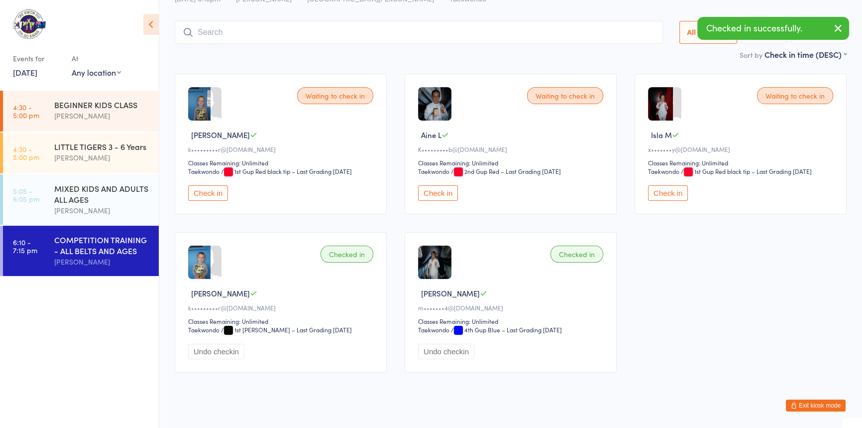
click at [438, 201] on button "Check in" at bounding box center [438, 192] width 40 height 15
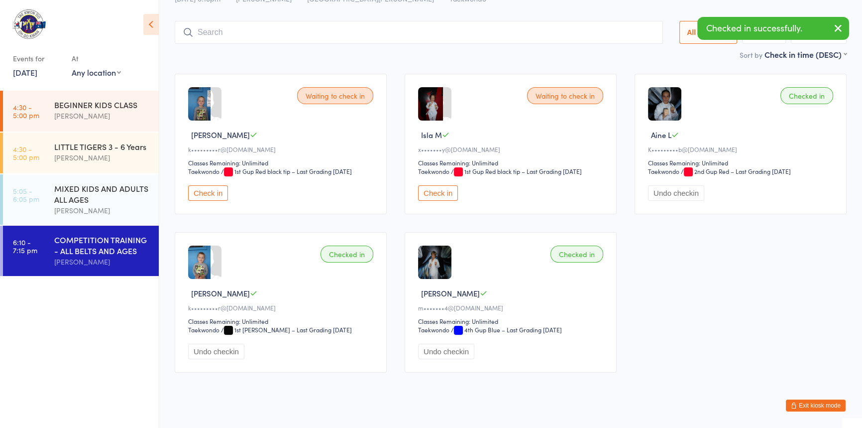
click at [658, 201] on button "Undo checkin" at bounding box center [676, 192] width 56 height 15
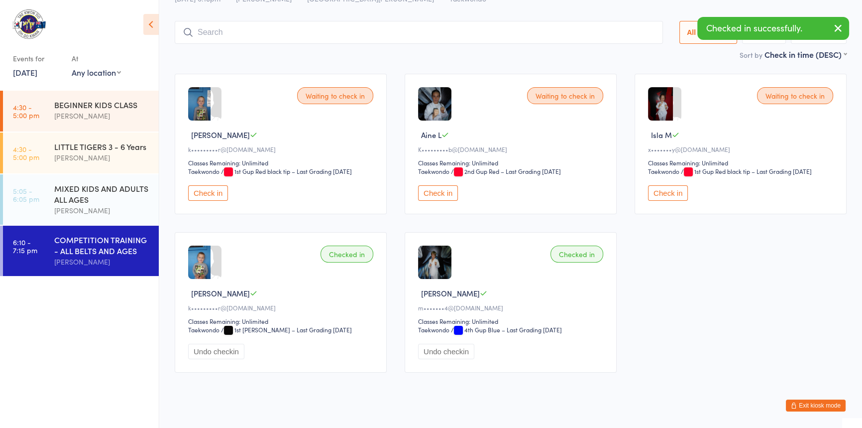
click at [211, 201] on button "Check in" at bounding box center [208, 192] width 40 height 15
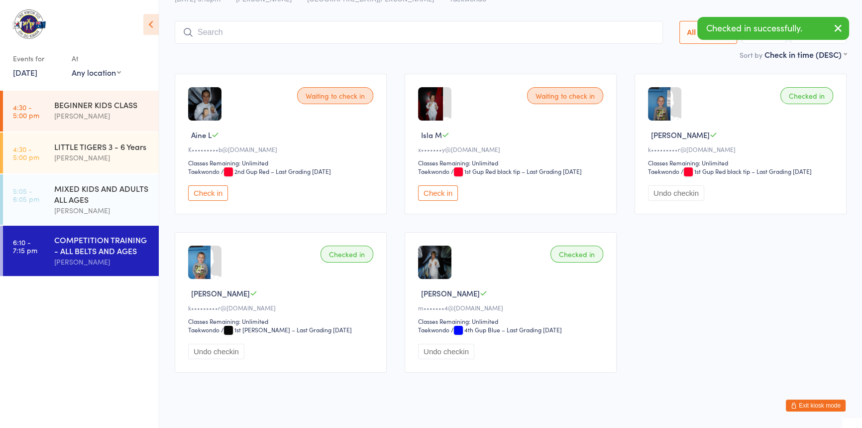
click at [218, 201] on button "Check in" at bounding box center [208, 192] width 40 height 15
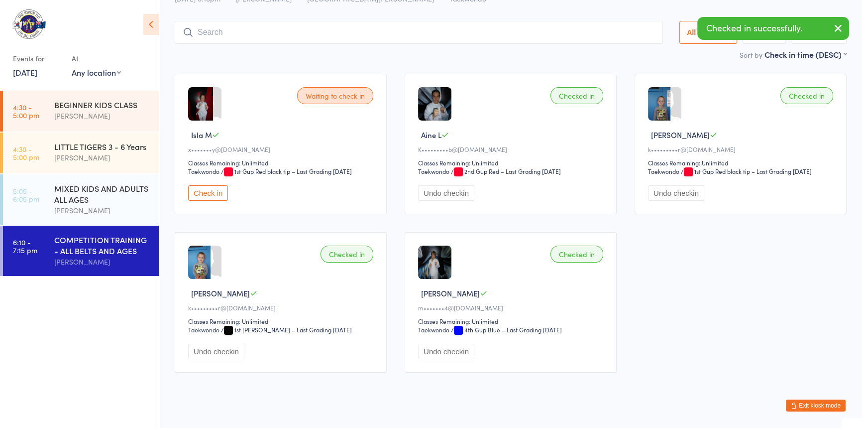
click at [218, 201] on button "Check in" at bounding box center [208, 192] width 40 height 15
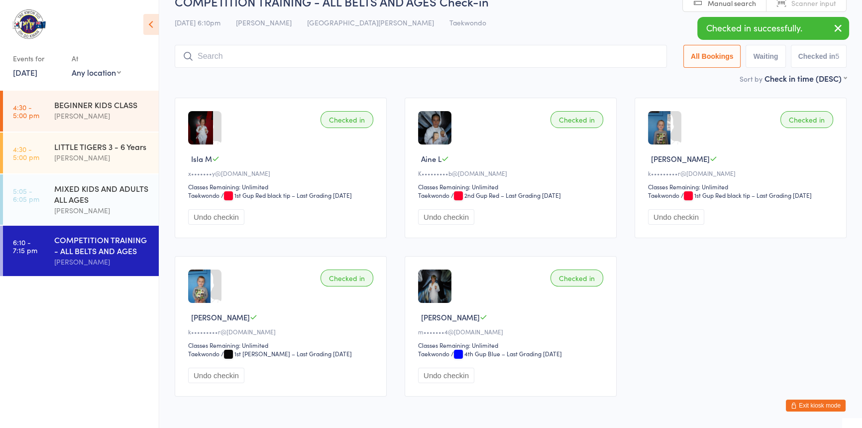
scroll to position [0, 0]
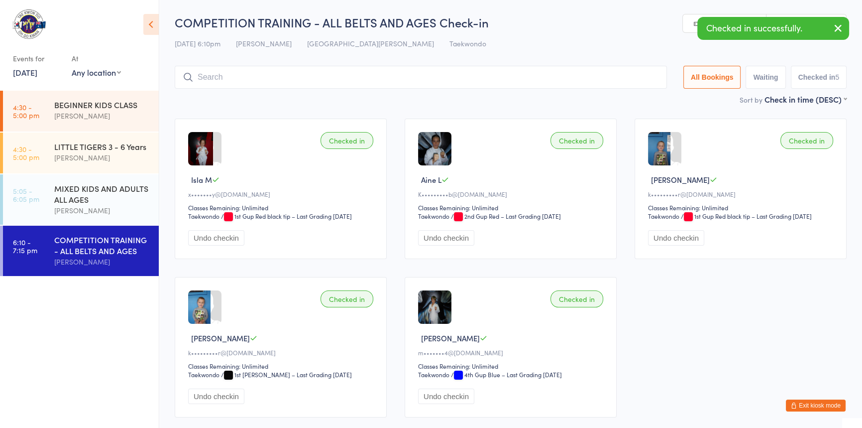
click at [213, 78] on input "search" at bounding box center [421, 77] width 492 height 23
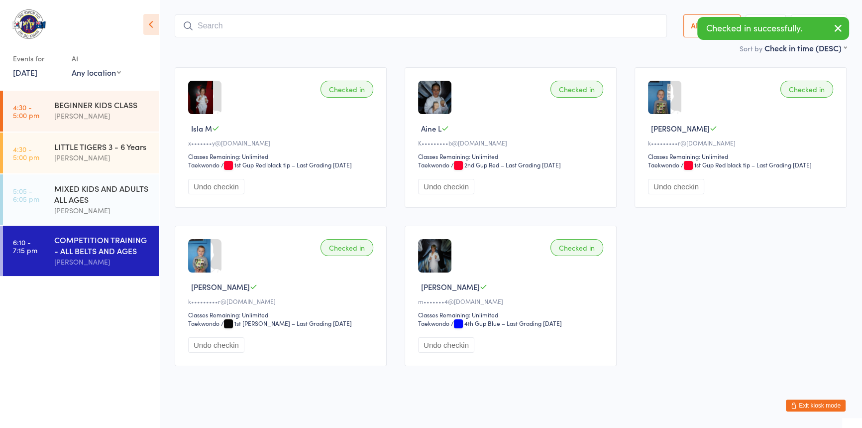
scroll to position [66, 0]
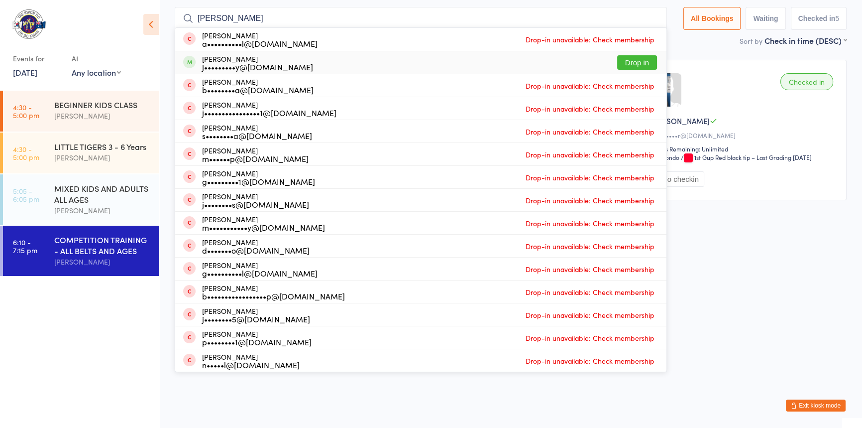
type input "[PERSON_NAME]"
click at [617, 55] on button "Drop in" at bounding box center [637, 62] width 40 height 14
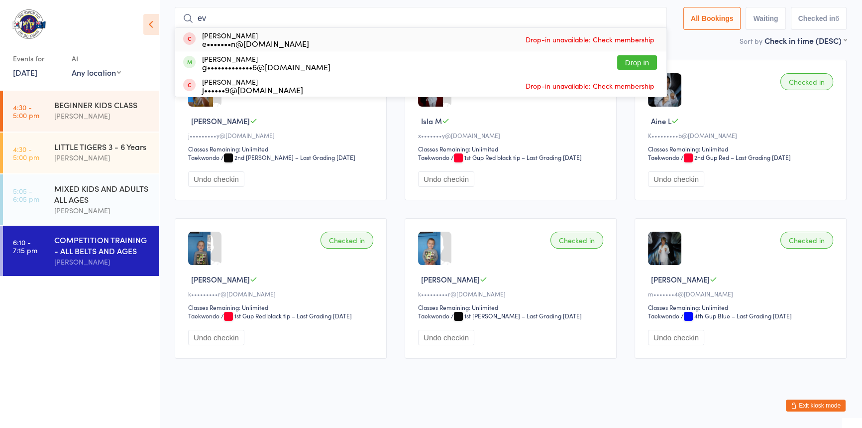
type input "e"
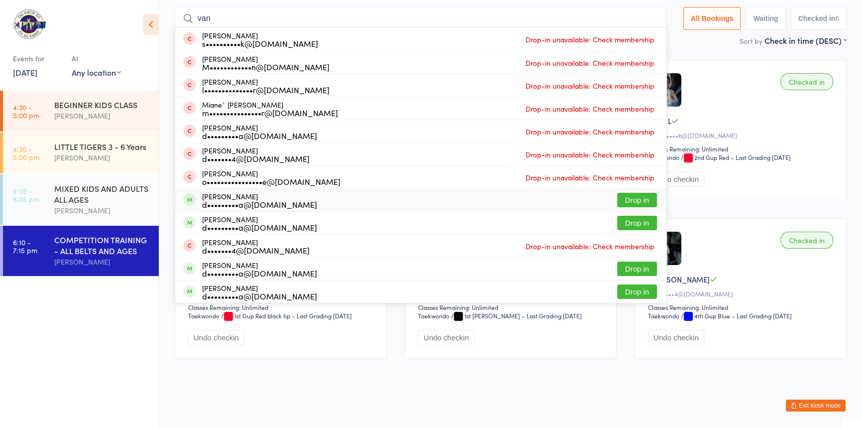
type input "van"
click at [622, 196] on button "Drop in" at bounding box center [637, 200] width 40 height 14
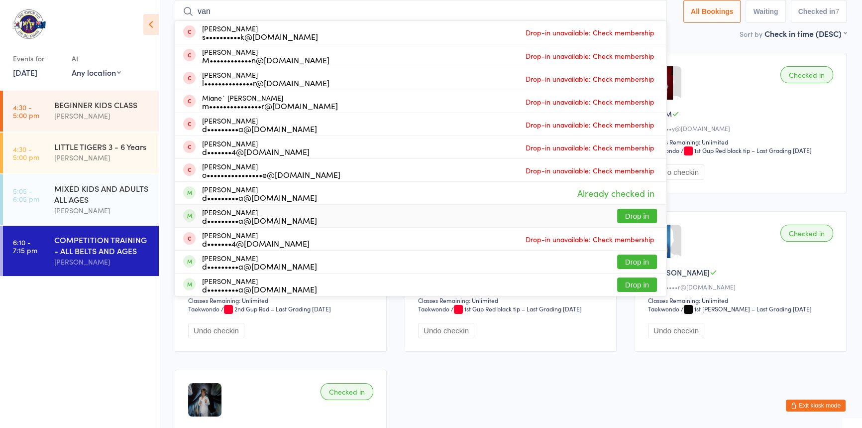
type input "van"
click at [617, 214] on button "Drop in" at bounding box center [637, 216] width 40 height 14
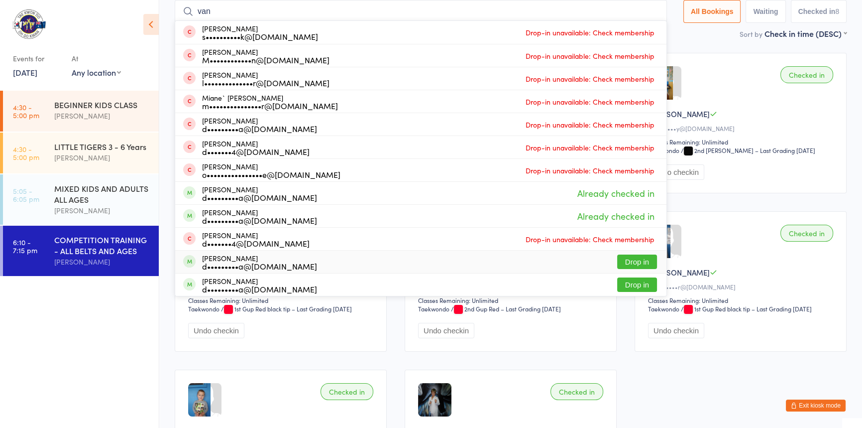
type input "van"
click at [620, 264] on button "Drop in" at bounding box center [637, 261] width 40 height 14
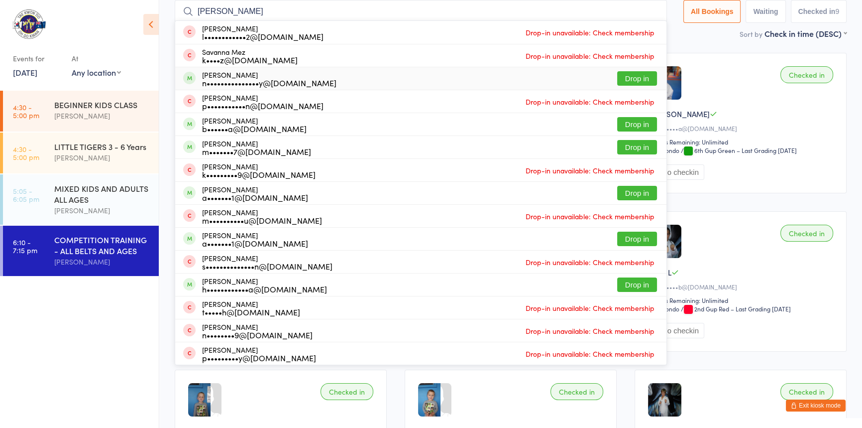
type input "anna"
click at [618, 80] on button "Drop in" at bounding box center [637, 78] width 40 height 14
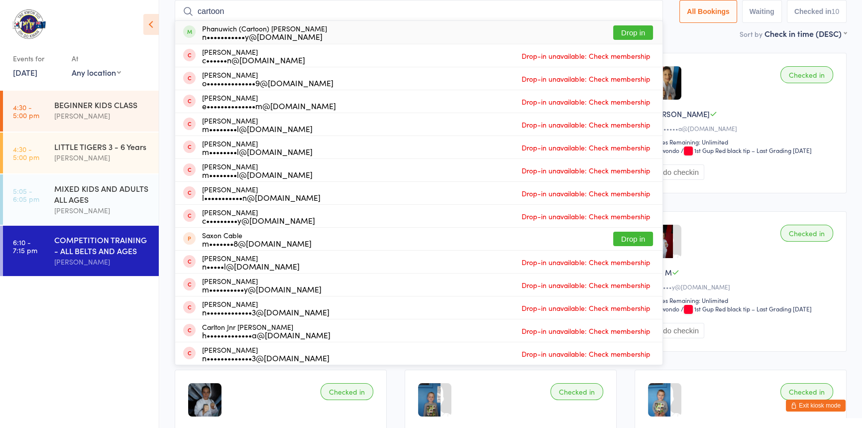
type input "cartoon"
click at [613, 31] on button "Drop in" at bounding box center [633, 32] width 40 height 14
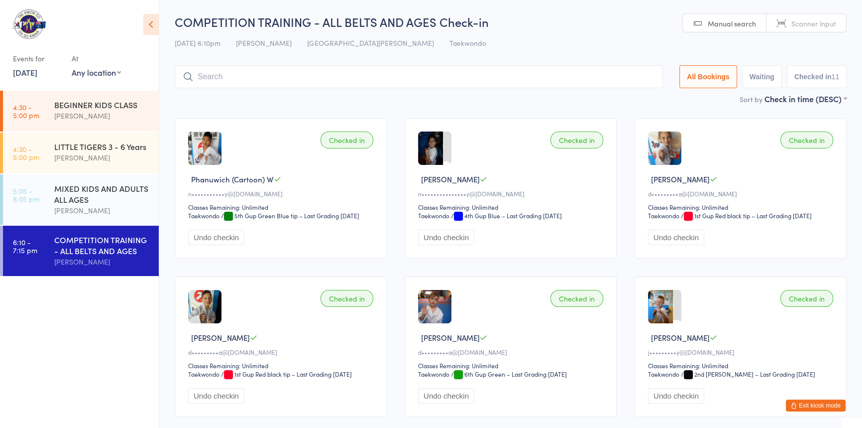
scroll to position [0, 0]
click at [260, 81] on input "search" at bounding box center [419, 77] width 488 height 23
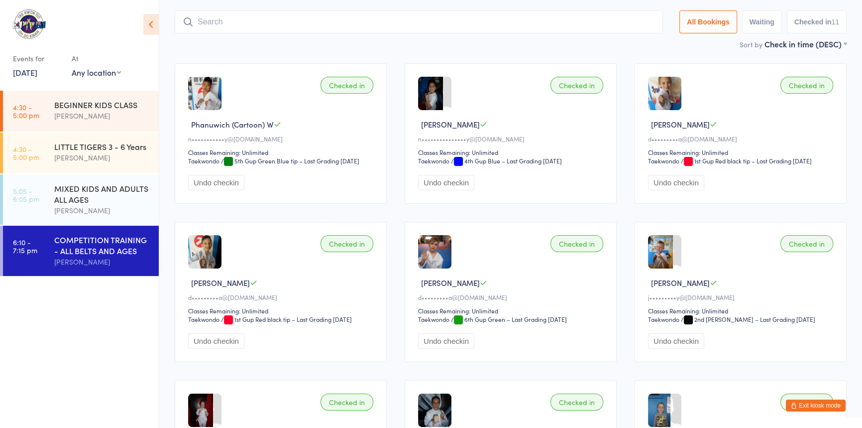
scroll to position [66, 0]
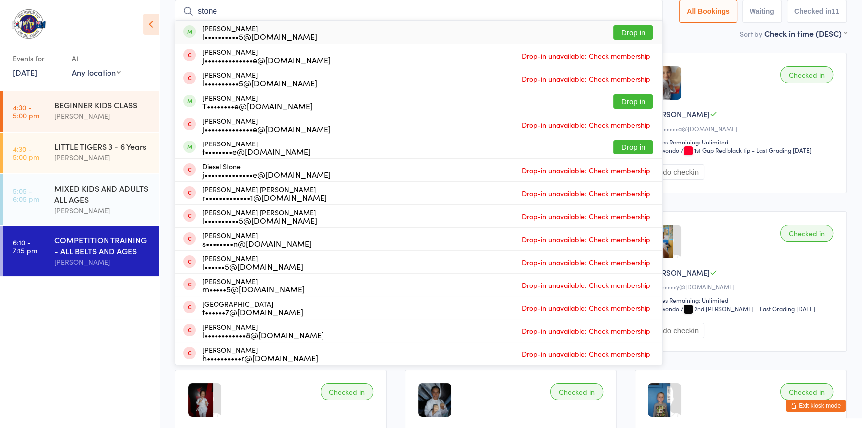
type input "stone"
click at [621, 31] on button "Drop in" at bounding box center [633, 32] width 40 height 14
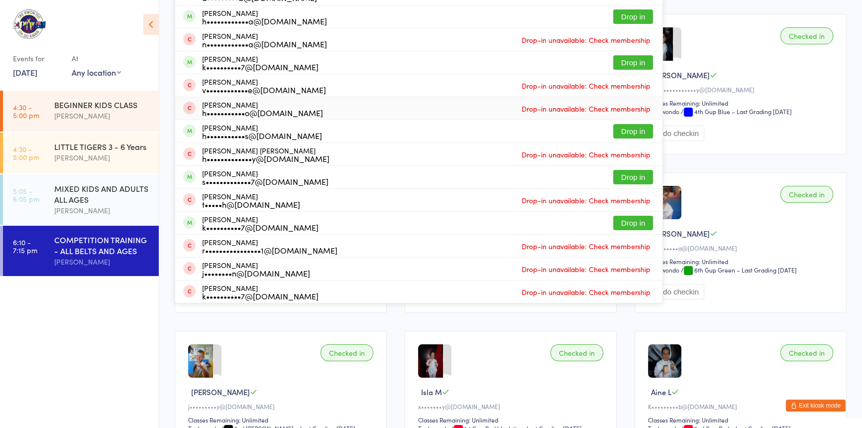
scroll to position [0, 0]
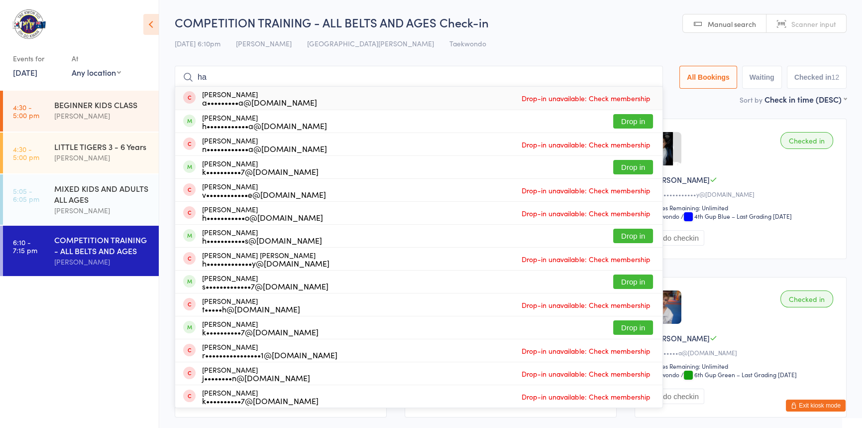
type input "h"
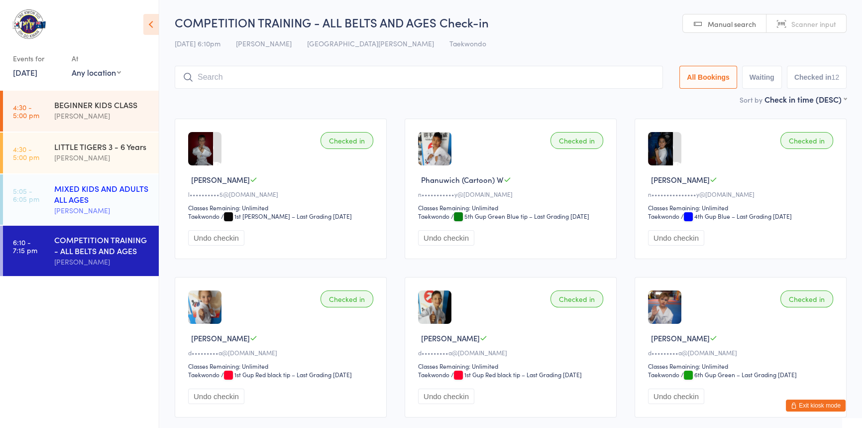
click at [100, 194] on div "MIXED KIDS AND ADULTS ALL AGES" at bounding box center [102, 194] width 96 height 22
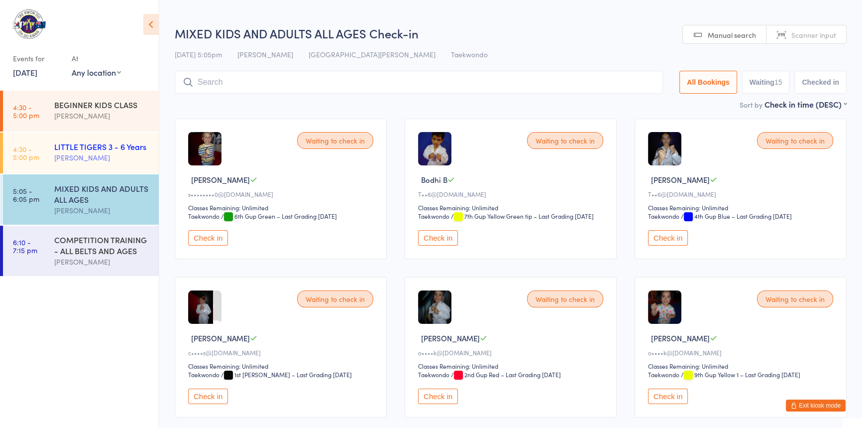
click at [84, 144] on div "LITTLE TIGERS 3 - 6 Years" at bounding box center [102, 146] width 96 height 11
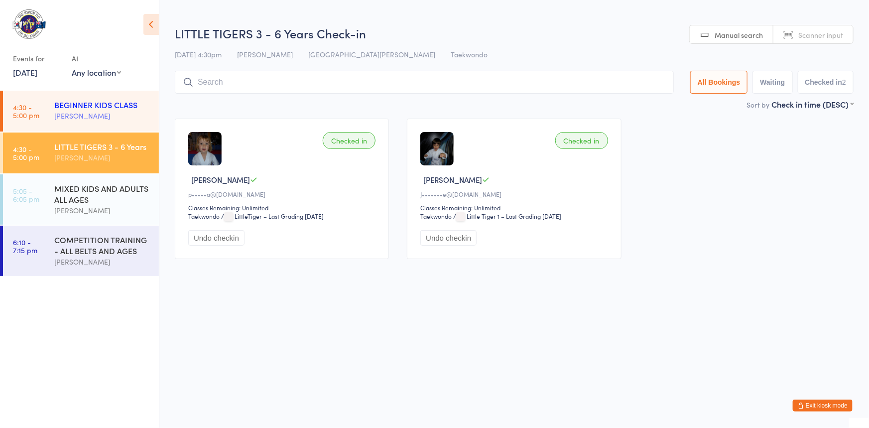
click at [89, 114] on div "[PERSON_NAME]" at bounding box center [102, 115] width 96 height 11
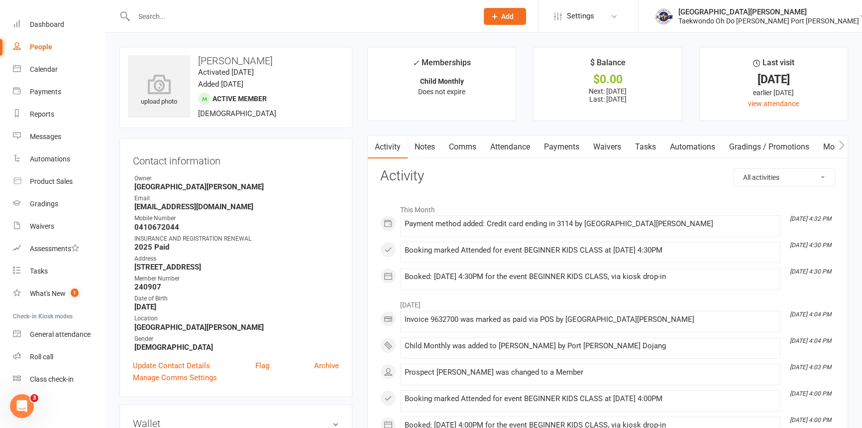
click at [150, 12] on input "text" at bounding box center [301, 16] width 340 height 14
type input "isla"
click at [140, 15] on react-component at bounding box center [235, 16] width 471 height 32
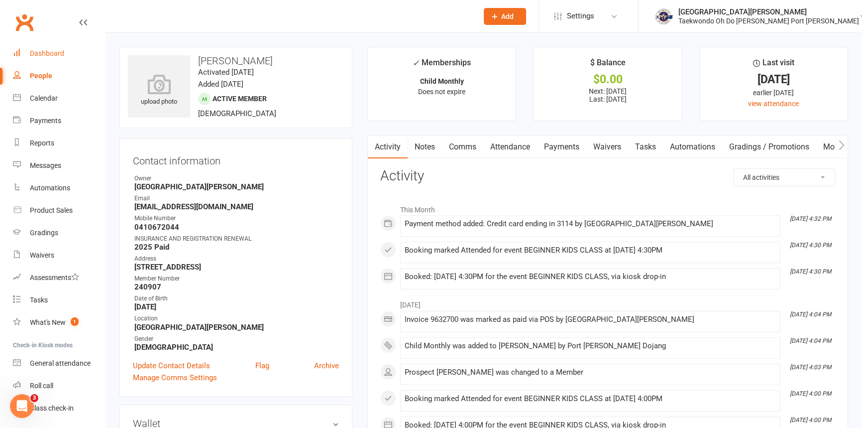
click at [51, 50] on div "Dashboard" at bounding box center [47, 53] width 34 height 8
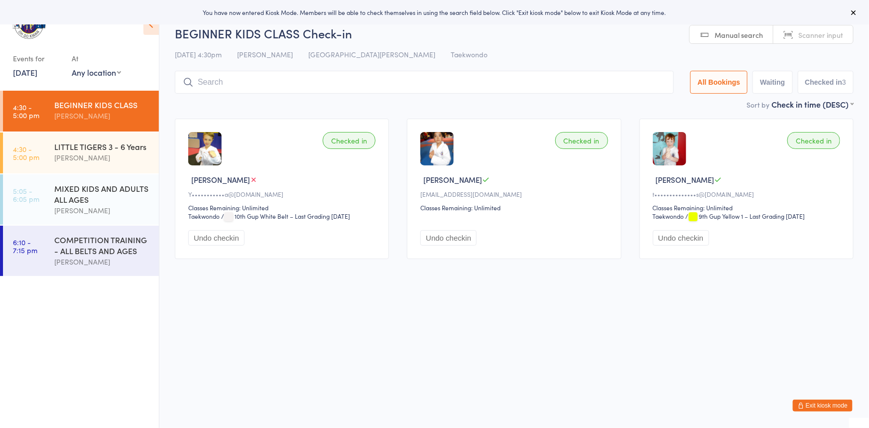
click at [798, 402] on icon "button" at bounding box center [801, 405] width 6 height 6
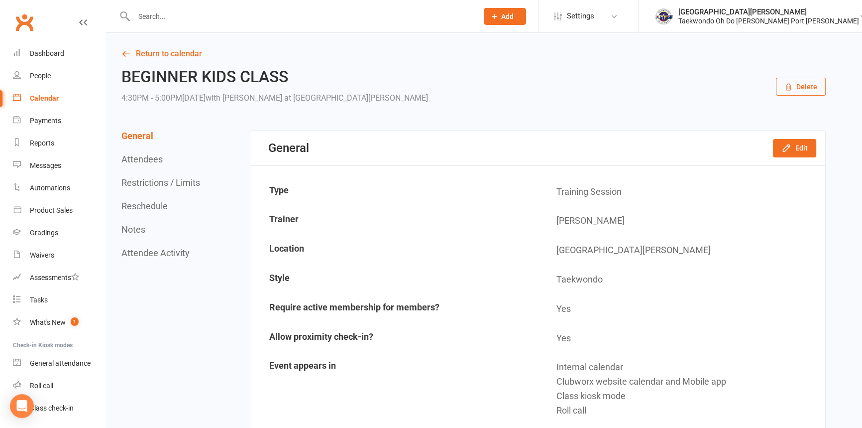
click at [145, 18] on input "text" at bounding box center [301, 16] width 340 height 14
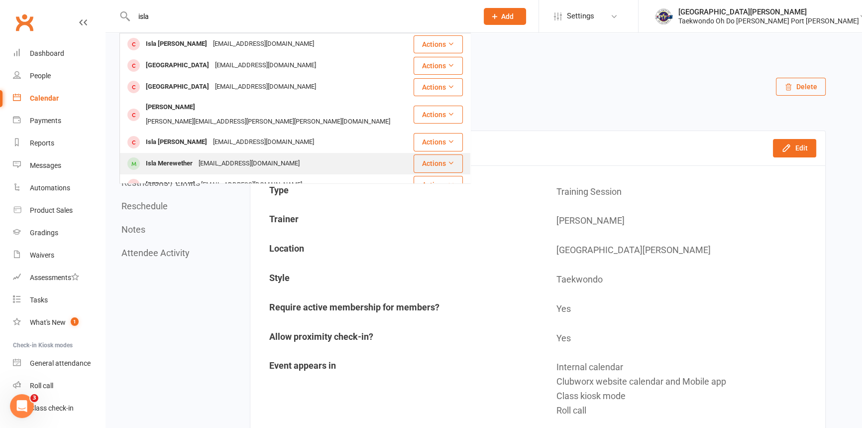
type input "isla"
click at [164, 156] on div "Isla Merewether" at bounding box center [169, 163] width 53 height 14
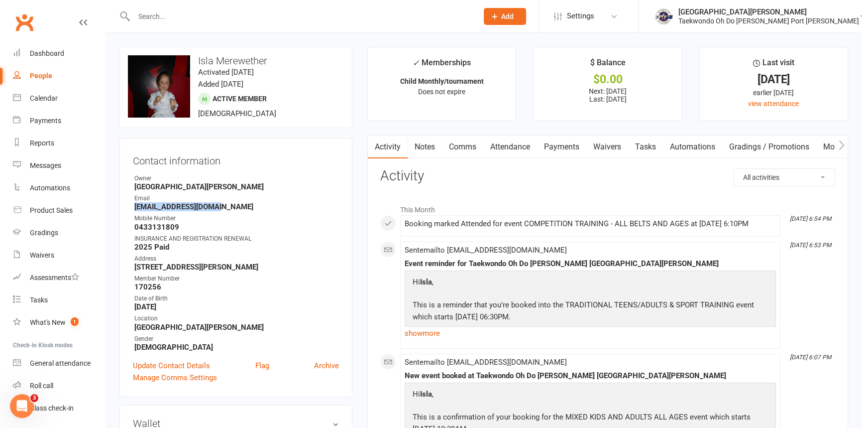
drag, startPoint x: 222, startPoint y: 217, endPoint x: 134, endPoint y: 219, distance: 87.6
click at [134, 211] on strong "xrpsmerry@hotmail.com" at bounding box center [236, 206] width 205 height 9
copy strong "xrpsmerry@hotmail.com"
click at [140, 10] on input "text" at bounding box center [301, 16] width 340 height 14
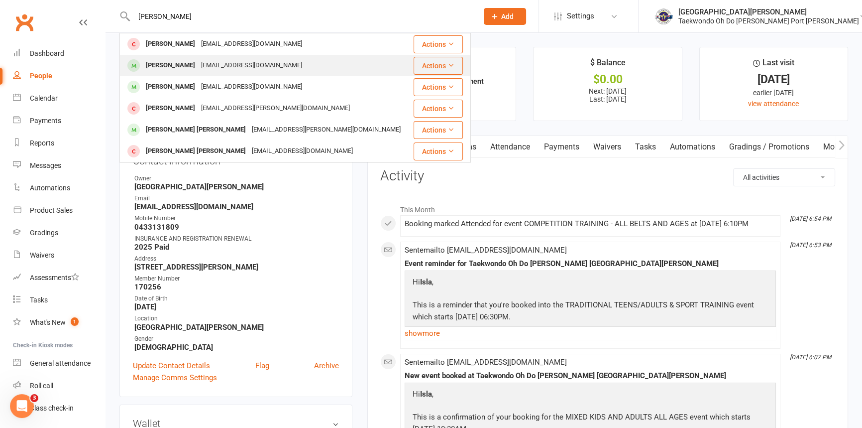
type input "patrick"
click at [168, 59] on div "Patrick Boyle" at bounding box center [170, 65] width 55 height 14
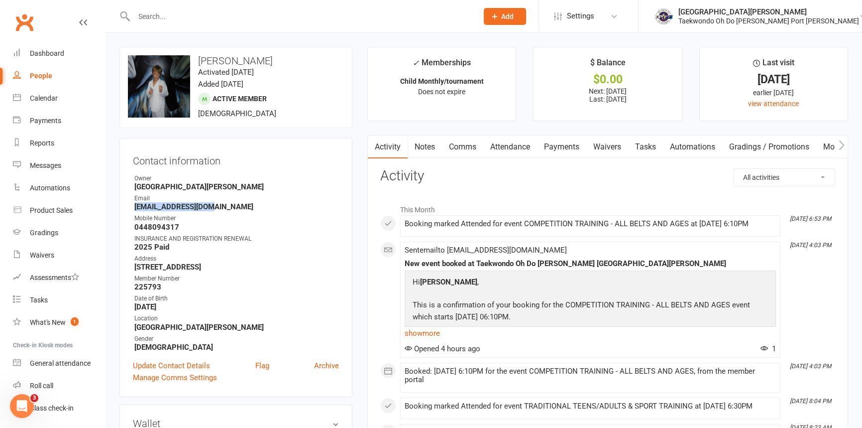
drag, startPoint x: 220, startPoint y: 216, endPoint x: 134, endPoint y: 218, distance: 85.2
click at [134, 211] on strong "mantha264@gmail.com" at bounding box center [236, 206] width 205 height 9
copy strong "mantha264@gmail.com"
click at [170, 14] on input "text" at bounding box center [301, 16] width 340 height 14
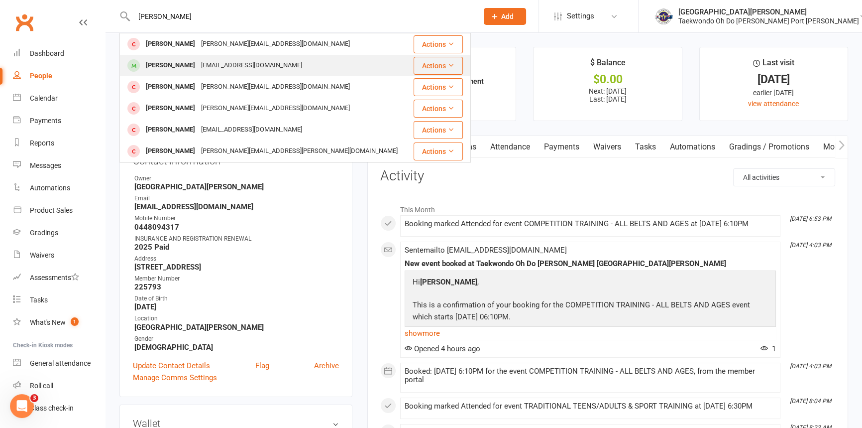
type input "melissa"
click at [188, 60] on div "Melissa Loughnan" at bounding box center [170, 65] width 55 height 14
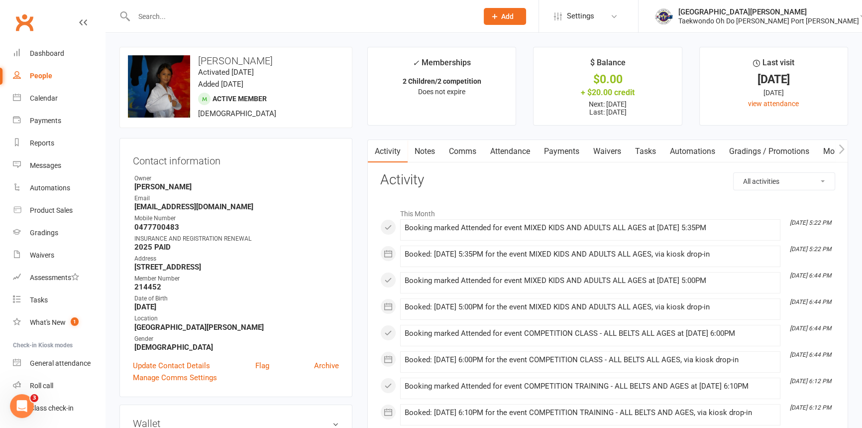
click at [153, 14] on input "text" at bounding box center [301, 16] width 340 height 14
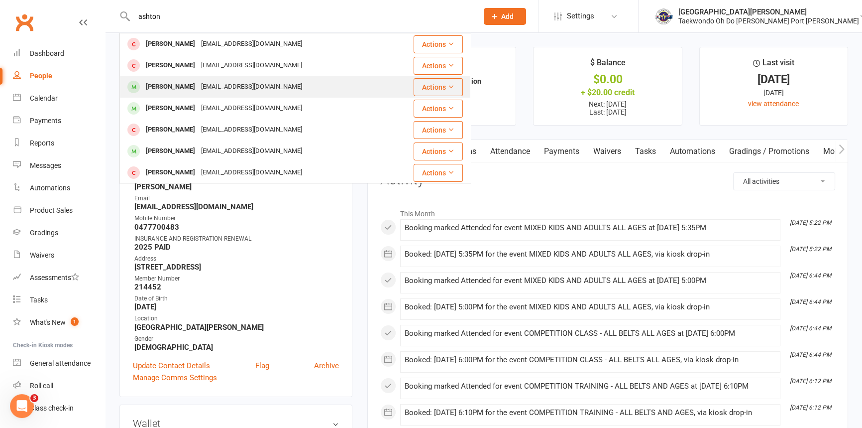
type input "ashton"
click at [174, 85] on div "Ashton Delaile" at bounding box center [170, 87] width 55 height 14
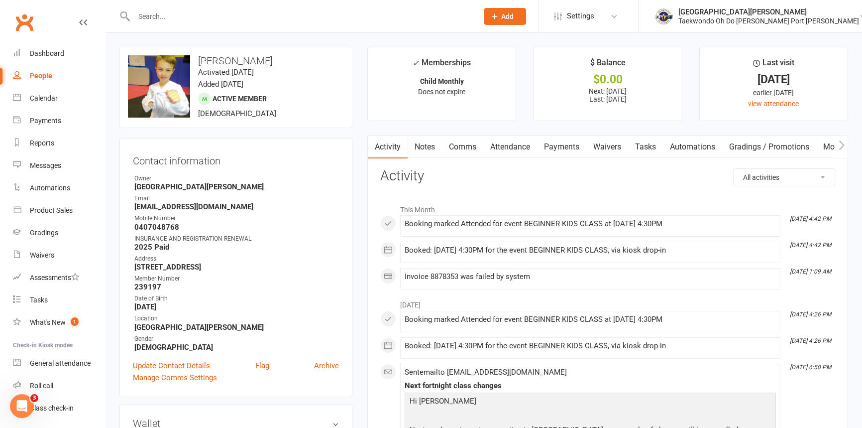
click at [424, 144] on link "Notes" at bounding box center [425, 146] width 34 height 23
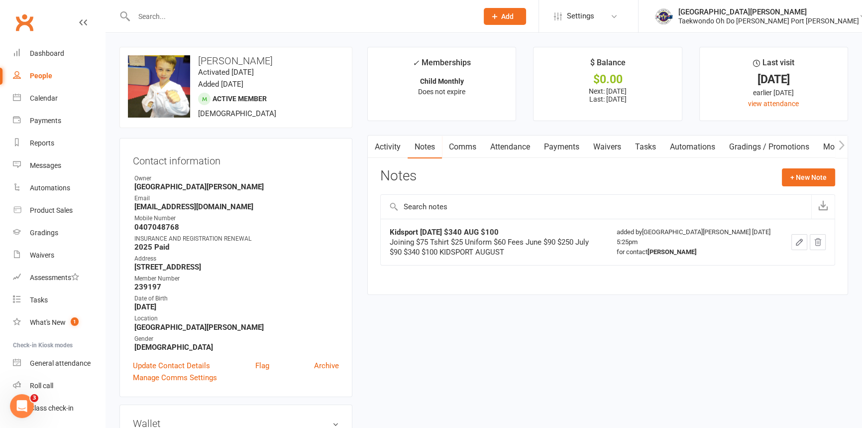
click at [797, 243] on icon "button" at bounding box center [799, 242] width 9 height 9
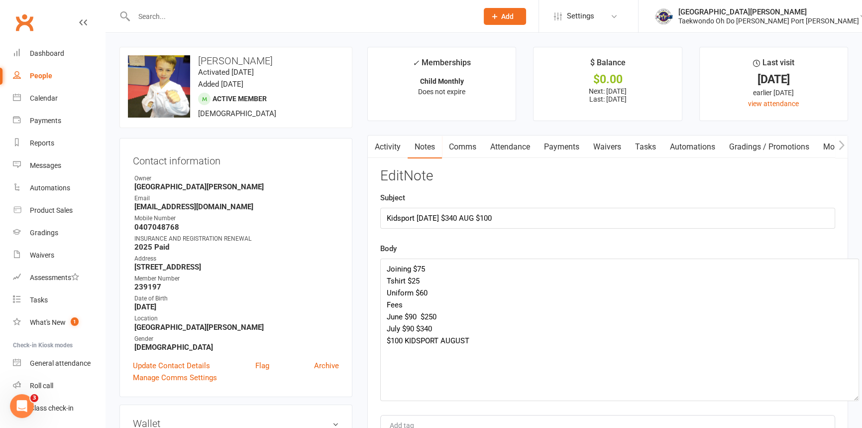
drag, startPoint x: 835, startPoint y: 295, endPoint x: 552, endPoint y: 344, distance: 287.1
click at [856, 401] on textarea "Joining $75 Tshirt $25 Uniform $60 Fees June $90 $250 July $90 $340 $100 KIDSPO…" at bounding box center [619, 329] width 479 height 142
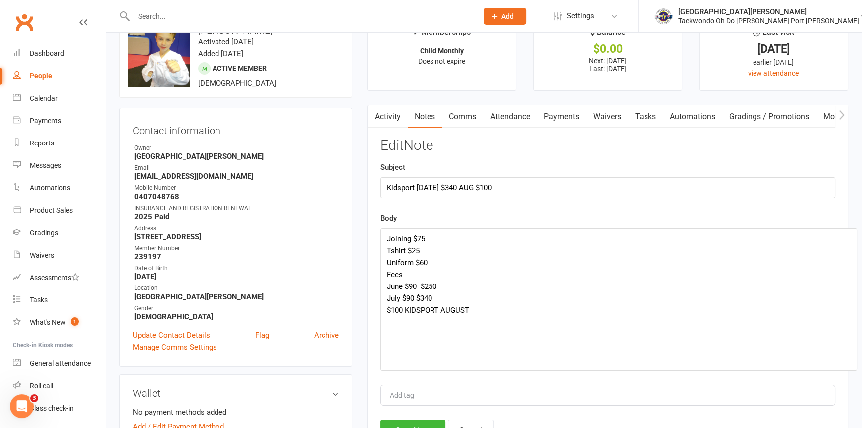
scroll to position [45, 0]
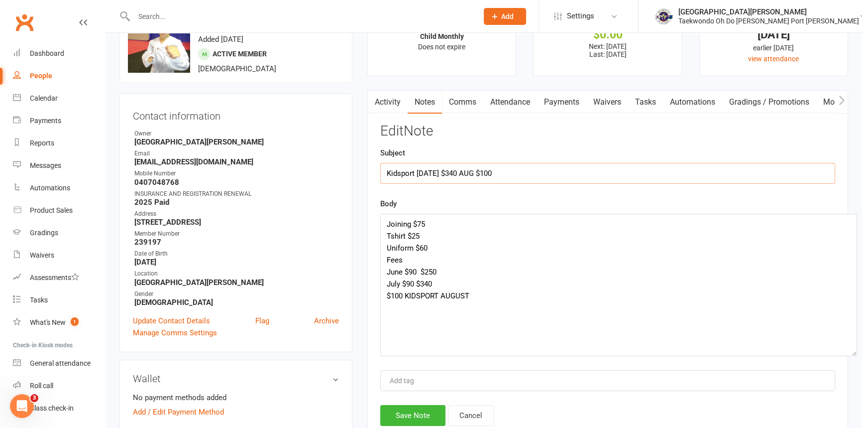
click at [520, 174] on input "Kidsport June 2025 $340 AUG $100" at bounding box center [607, 173] width 455 height 21
type input "Kidsport June 2025 $340 AUG $100 + $200"
click at [406, 336] on textarea "Joining $75 Tshirt $25 Uniform $60 Fees June $90 $250 July $90 $340 $100 KIDSPO…" at bounding box center [618, 285] width 477 height 142
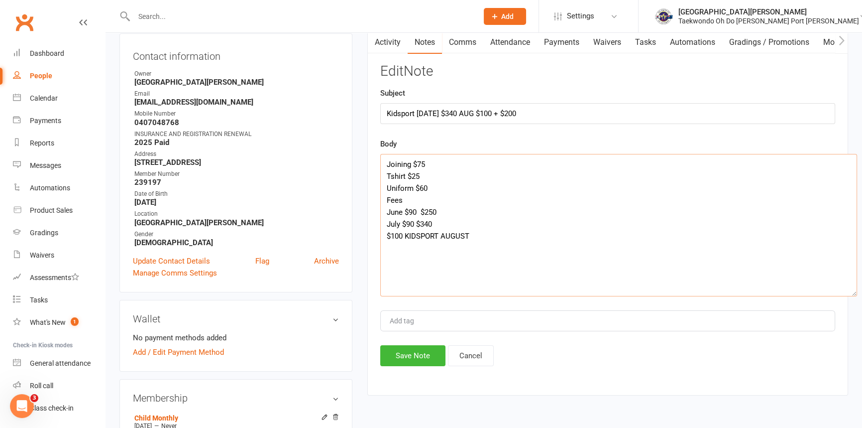
scroll to position [90, 0]
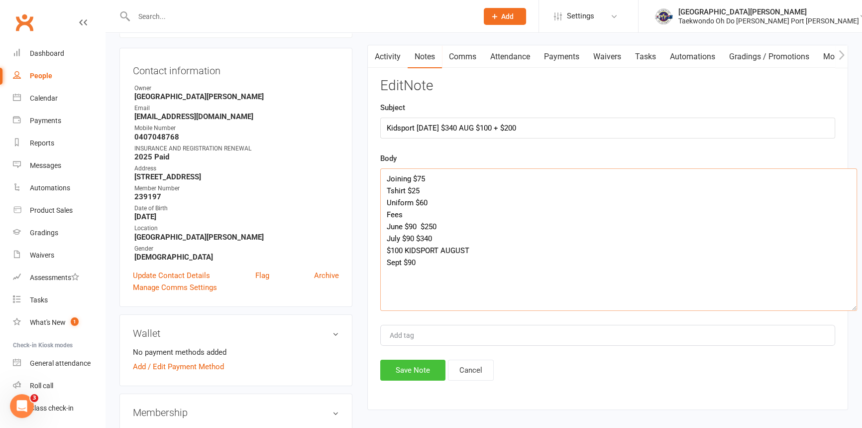
type textarea "Joining $75 Tshirt $25 Uniform $60 Fees June $90 $250 July $90 $340 $100 KIDSPO…"
click at [421, 373] on button "Save Note" at bounding box center [412, 369] width 65 height 21
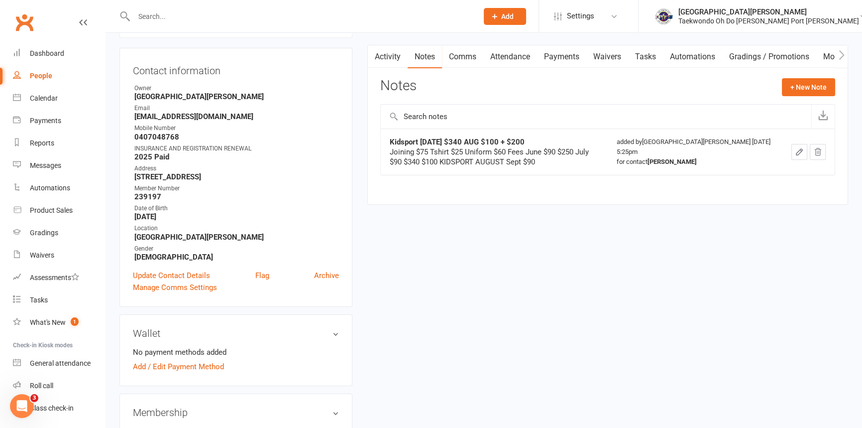
click at [568, 59] on link "Payments" at bounding box center [561, 56] width 49 height 23
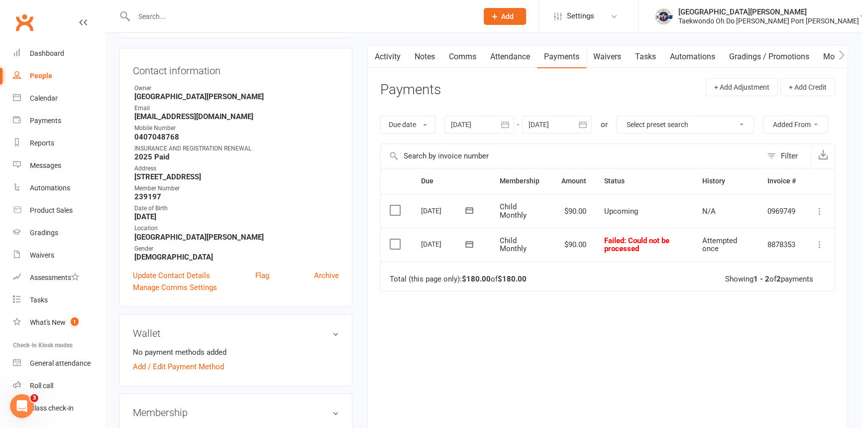
click at [819, 249] on icon at bounding box center [820, 244] width 10 height 10
click at [773, 314] on link "Mark as Paid (Other)" at bounding box center [776, 304] width 99 height 20
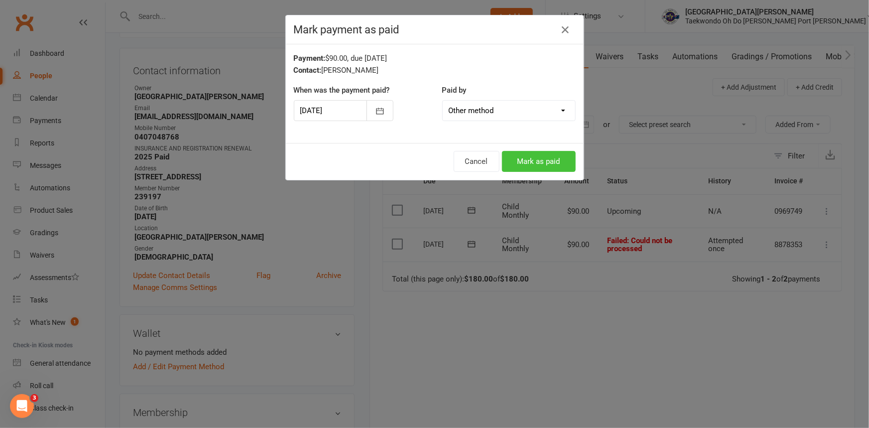
click at [531, 164] on button "Mark as paid" at bounding box center [539, 161] width 74 height 21
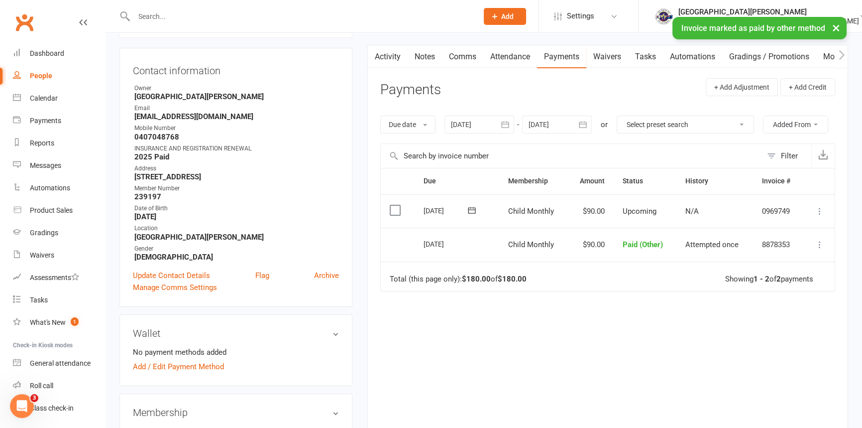
click at [507, 127] on icon "button" at bounding box center [504, 124] width 7 height 6
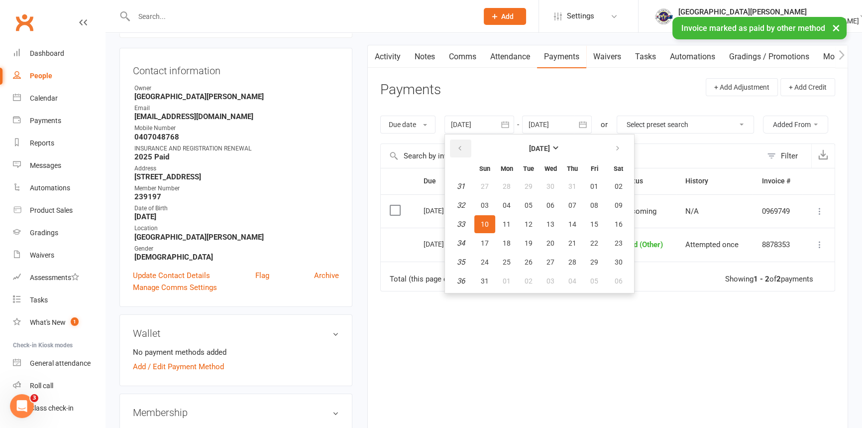
click at [463, 151] on icon "button" at bounding box center [460, 148] width 7 height 8
click at [533, 187] on span "01" at bounding box center [529, 186] width 8 height 8
type input "01 Jul 2025"
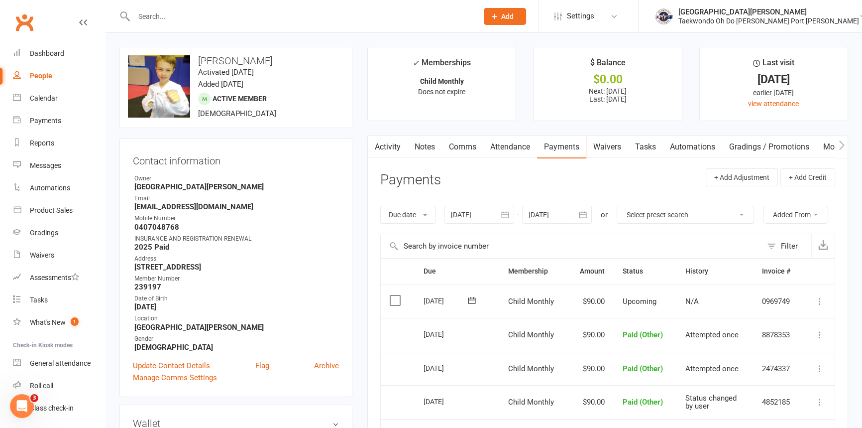
click at [429, 148] on link "Notes" at bounding box center [425, 146] width 34 height 23
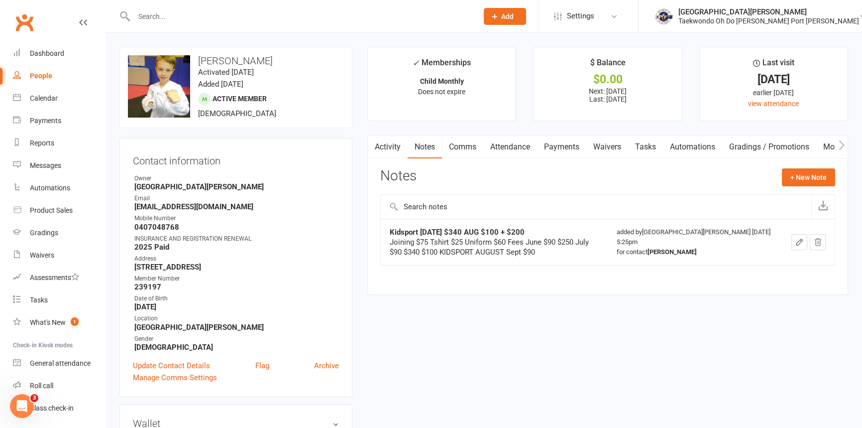
click at [797, 246] on icon "button" at bounding box center [799, 242] width 9 height 9
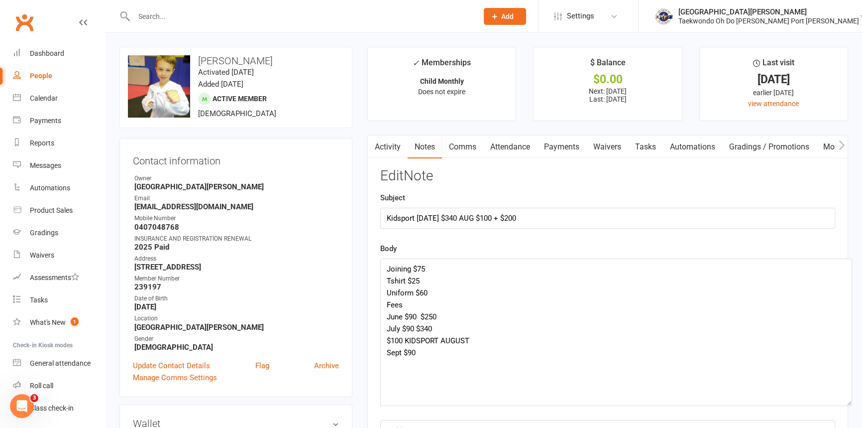
drag, startPoint x: 834, startPoint y: 303, endPoint x: 850, endPoint y: 411, distance: 109.8
click at [850, 406] on textarea "Joining $75 Tshirt $25 Uniform $60 Fees June $90 $250 July $90 $340 $100 KIDSPO…" at bounding box center [616, 331] width 472 height 147
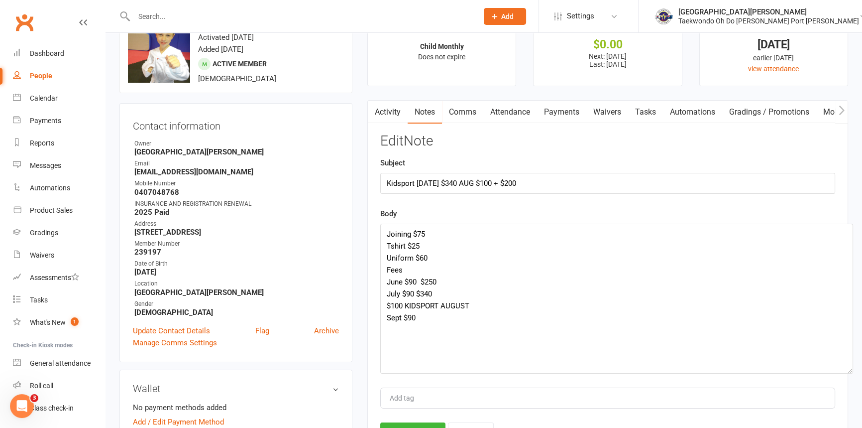
scroll to position [45, 0]
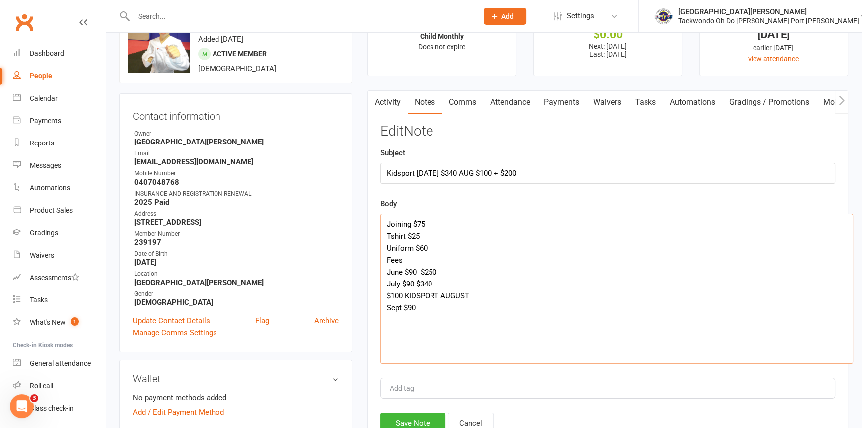
drag, startPoint x: 443, startPoint y: 304, endPoint x: 396, endPoint y: 305, distance: 46.8
click at [396, 305] on textarea "Joining $75 Tshirt $25 Uniform $60 Fees June $90 $250 July $90 $340 $100 KIDSPO…" at bounding box center [616, 289] width 473 height 150
click at [429, 318] on textarea "Joining $75 Tshirt $25 Uniform $60 Fees June $90 $250 July $90 $340 $90 AUGUST …" at bounding box center [616, 289] width 473 height 150
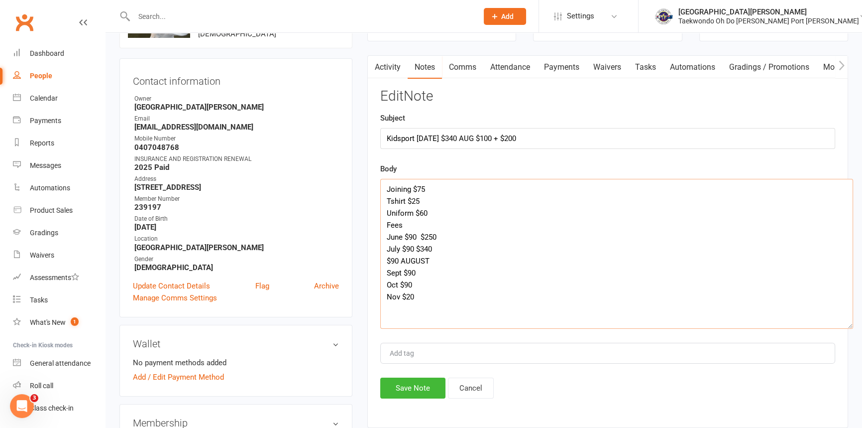
scroll to position [90, 0]
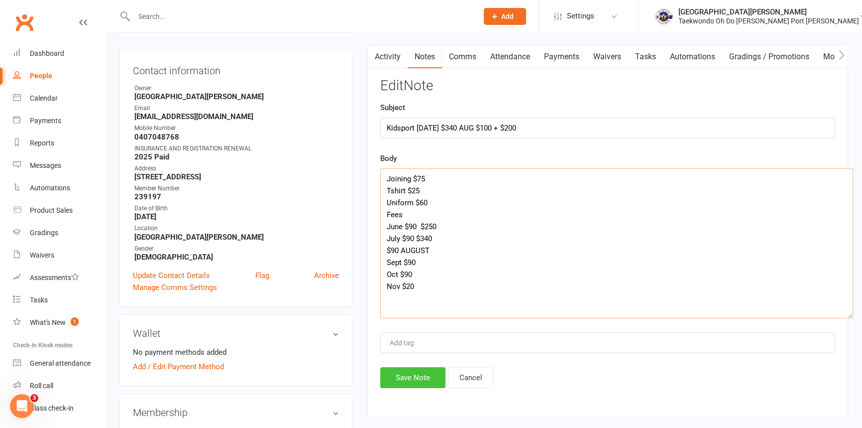
type textarea "Joining $75 Tshirt $25 Uniform $60 Fees June $90 $250 July $90 $340 $90 AUGUST …"
click at [415, 382] on button "Save Note" at bounding box center [412, 377] width 65 height 21
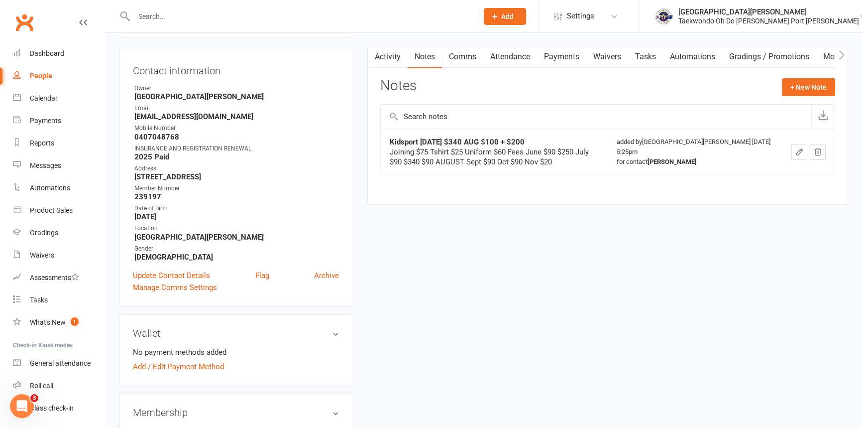
click at [800, 153] on icon "button" at bounding box center [799, 151] width 9 height 9
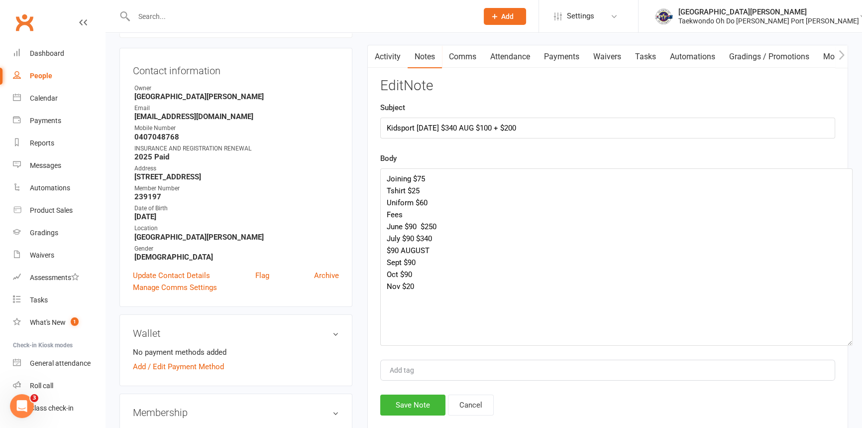
drag, startPoint x: 833, startPoint y: 204, endPoint x: 847, endPoint y: 349, distance: 145.1
click at [850, 346] on textarea "Joining $75 Tshirt $25 Uniform $60 Fees June $90 $250 July $90 $340 $90 AUGUST …" at bounding box center [616, 256] width 473 height 177
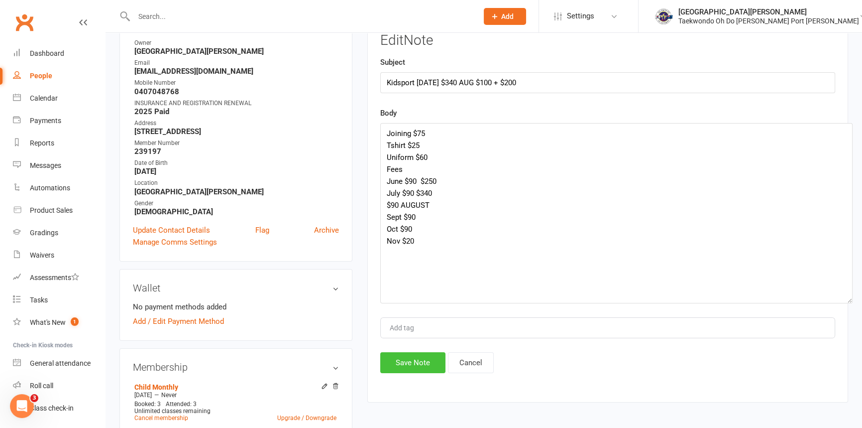
drag, startPoint x: 418, startPoint y: 361, endPoint x: 367, endPoint y: 337, distance: 56.3
click at [418, 359] on button "Save Note" at bounding box center [412, 362] width 65 height 21
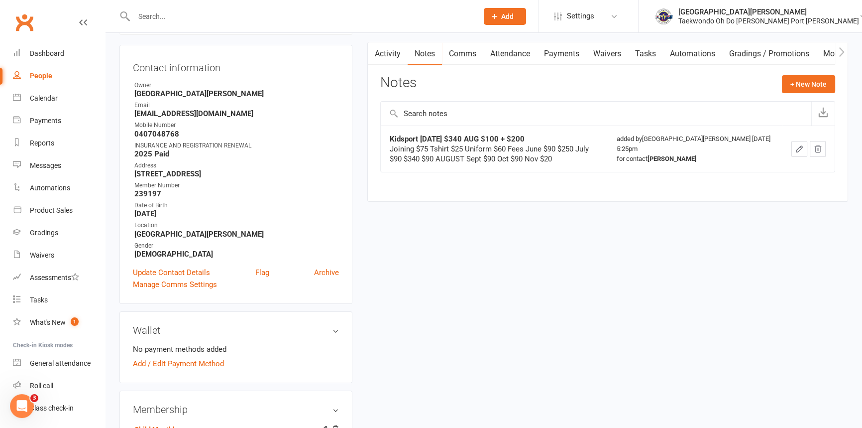
scroll to position [0, 0]
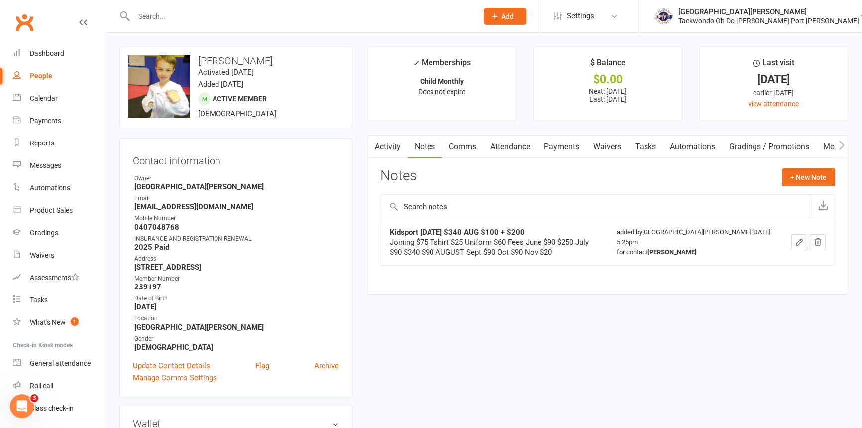
click at [575, 148] on link "Payments" at bounding box center [561, 146] width 49 height 23
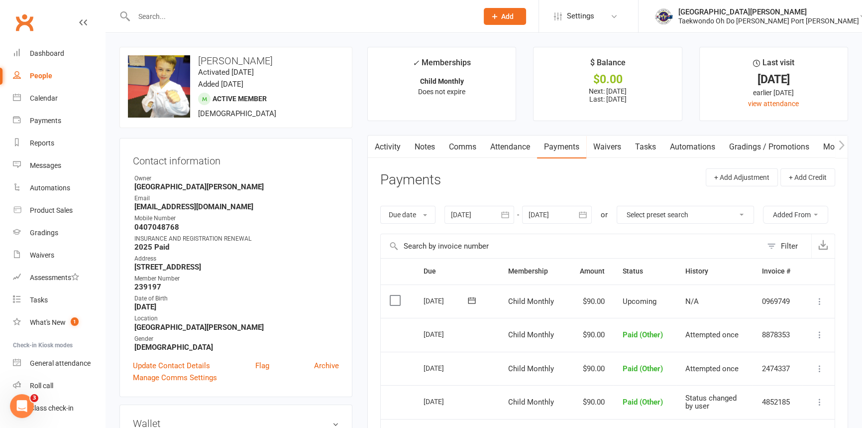
click at [820, 306] on icon at bounding box center [820, 301] width 10 height 10
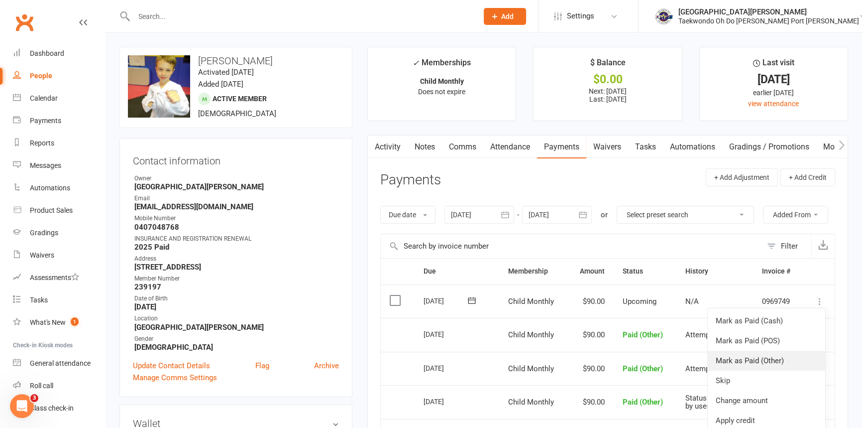
click at [777, 370] on link "Mark as Paid (Other)" at bounding box center [767, 361] width 118 height 20
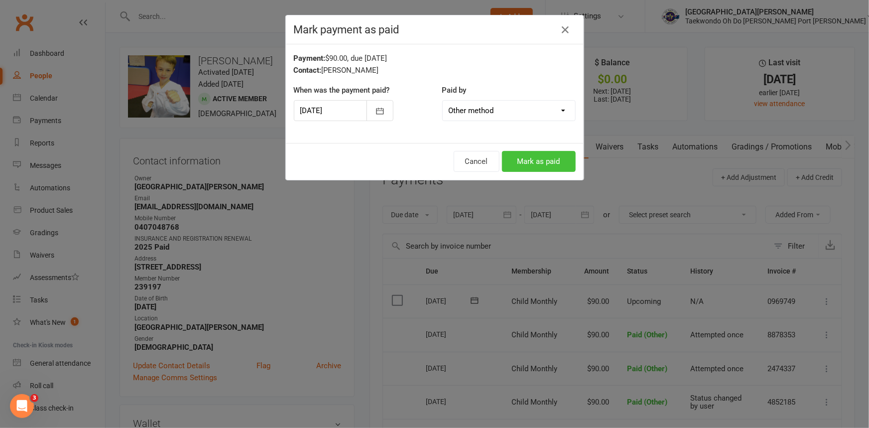
click at [538, 161] on button "Mark as paid" at bounding box center [539, 161] width 74 height 21
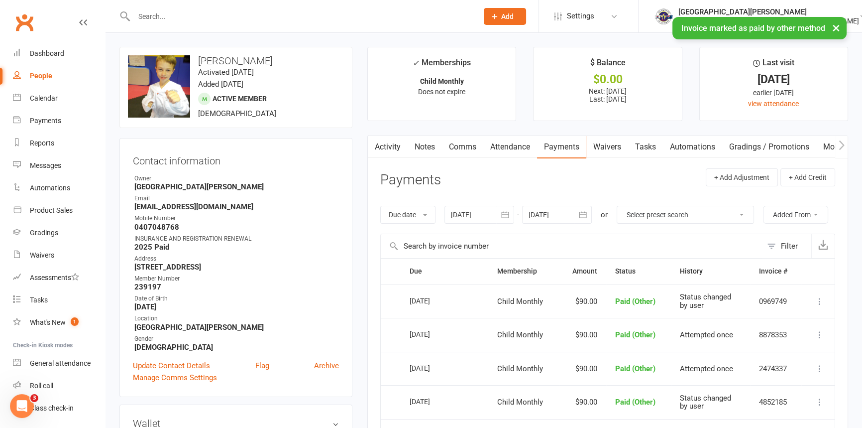
click at [584, 215] on icon "button" at bounding box center [583, 215] width 10 height 10
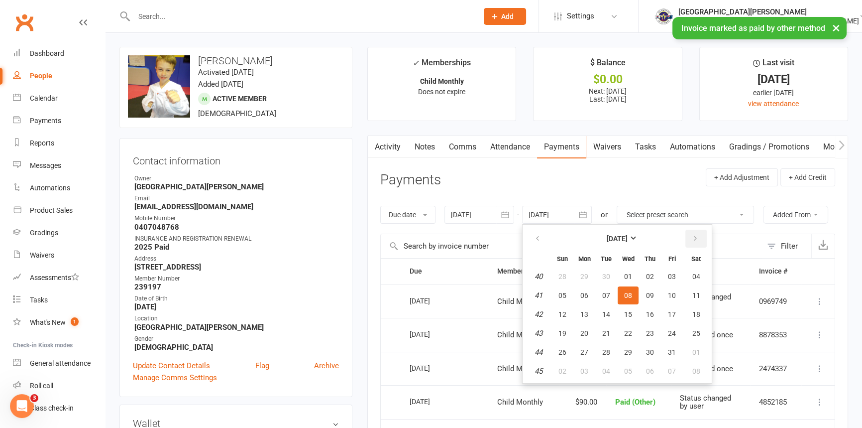
click at [699, 241] on icon "button" at bounding box center [695, 239] width 7 height 8
drag, startPoint x: 713, startPoint y: 359, endPoint x: 707, endPoint y: 345, distance: 16.1
click at [701, 356] on span "29" at bounding box center [697, 352] width 8 height 8
type input "29 Nov 2025"
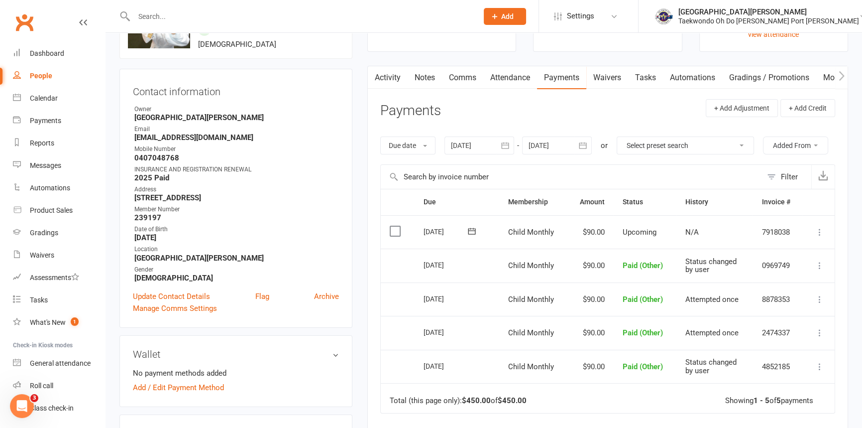
scroll to position [90, 0]
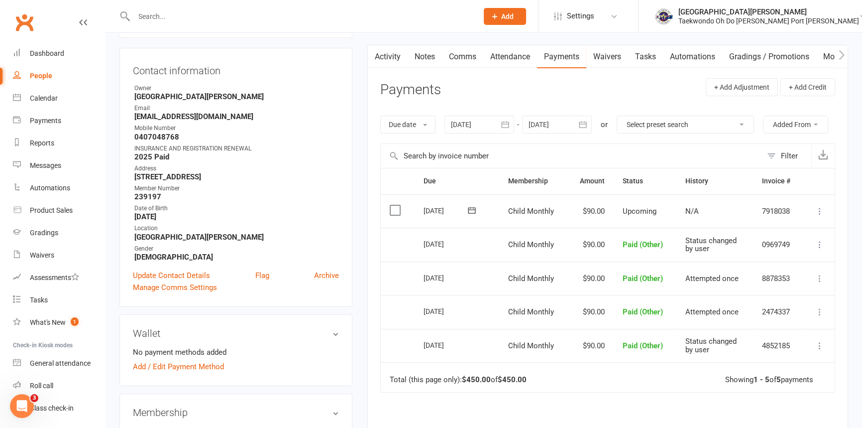
click at [817, 216] on icon at bounding box center [820, 211] width 10 height 10
